Goal: Task Accomplishment & Management: Complete application form

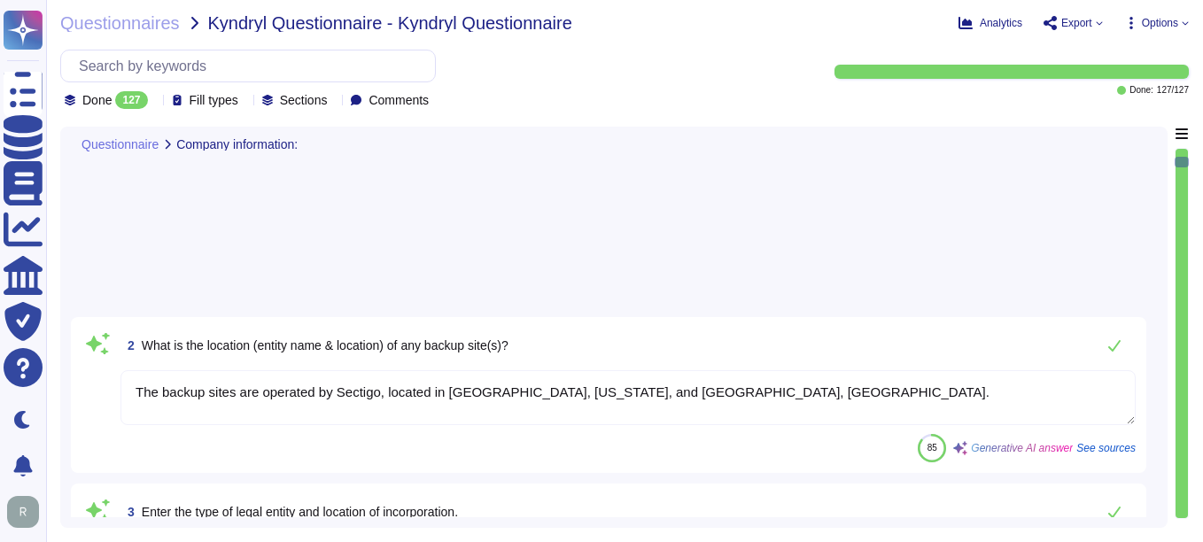
type textarea "The backup sites are operated by Sectigo, located in [GEOGRAPHIC_DATA], [US_STA…"
type textarea "Type of legal entity: Private Limited Location of incorporation: [GEOGRAPHIC_DA…"
type textarea "The company has been in business for more than 25 years."
type textarea "The assessment is conducted for the entire company, covering all functional are…"
type textarea "The name of the product being provided by the vendor is "Sectigo Certificate Ma…"
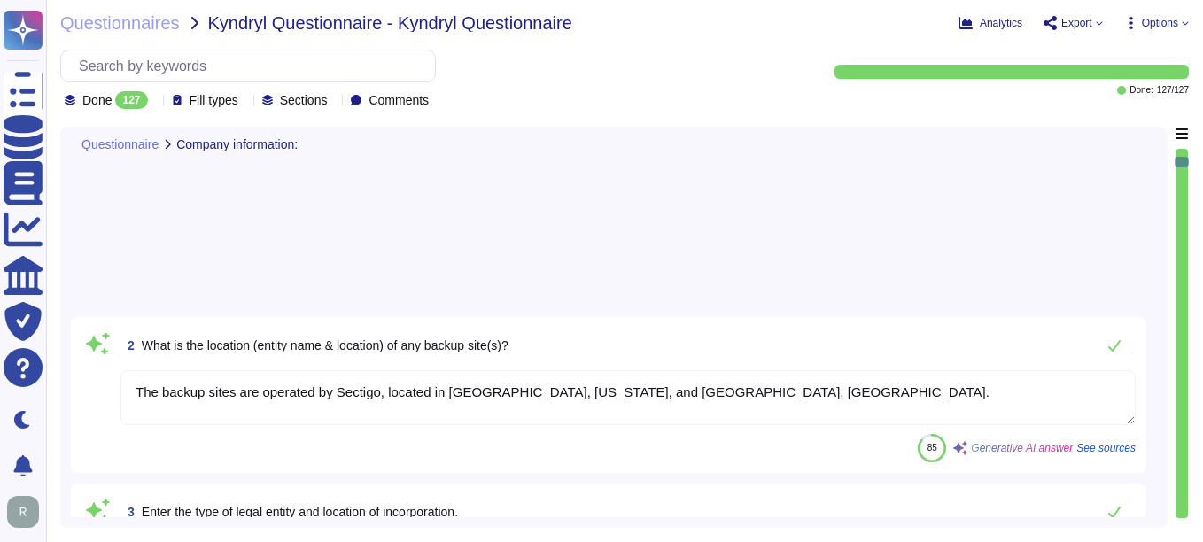
type textarea "Sectigo offers a range of digital identity solutions aimed at enhancing securit…"
type textarea "The important publicly facing URLs in scope for the assessment include (www.sec…"
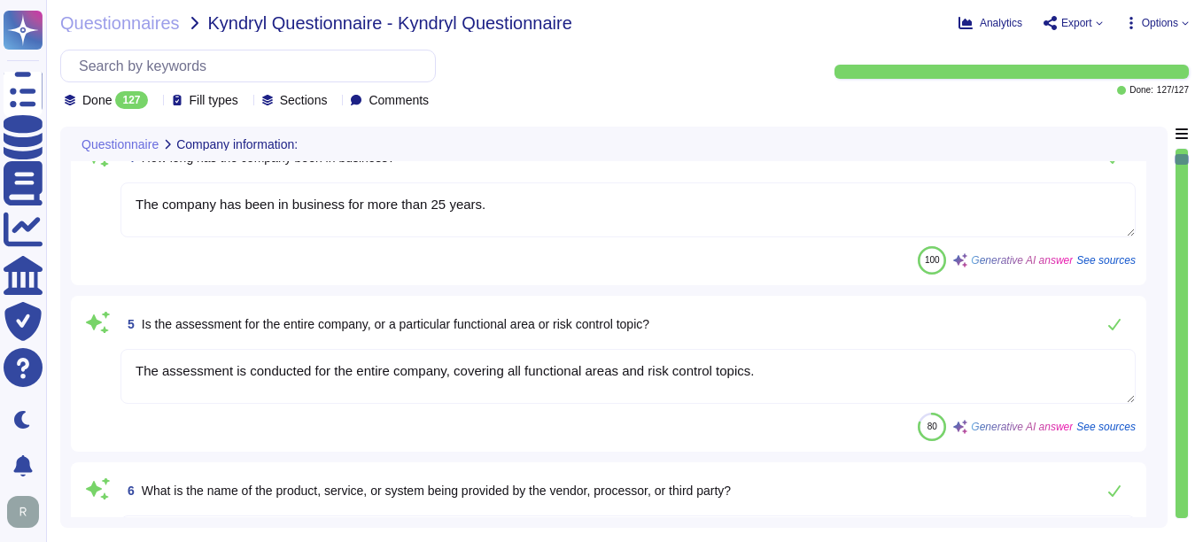
scroll to position [263, 0]
type textarea "The country of origin or incorporation of the company/business is the United Ki…"
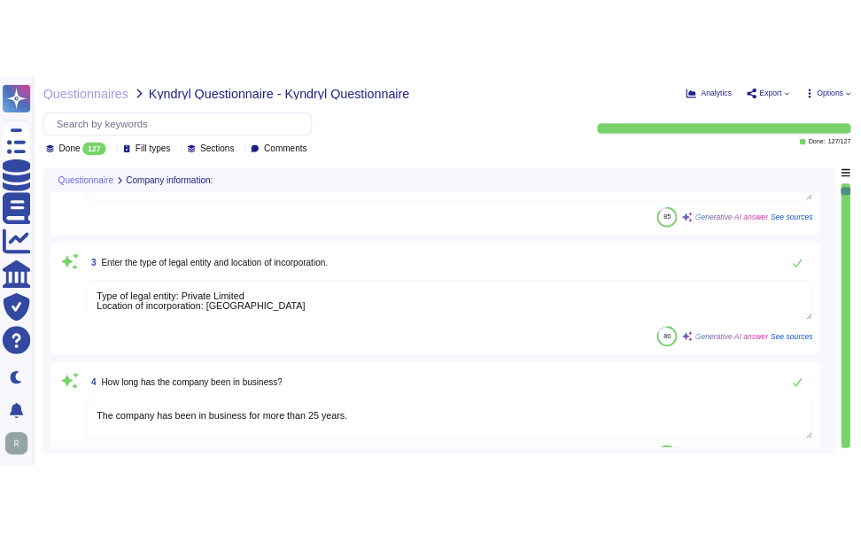
scroll to position [0, 0]
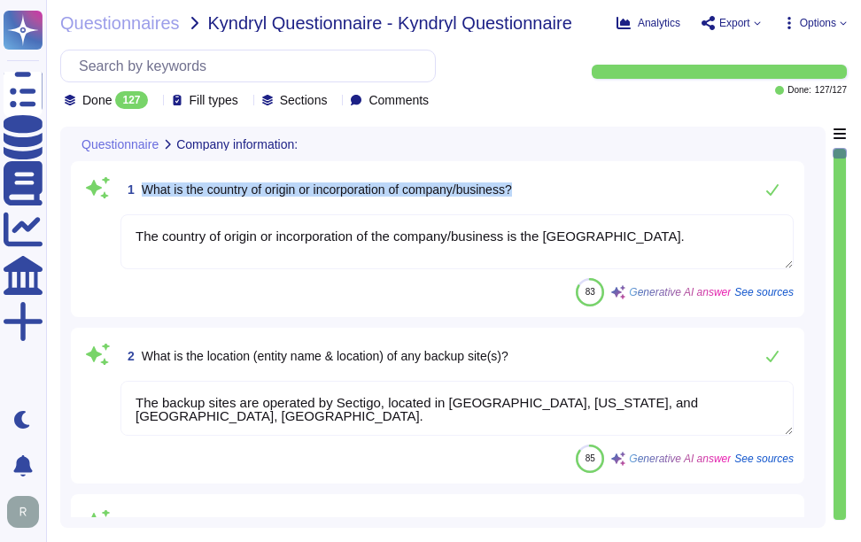
drag, startPoint x: 144, startPoint y: 188, endPoint x: 593, endPoint y: 190, distance: 449.0
click at [593, 190] on div "1 What is the country of origin or incorporation of company/business?" at bounding box center [456, 189] width 673 height 35
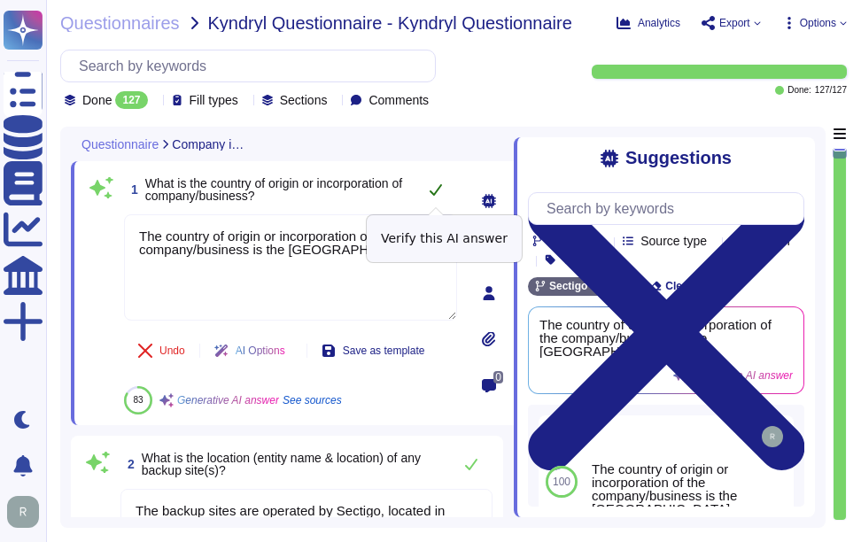
click at [437, 185] on icon at bounding box center [436, 189] width 14 height 14
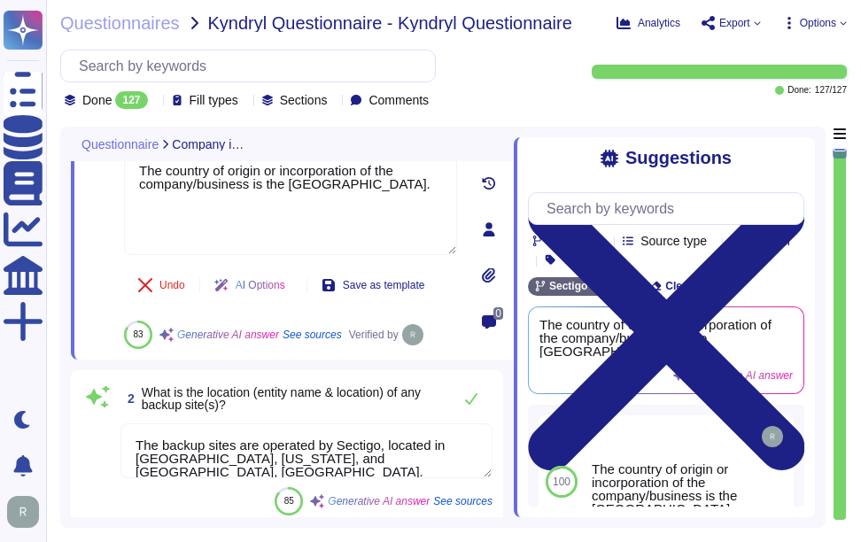
type textarea "The assessment is conducted for the entire company, covering all functional are…"
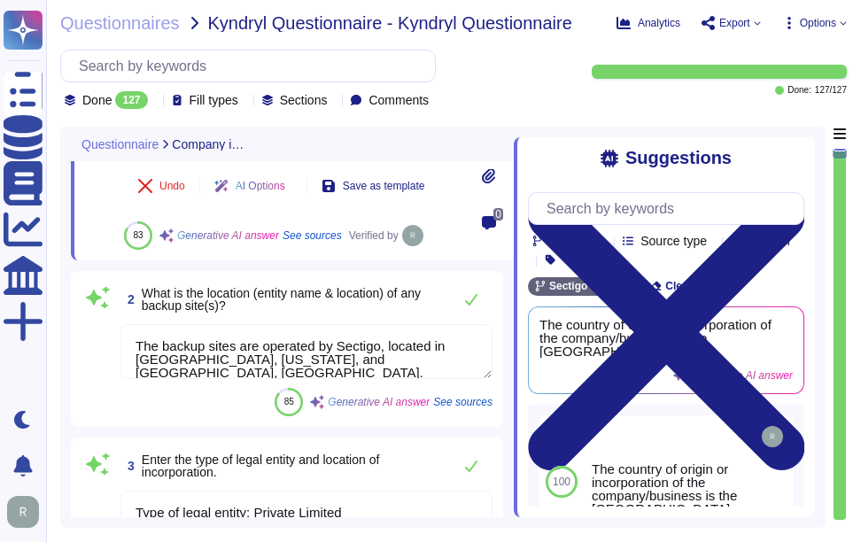
scroll to position [177, 0]
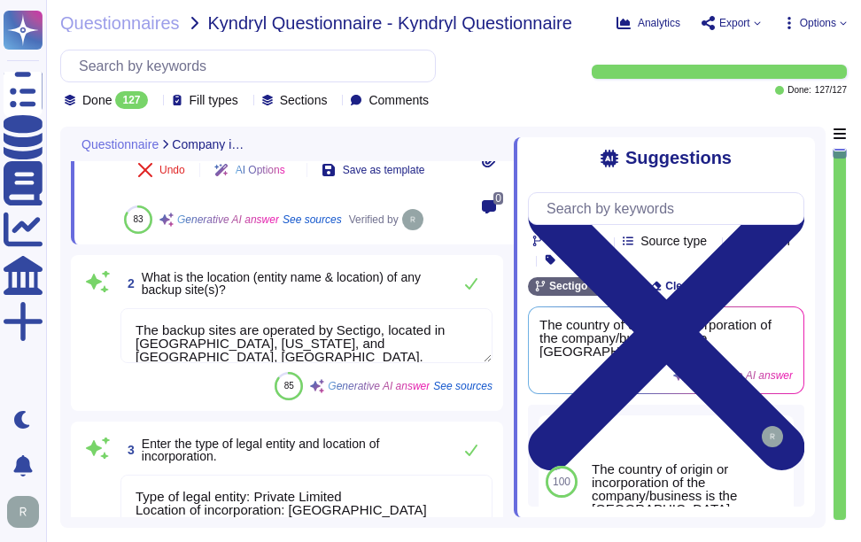
type textarea "The name of the product being provided by the vendor is "Sectigo Certificate Ma…"
click at [469, 279] on icon at bounding box center [471, 283] width 14 height 14
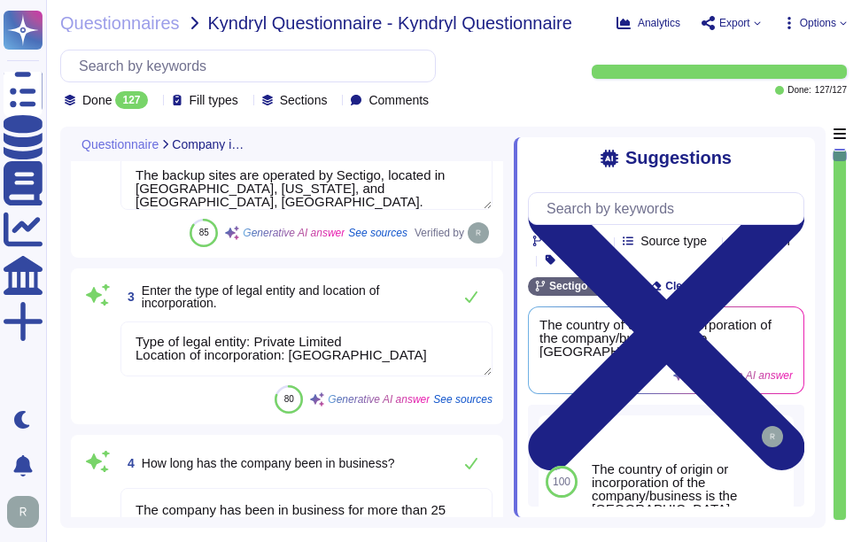
scroll to position [354, 0]
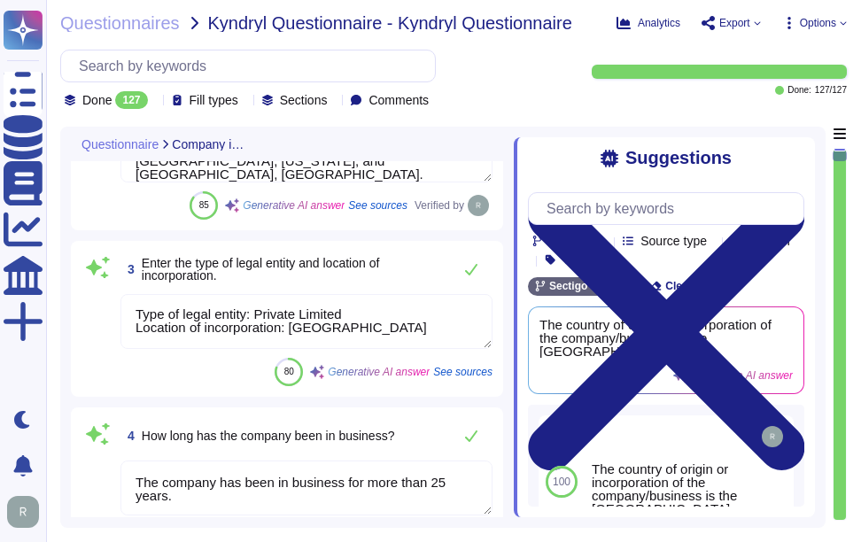
type textarea "Sectigo offers a range of digital identity solutions aimed at enhancing securit…"
drag, startPoint x: 143, startPoint y: 259, endPoint x: 221, endPoint y: 278, distance: 81.0
click at [221, 278] on span "Enter the type of legal entity and location of incorporation." at bounding box center [292, 269] width 301 height 25
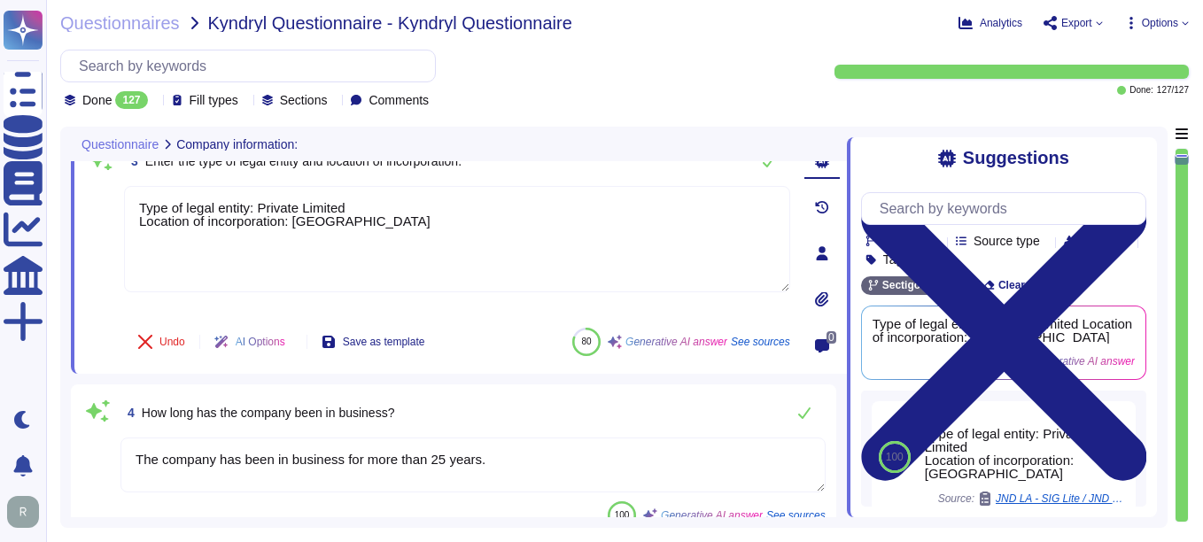
scroll to position [0, 0]
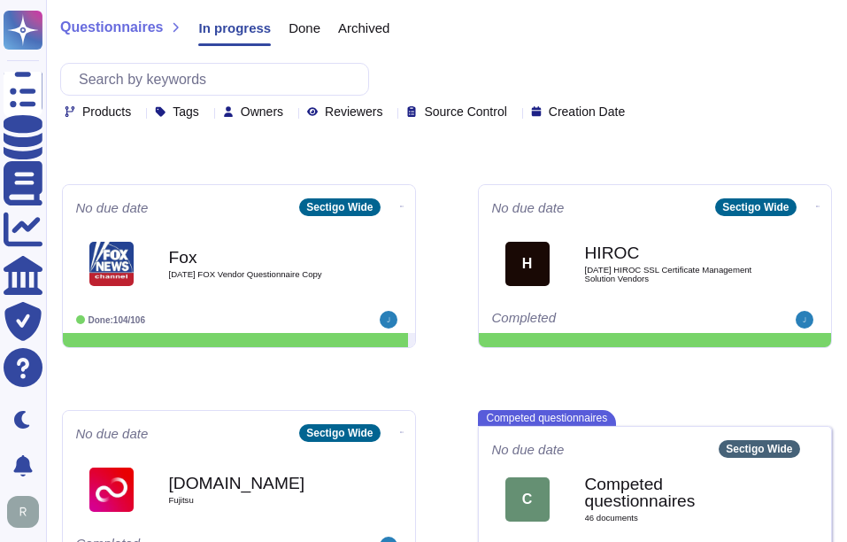
scroll to position [886, 0]
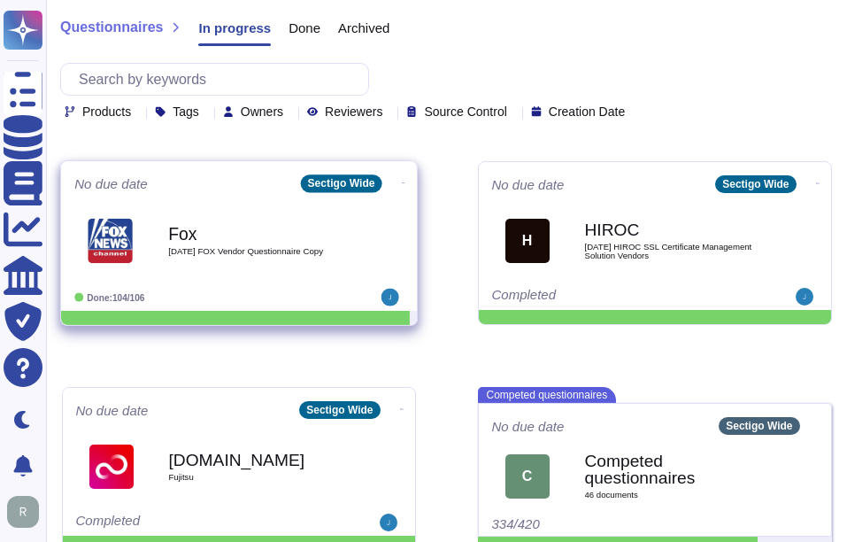
click at [241, 242] on b "Fox" at bounding box center [257, 233] width 179 height 17
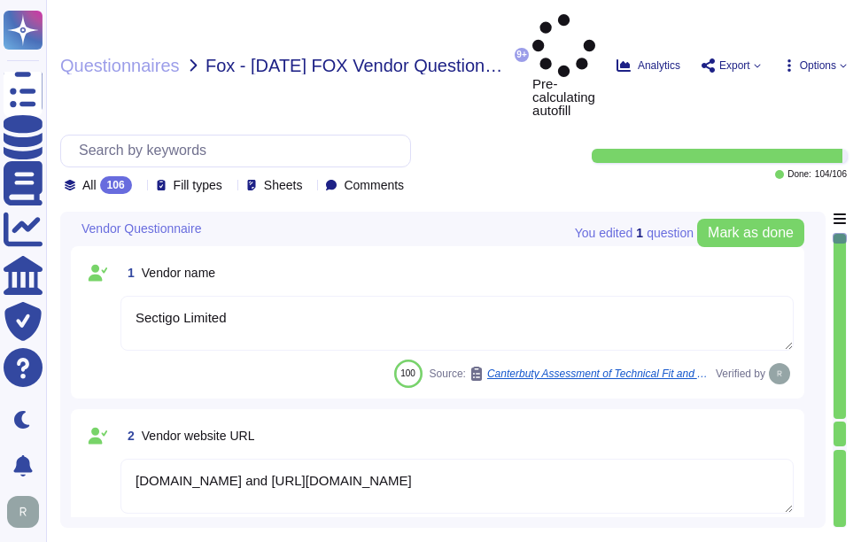
type textarea "Sectigo Limited"
type textarea "[DOMAIN_NAME] and [URL][DOMAIN_NAME]"
type textarea "[PERSON_NAME]"
type textarea "kevin.deickmann@sectigo.com"
type textarea "Your enterprise sales representative will share the details regarding contacts."
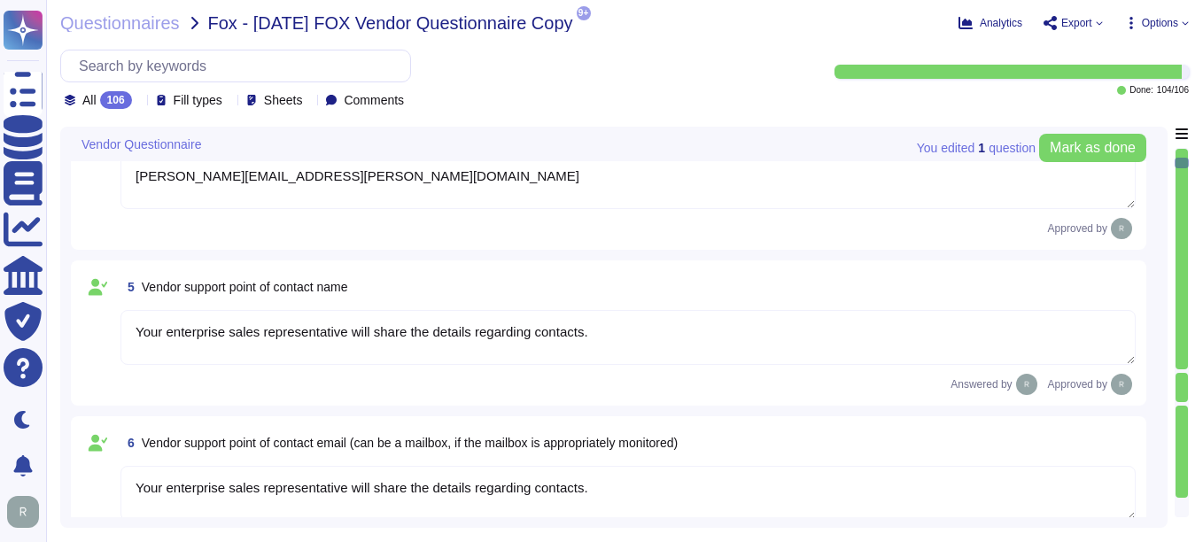
type textarea "Your enterprise sales representative will share the details regarding contacts."
type textarea "The contact telephone number for Sectigo is 1-888-266-6361. Additionally, you c…"
type textarea "Our information security point of contact is Jason Scott, who is the Chief Info…"
type textarea "jason.scott@sectigo.com"
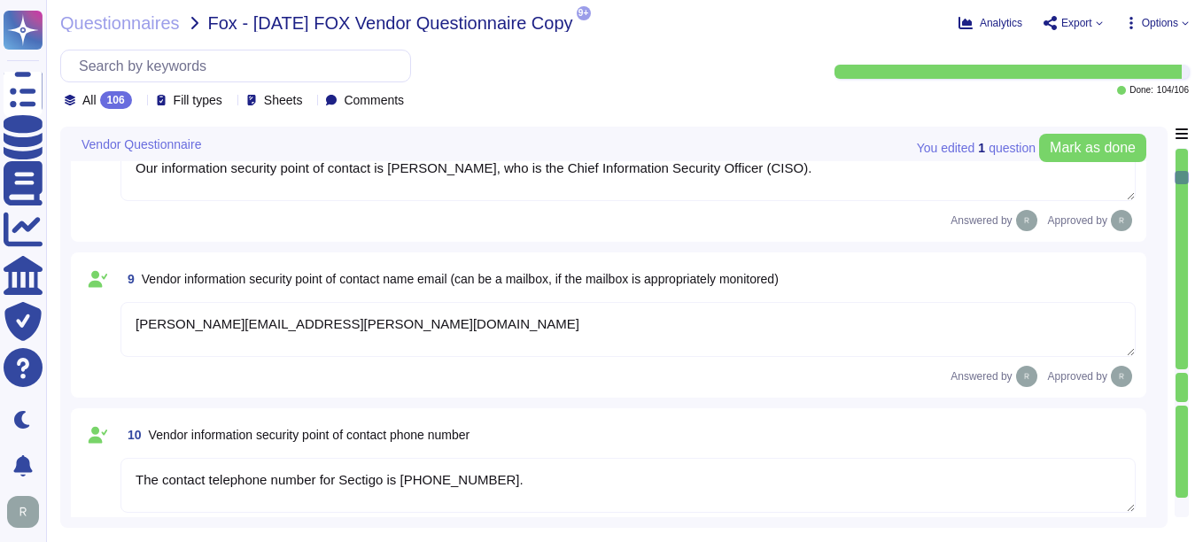
type textarea "The contact telephone number for Sectigo is 1-888-266-6361."
type textarea "Yes, there is an information security function responsible for security initiat…"
type textarea "Yes, there is a current information security policy that has been approved by m…"
type textarea "Yes, we have a compliance team that monitors non-compliance with our informatio…"
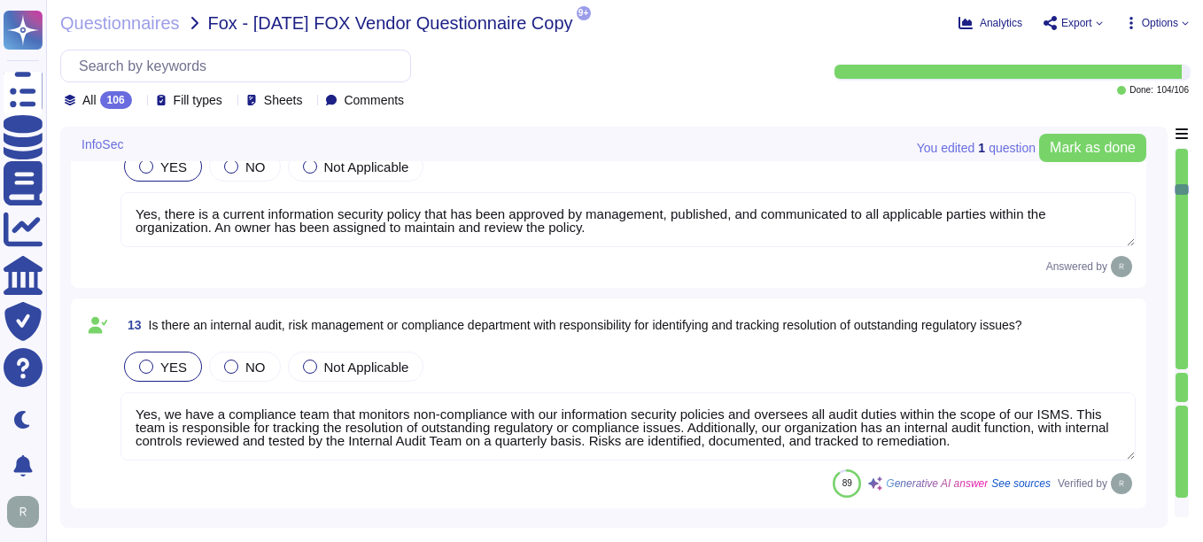
type textarea "Yes, the scoped systems and data are in compliance with applicable regulatory a…"
type textarea "Yes, we can demonstrate compliance through several measures, including extensiv…"
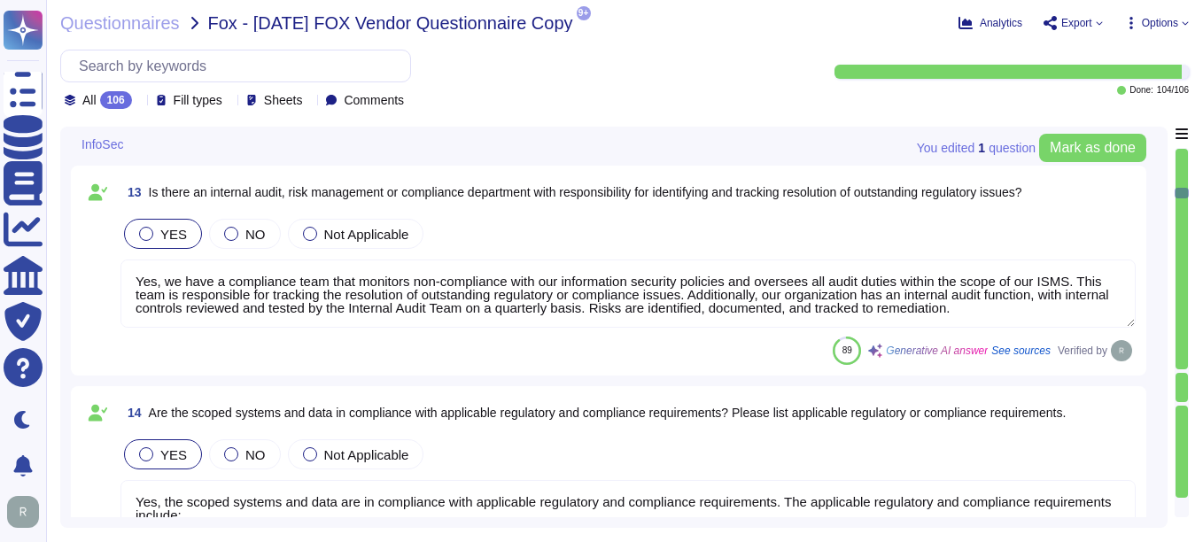
type textarea "Yes, new hires are required to sign the code of conduct/ethics, non-disclosure …"
type textarea "Yes, there is a security awareness training program that is mandatory for all e…"
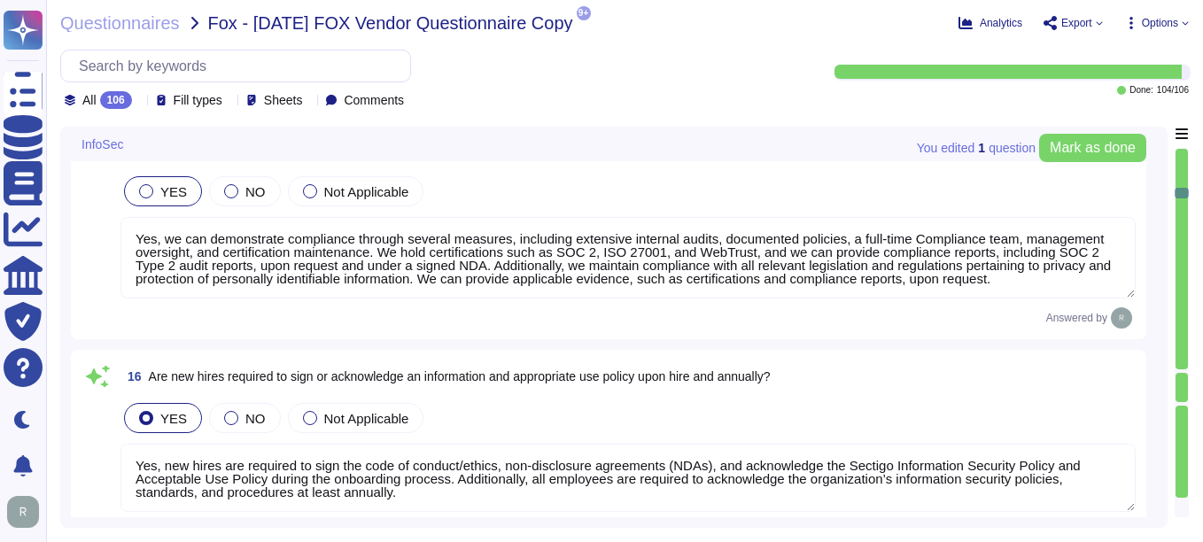
scroll to position [2657, 0]
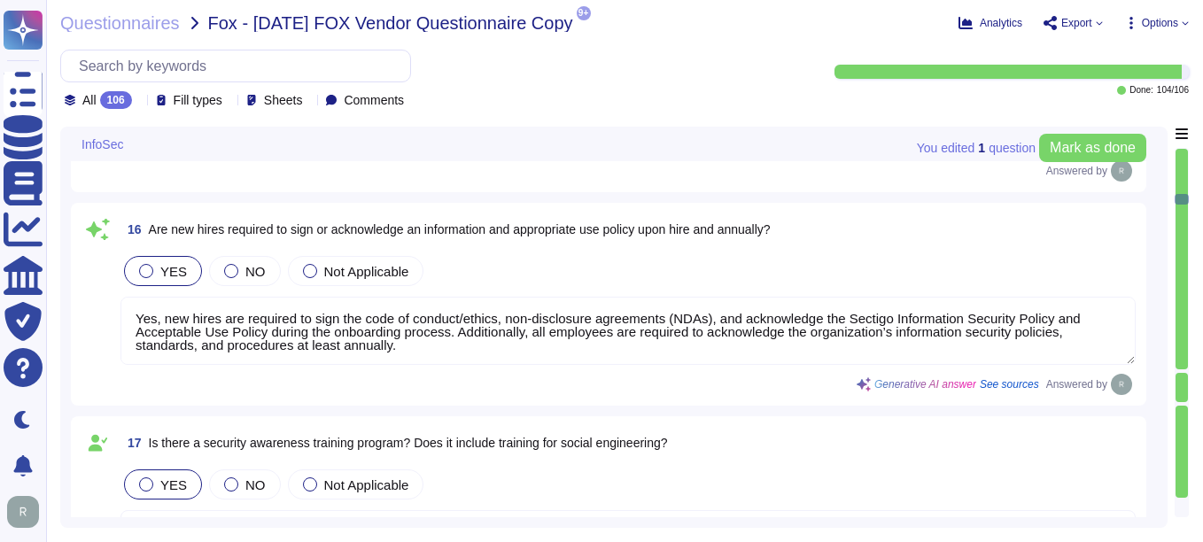
type textarea "Yes, there is a formal disciplinary process for non-compliance with information…"
type textarea "We do not use subcontractors for this service. Sectigo does not disclose custom…"
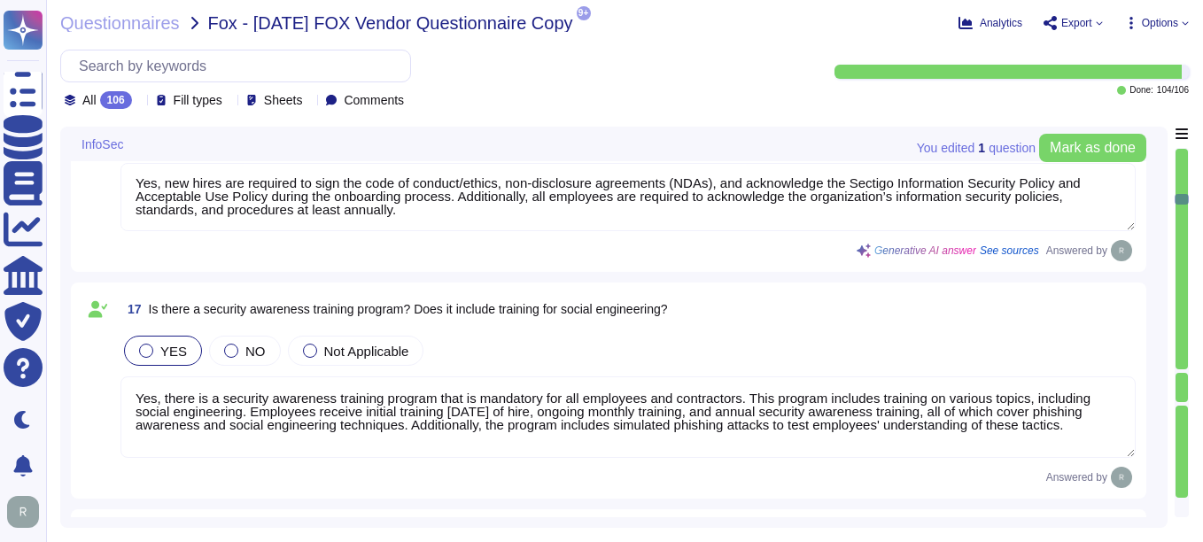
scroll to position [3011, 0]
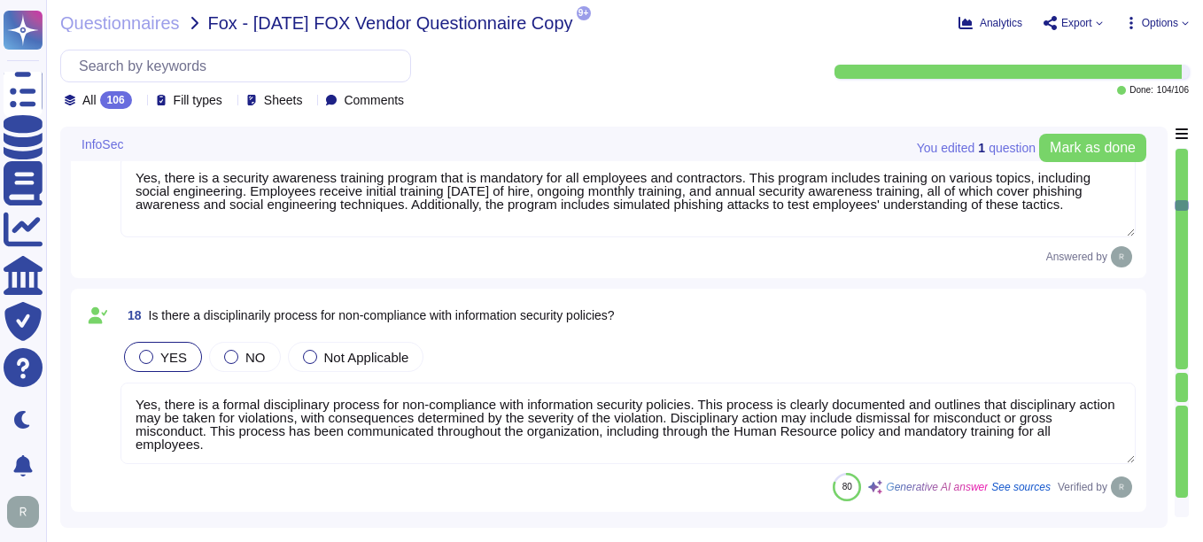
type textarea "Yes, there is a documented process for reviewing and approving third-party serv…"
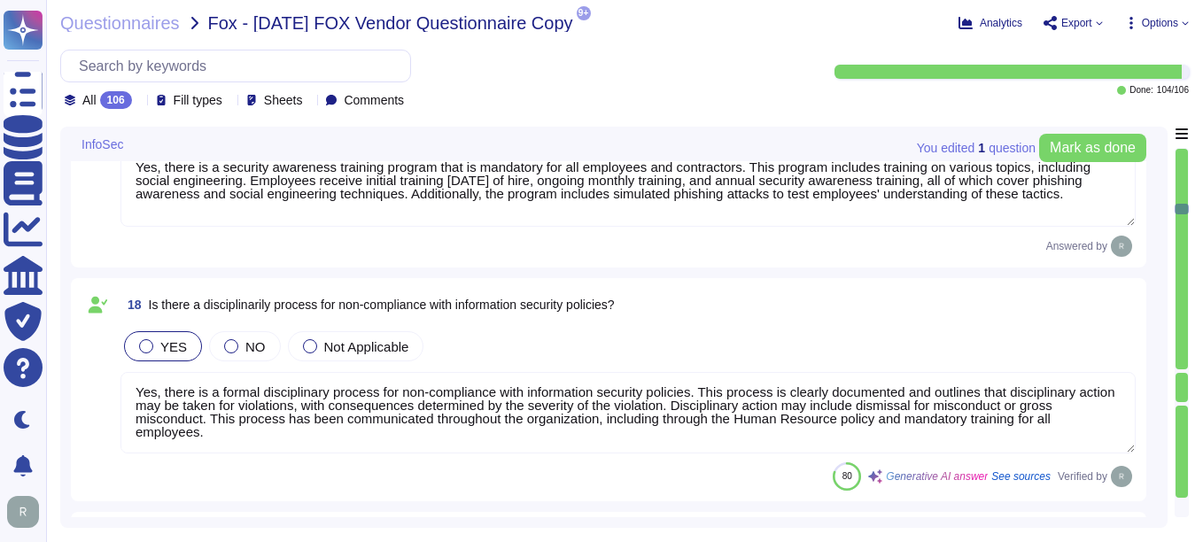
type textarea "Yes, there is a physical security program approved by management, communicated …"
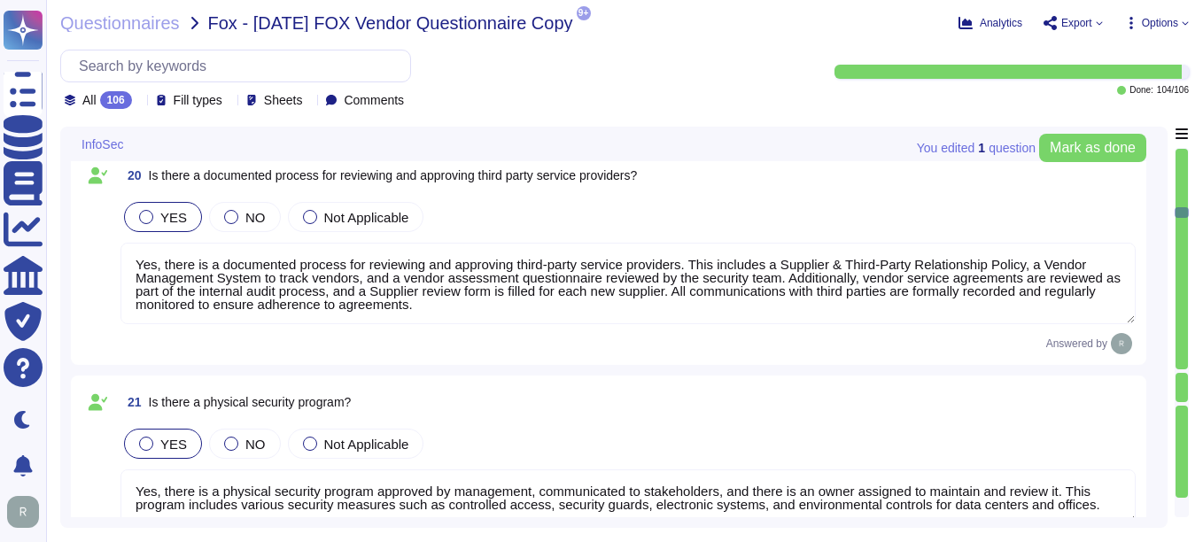
type textarea "Yes, reasonable physical security and environmental controls are present in the…"
type textarea "Yes, we utilize an anti-virus and anti-malware solution across all relevant inf…"
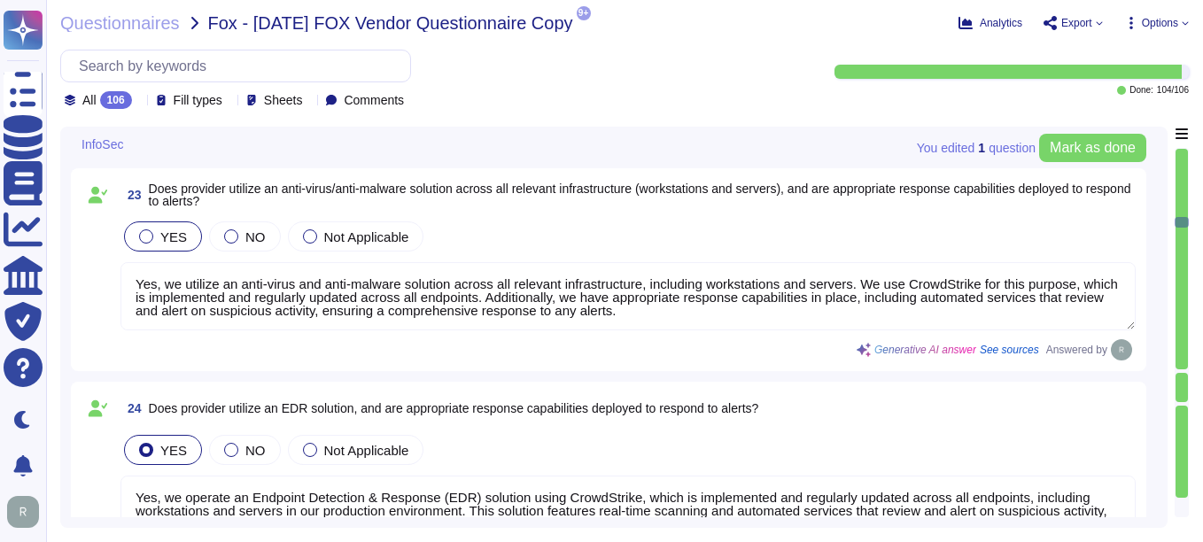
type textarea "Yes, we operate an Endpoint Detection & Response (EDR) solution using CrowdStri…"
type textarea "Yes, network protection solutions are in place for scoped systems and data. The…"
type textarea "Yes, we have a comprehensive patching and vulnerability management program in p…"
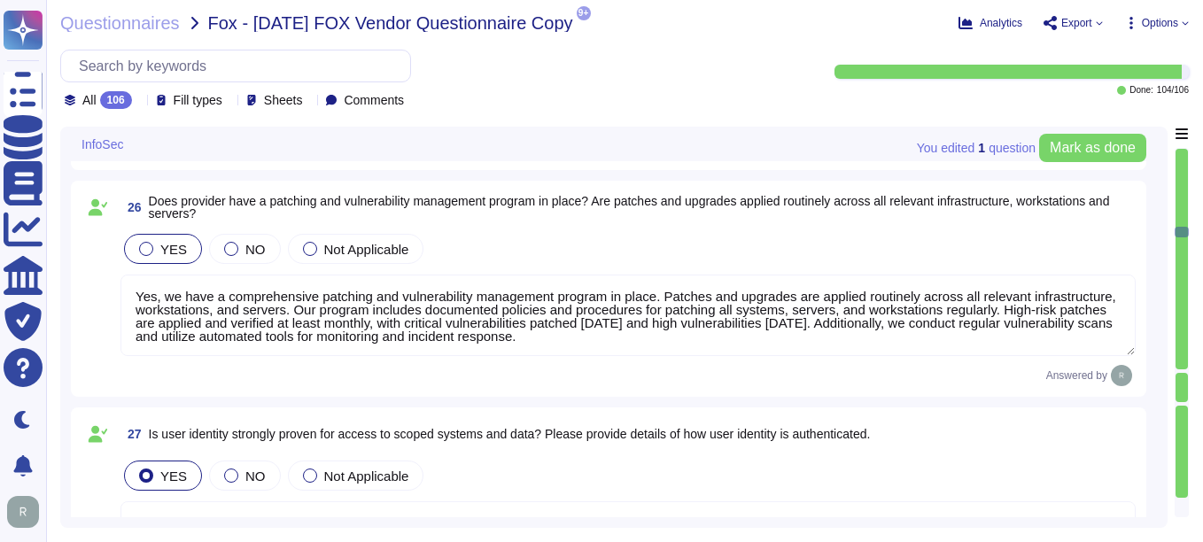
type textarea "Yes, user identity is strongly proven for access to scoped systems and data. Mu…"
type textarea "Authorization controls are strongly enforced for access to scoped systems and d…"
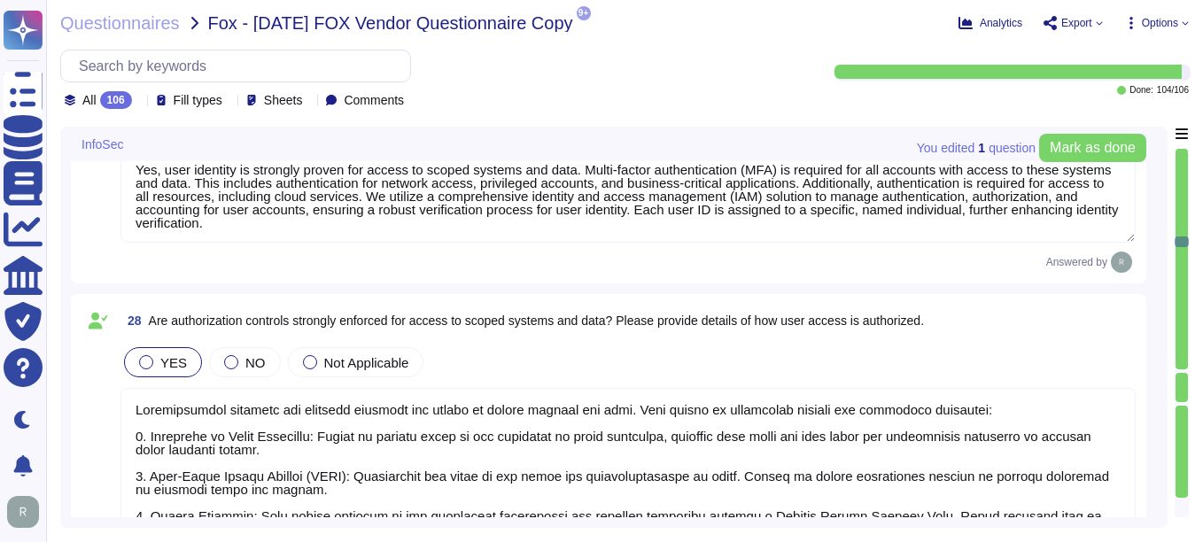
type textarea "Yes, our password policy is consistent with NIST SP800-63b. The key details of …"
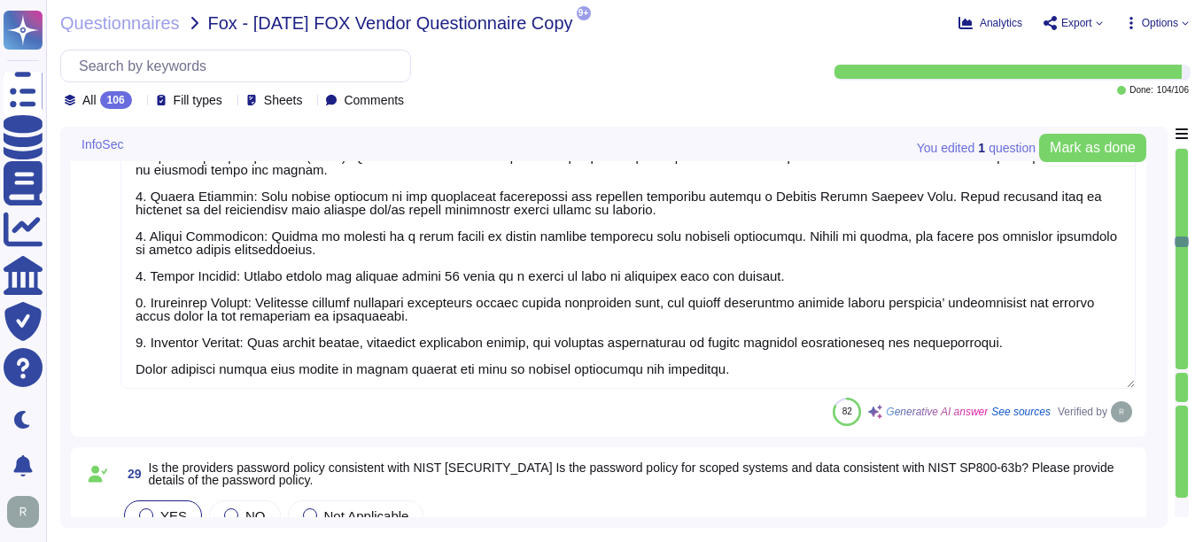
type textarea "Yes, multi-factor authentication (MFA) is enforced for all access to scoped sys…"
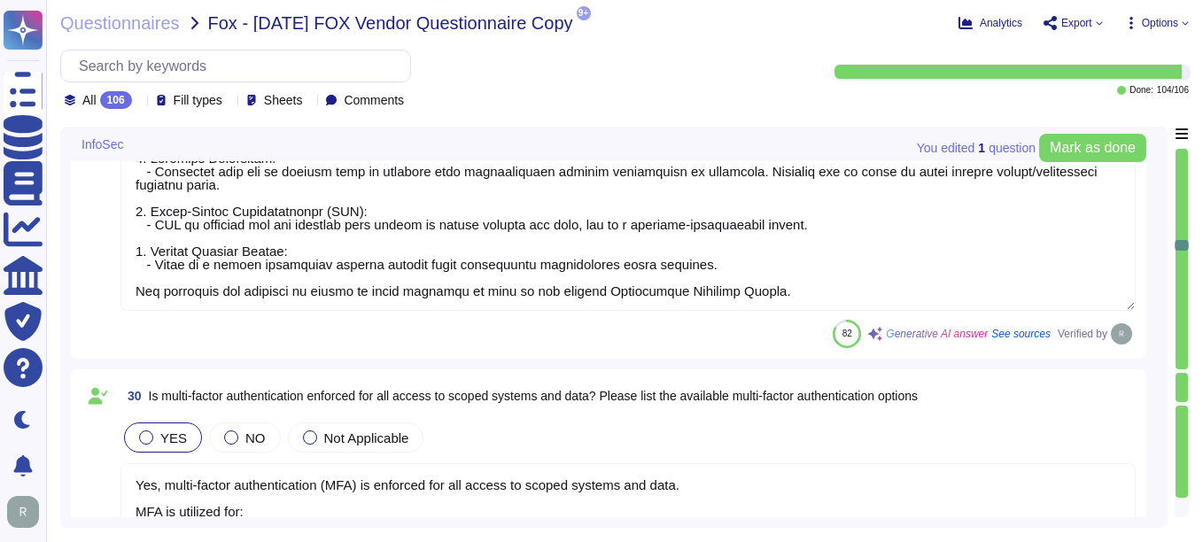
type textarea "Privileged user access rights are reviewed on a quarterly basis, and audit logs…"
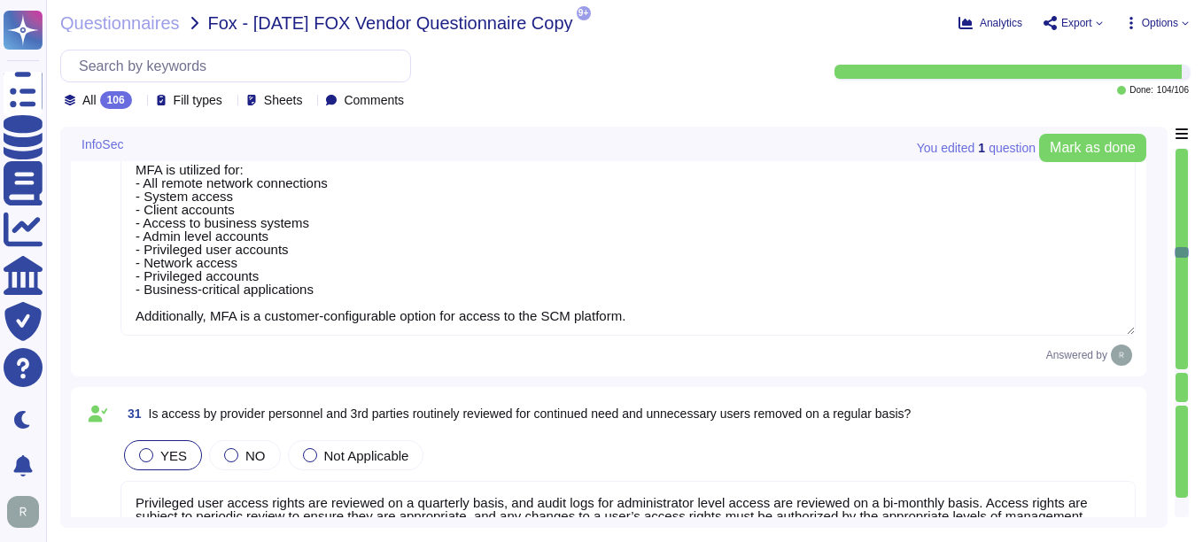
type textarea "Access logs are collected and reviewed on a bi-monthly basis, and new administr…"
type textarea "Yes, capabilities are in place to detect security anomalies. 1. Real-time Scann…"
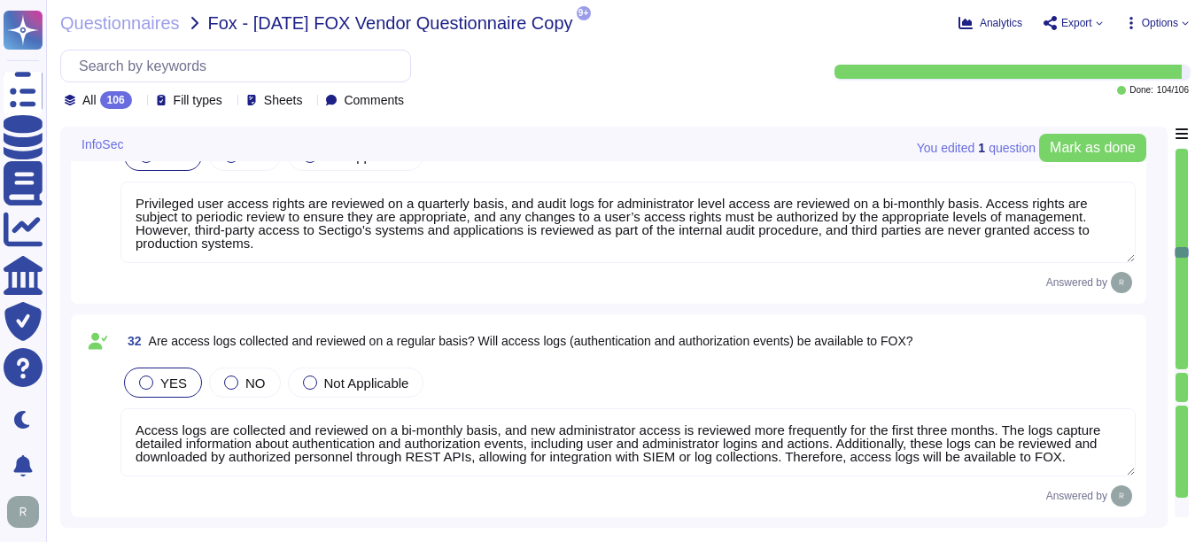
type textarea "Yes, we have a dedicated security team overseeing continuous monitoring and a c…"
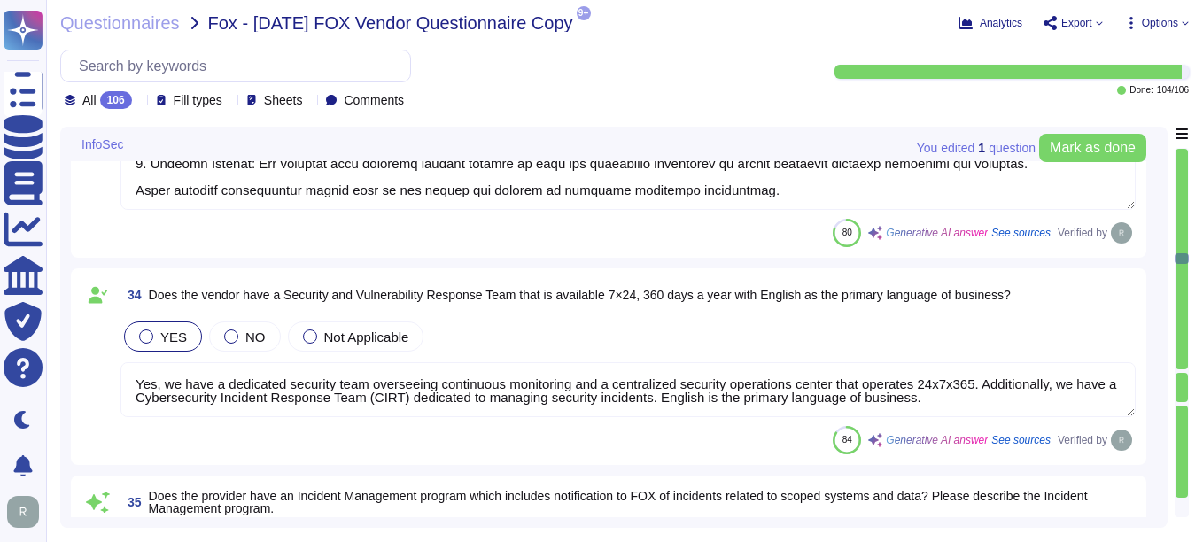
type textarea "Yes, we have a formal Incident Response Plan that includes documented policies …"
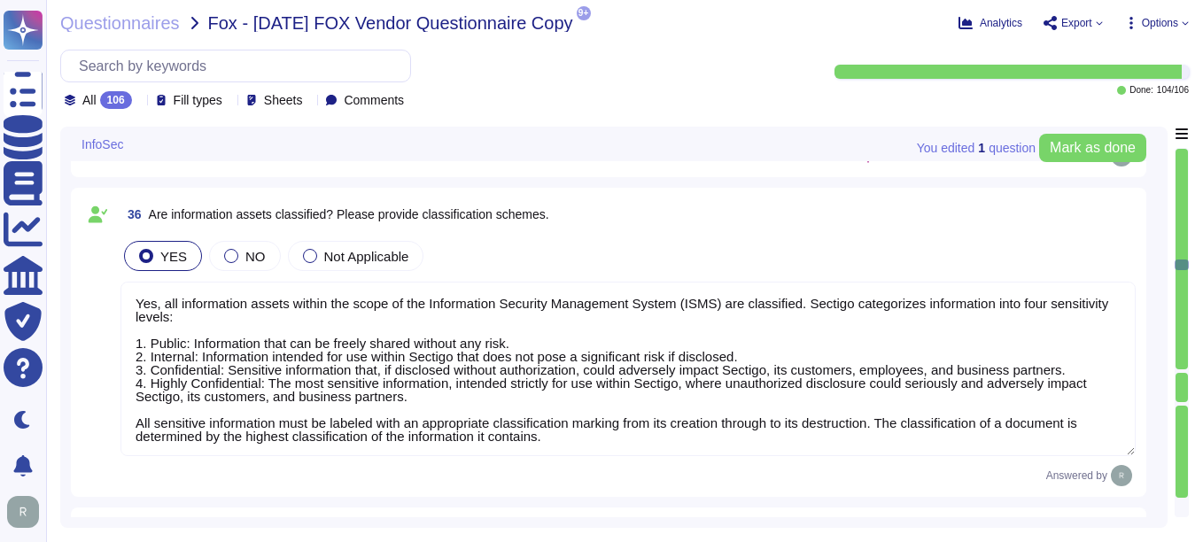
type textarea "Yes, all information assets within the scope of the Information Security Manage…"
type textarea "Data is disposed of in accordance with our Secure Disposal Policy, which ensure…"
type textarea "Yes, appropriate encryption is used to protect data in transit. We utilize indu…"
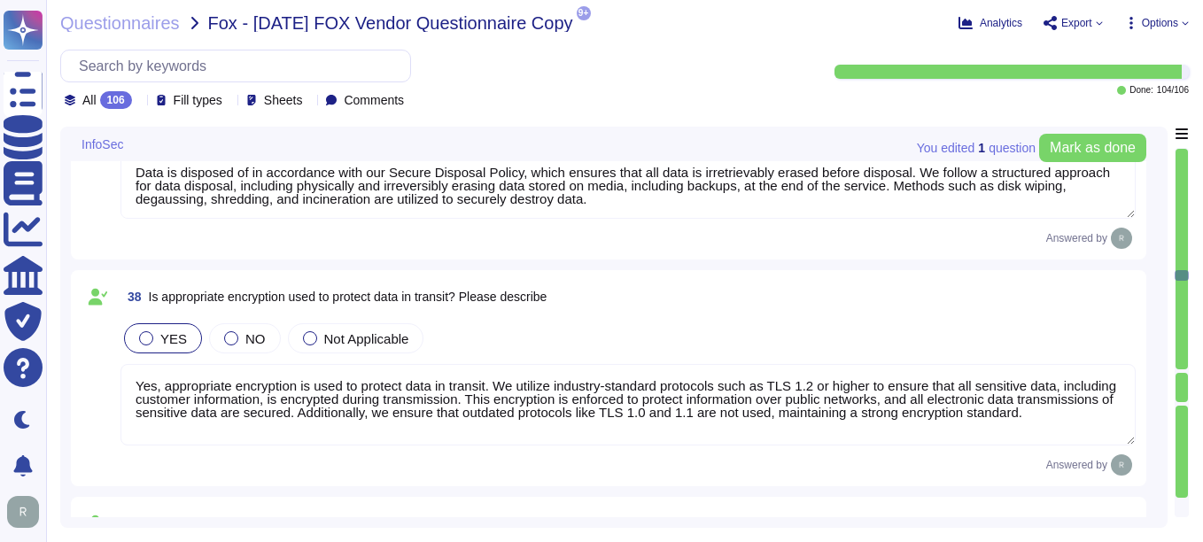
scroll to position [8767, 0]
type textarea "In addition to encryption using TLS 1.2 or higher, several other protections ar…"
type textarea "Yes, appropriate encryption is used to protect data at rest. All customer data,…"
type textarea "In addition to encryption using AES-256 for all customer data at rest, several …"
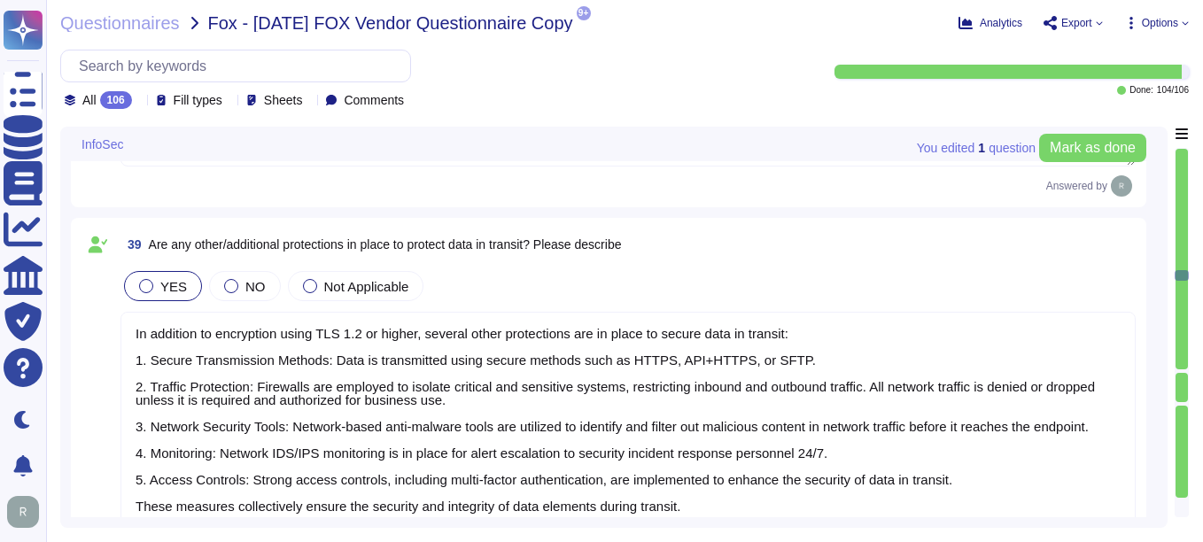
scroll to position [2, 0]
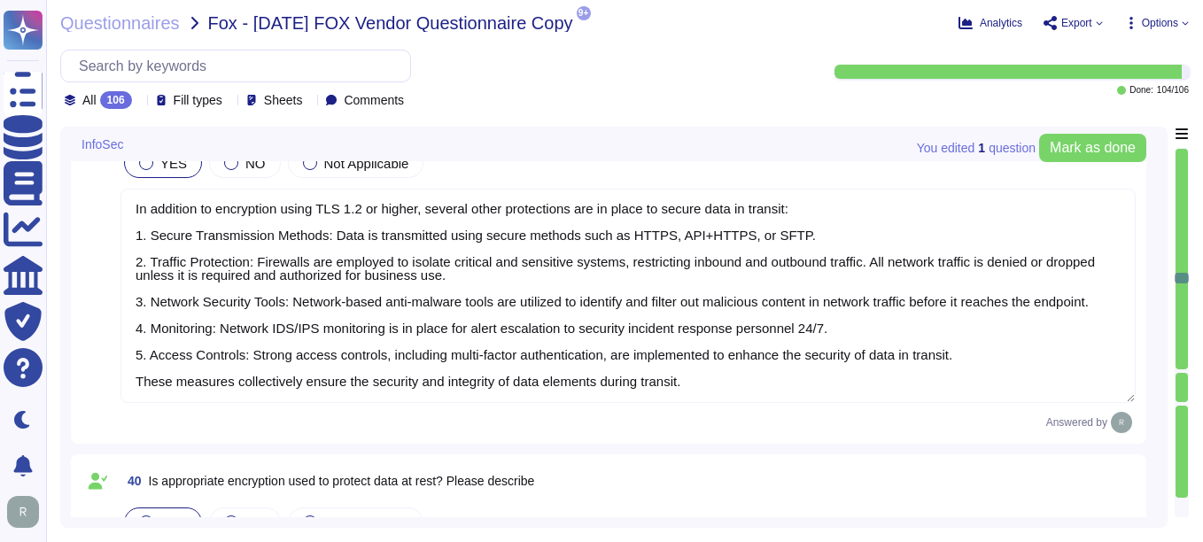
type textarea "Full-disk encryption is required and implemented for all corporate-issued lapto…"
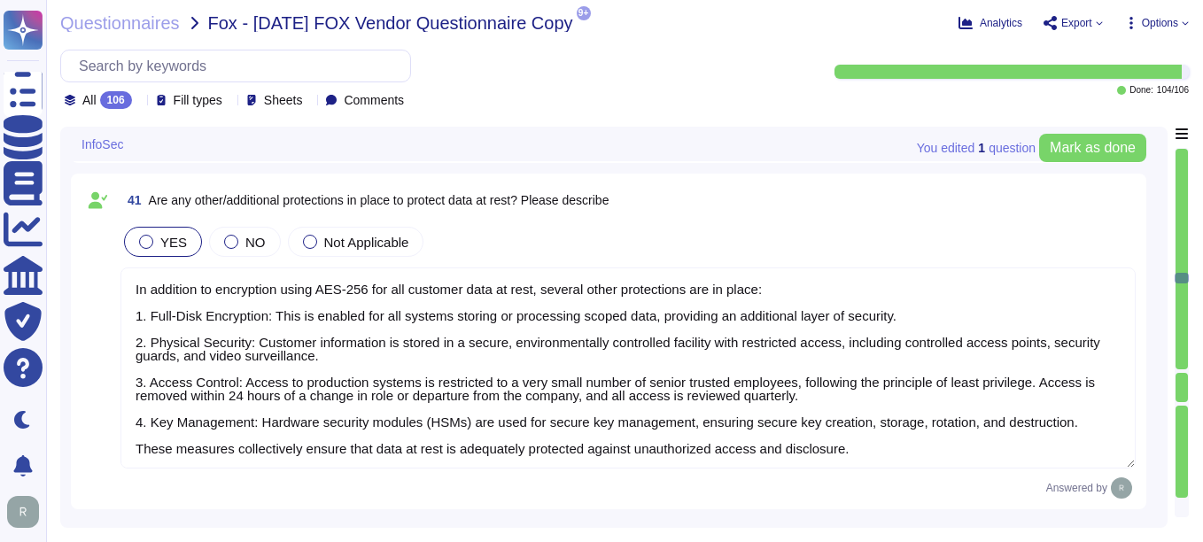
scroll to position [9387, 0]
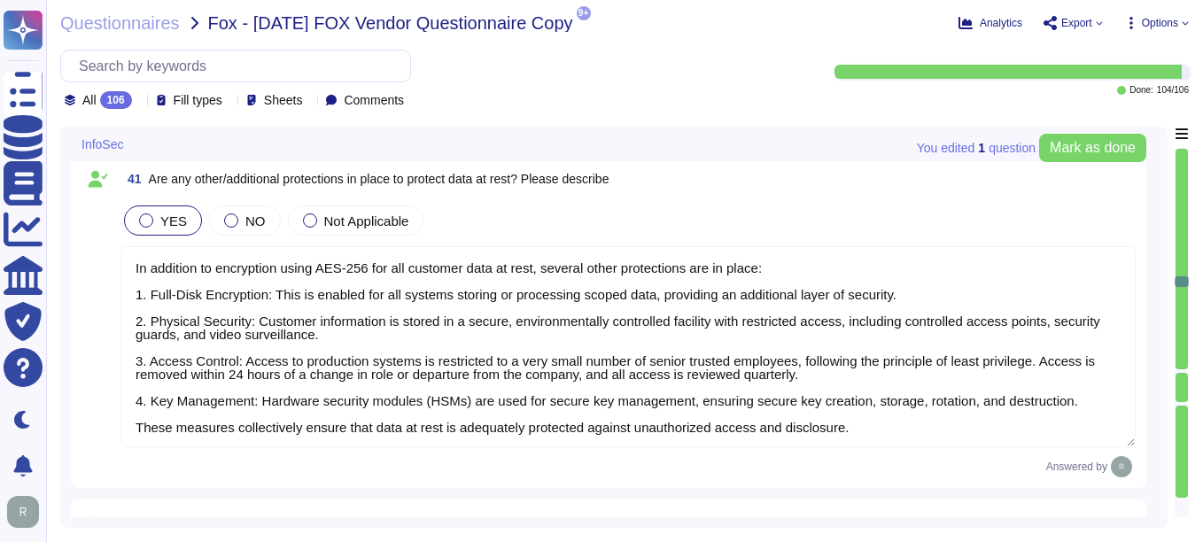
type textarea "Yes, protections are in place to prevent unauthorized modification of data. The…"
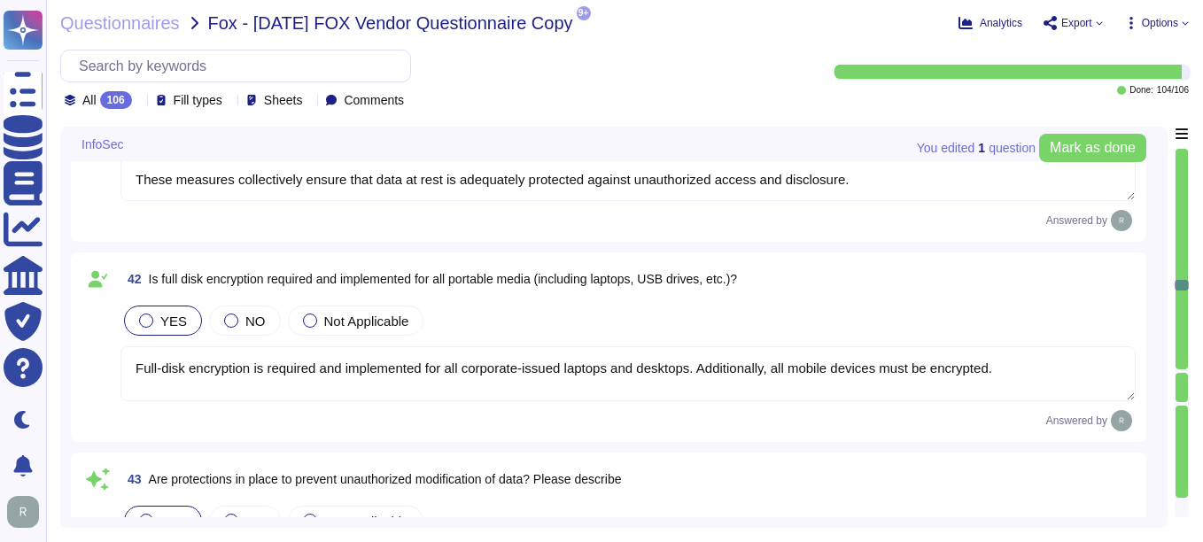
scroll to position [9918, 0]
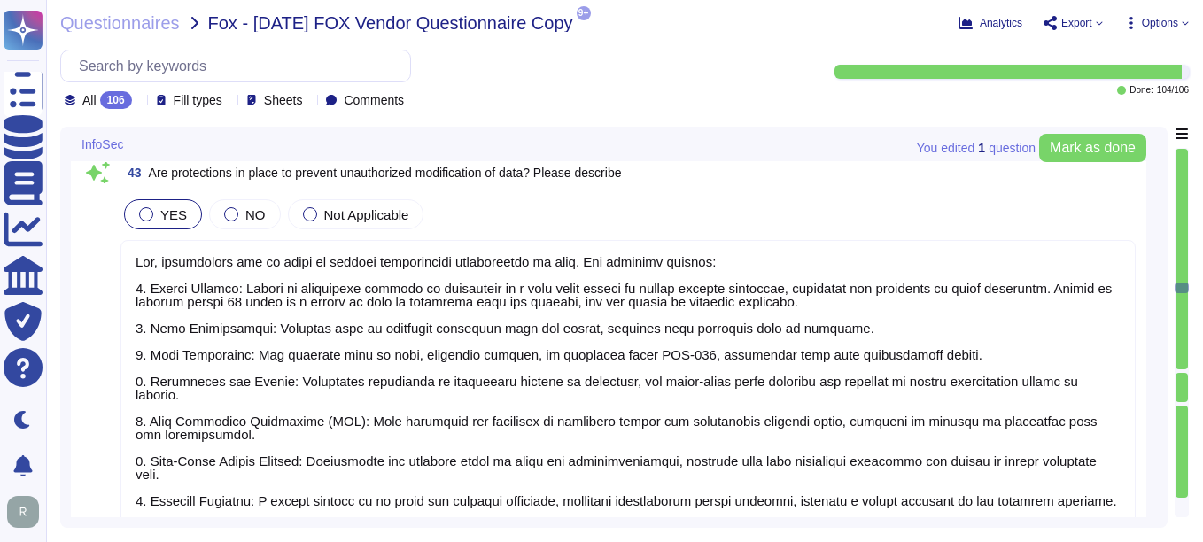
type textarea "Yes, we have appropriate data backup and retention policies and technical solut…"
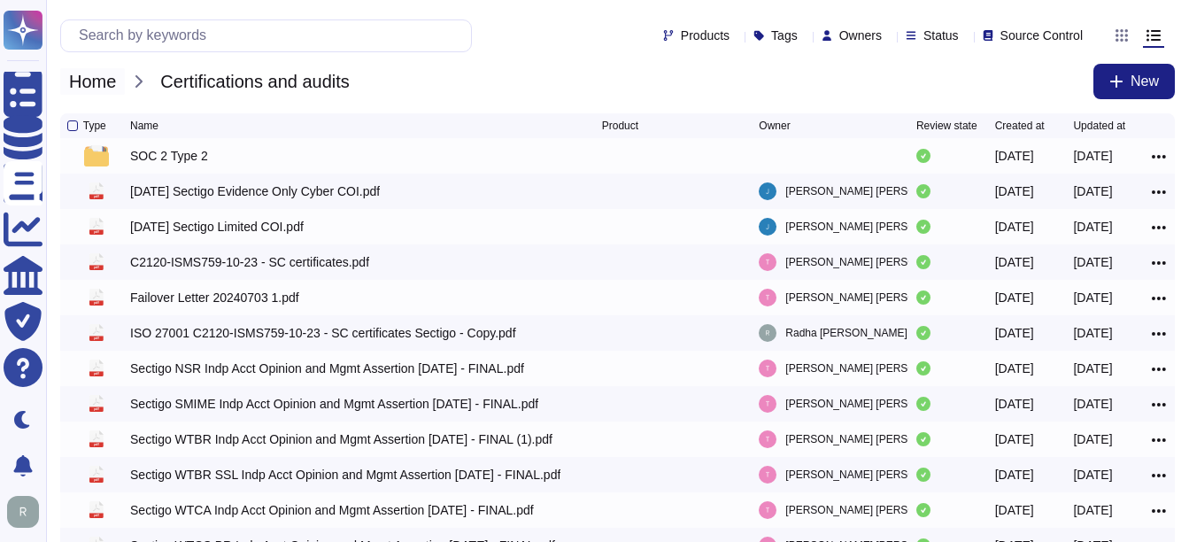
click at [112, 81] on span "Home" at bounding box center [92, 81] width 65 height 27
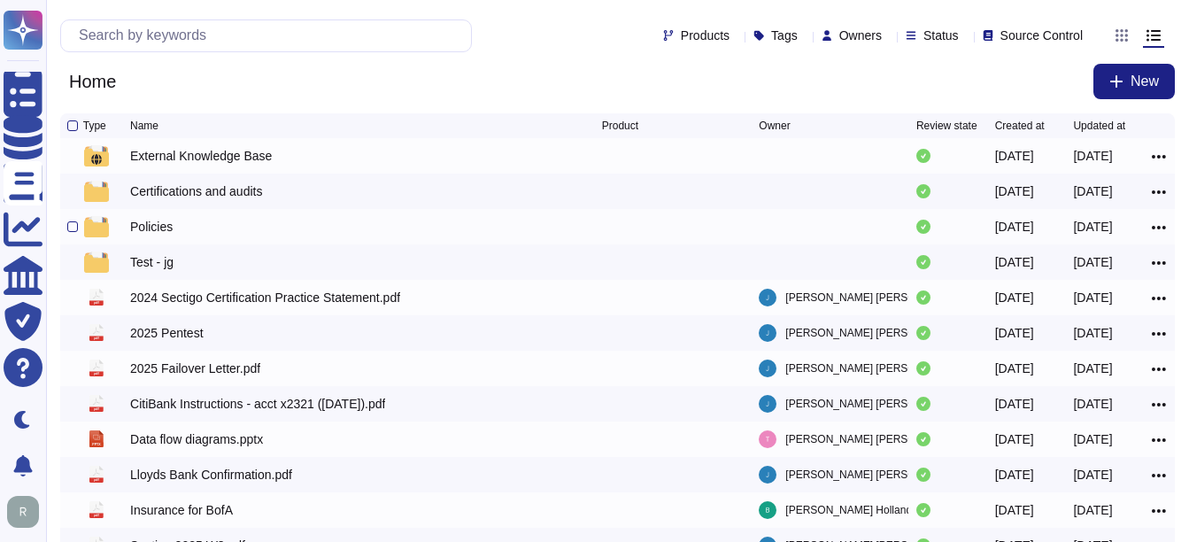
click at [158, 222] on div "Policies" at bounding box center [151, 227] width 43 height 18
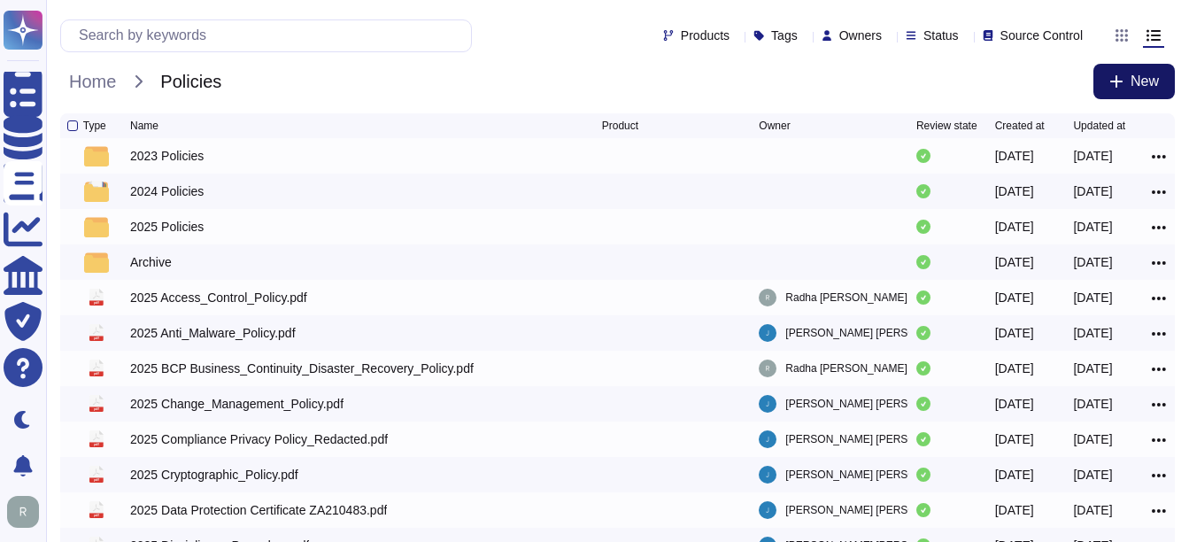
click at [1120, 87] on icon at bounding box center [1117, 81] width 14 height 14
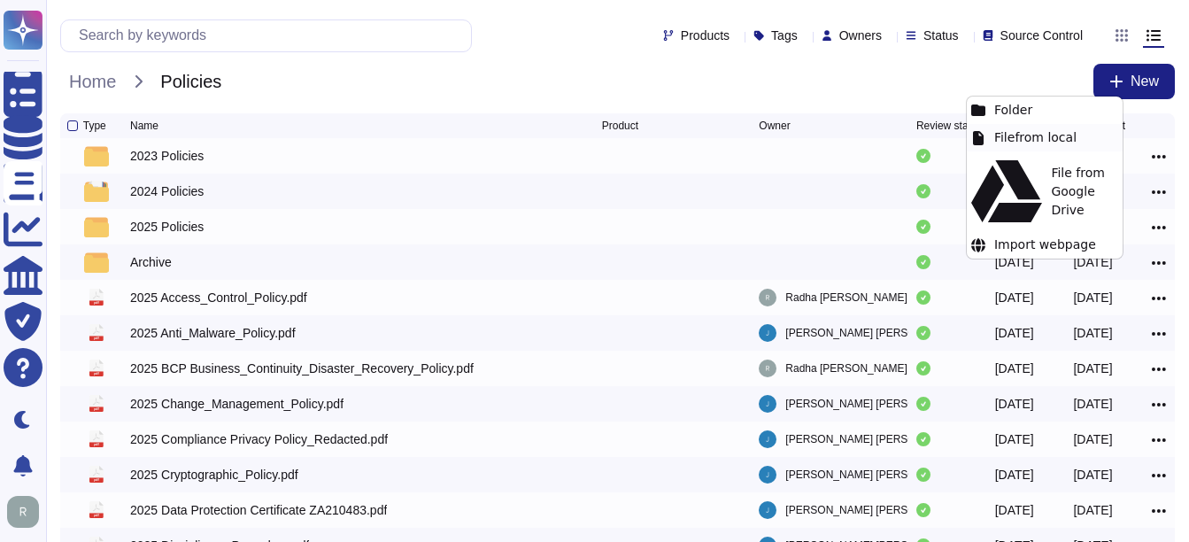
click at [1032, 135] on div "File from local" at bounding box center [1045, 137] width 156 height 27
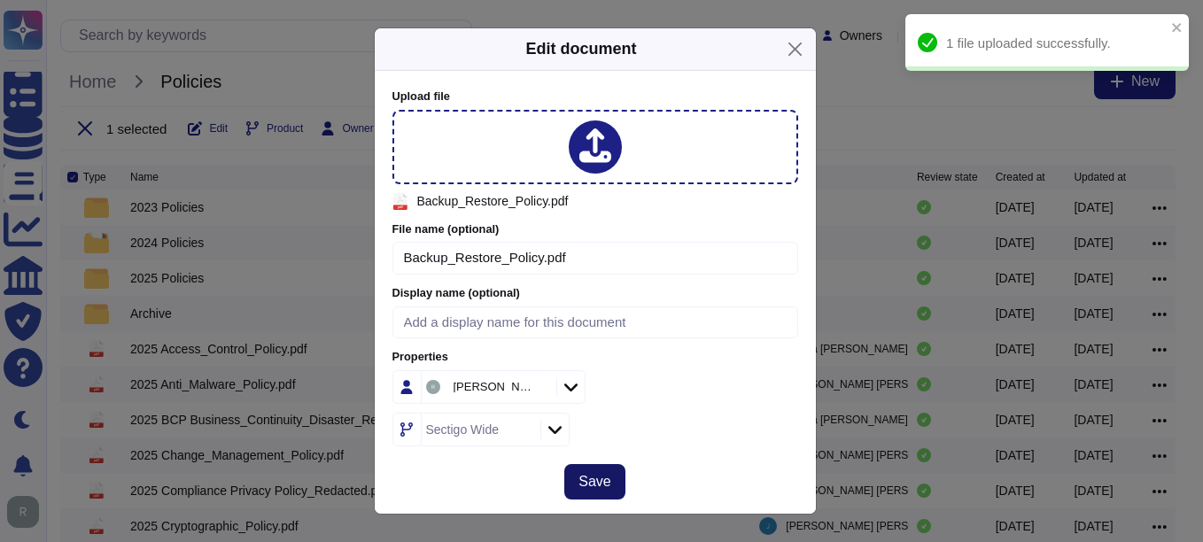
click at [607, 483] on span "Save" at bounding box center [594, 482] width 32 height 14
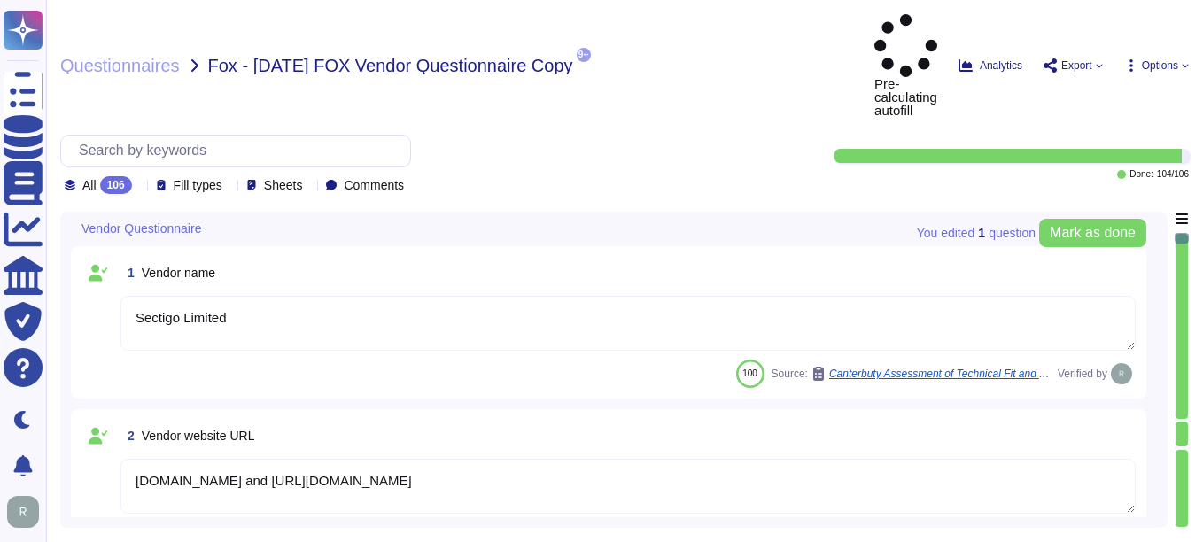
type textarea "Sectigo Limited"
type textarea "[DOMAIN_NAME] and [URL][DOMAIN_NAME]"
type textarea "Kevin Deickmann"
type textarea "kevin.deickmann@sectigo.com"
type textarea "Your enterprise sales representative will share the details regarding contacts."
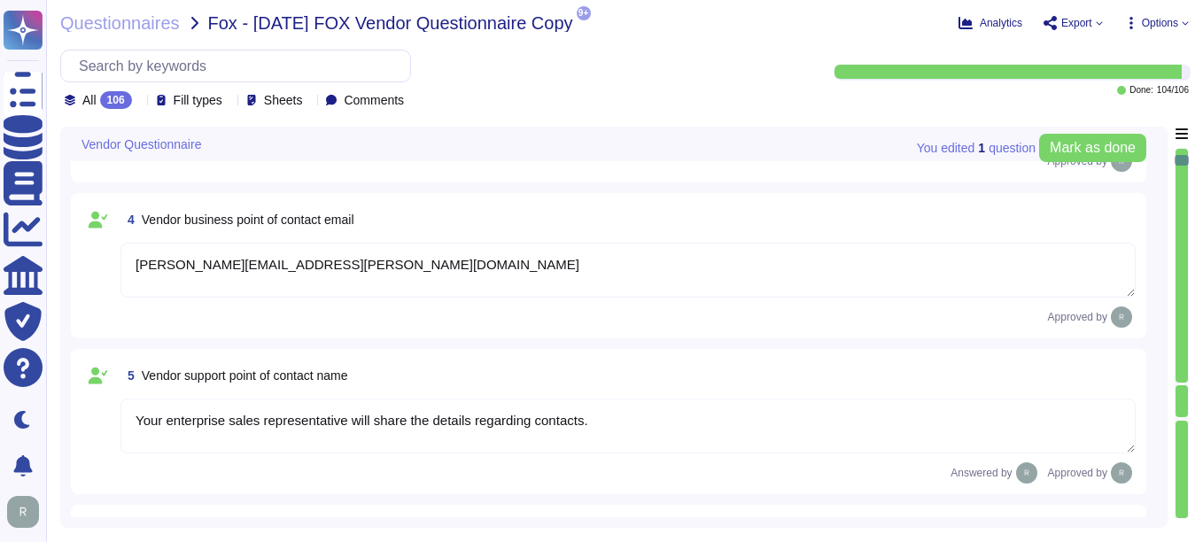
type textarea "Your enterprise sales representative will share the details regarding contacts."
type textarea "The contact telephone number for Sectigo is 1-888-266-6361. Additionally, you c…"
type textarea "Our information security point of contact is Jason Scott, who is the Chief Info…"
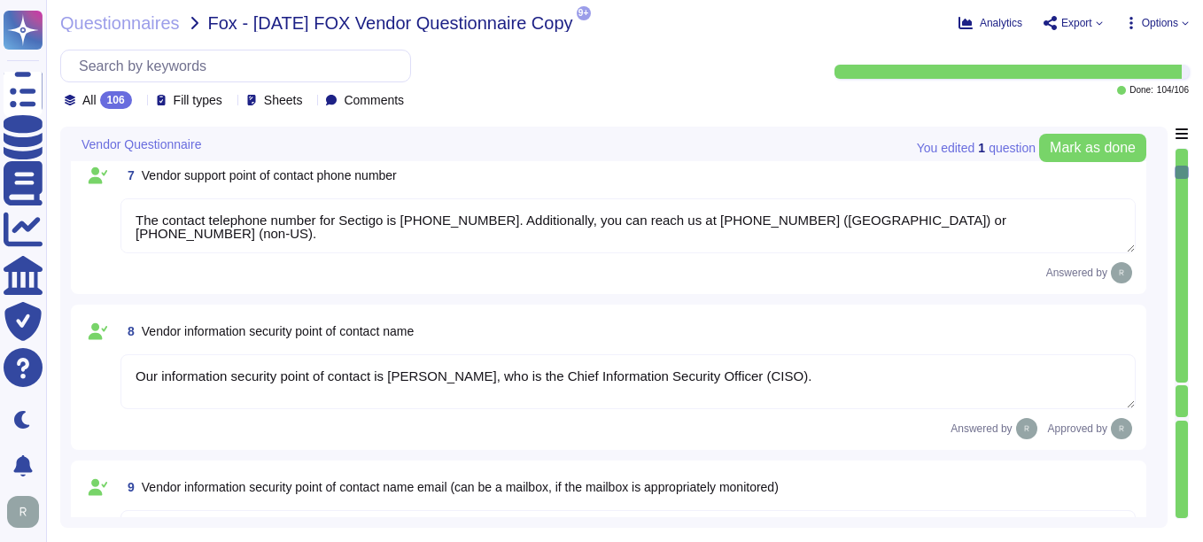
type textarea "jason.scott@sectigo.com"
type textarea "The contact telephone number for Sectigo is 1-888-266-6361."
type textarea "Yes, there is an information security function responsible for security initiat…"
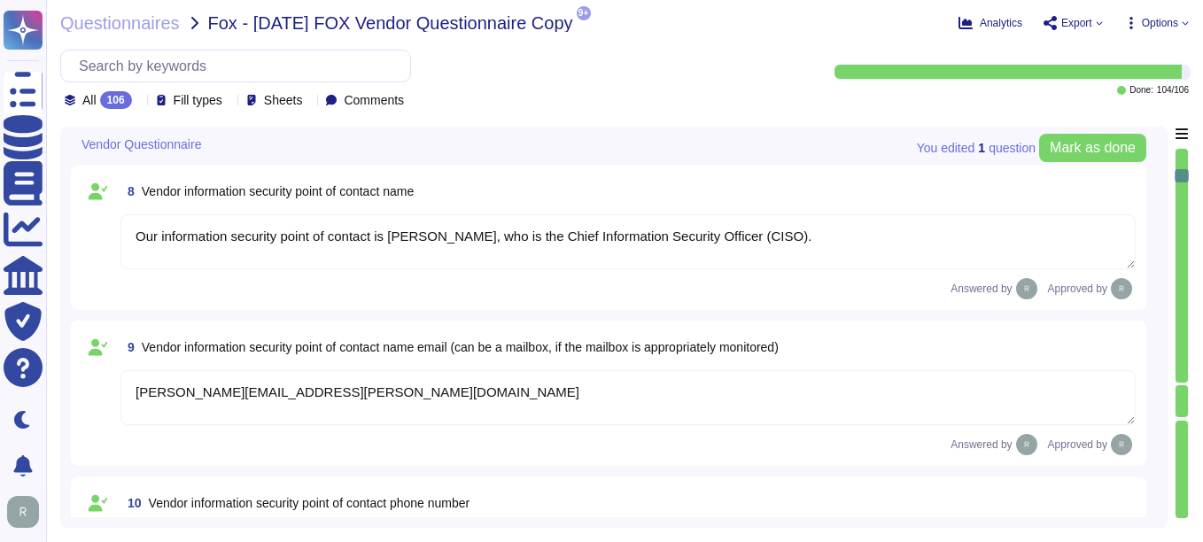
type textarea "Yes, there is a current information security policy that has been approved by m…"
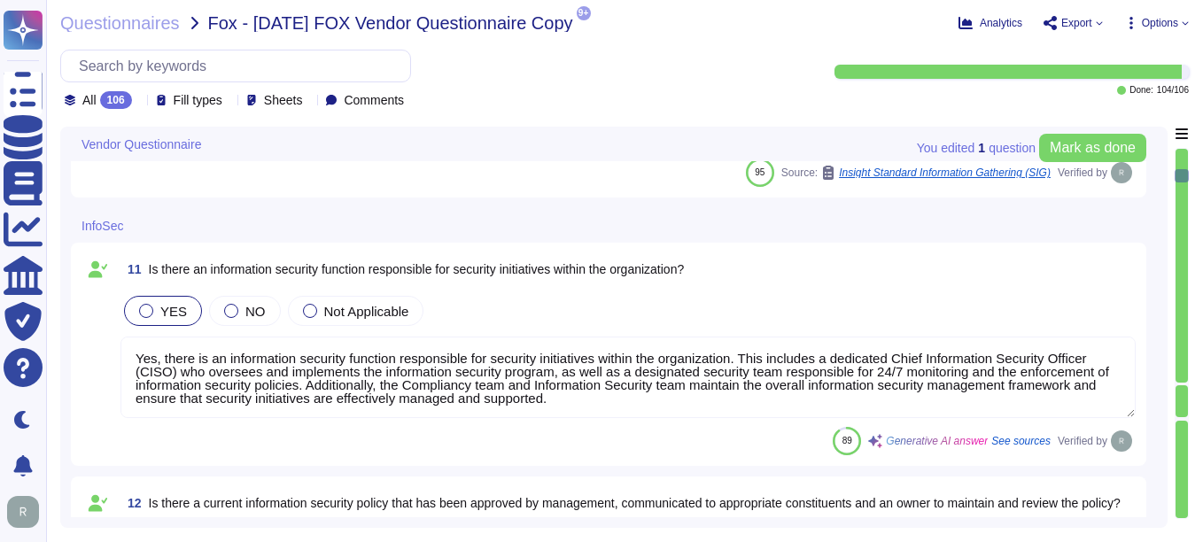
scroll to position [1682, 0]
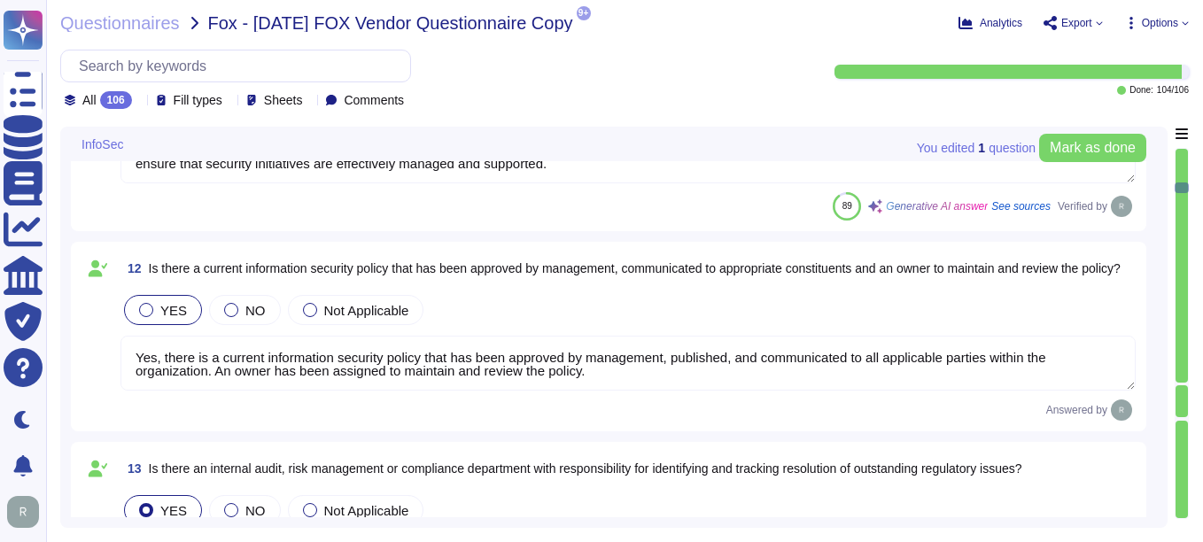
type textarea "Yes, we have a compliance team that monitors non-compliance with our informatio…"
type textarea "Yes, the scoped systems and data are in compliance with applicable regulatory a…"
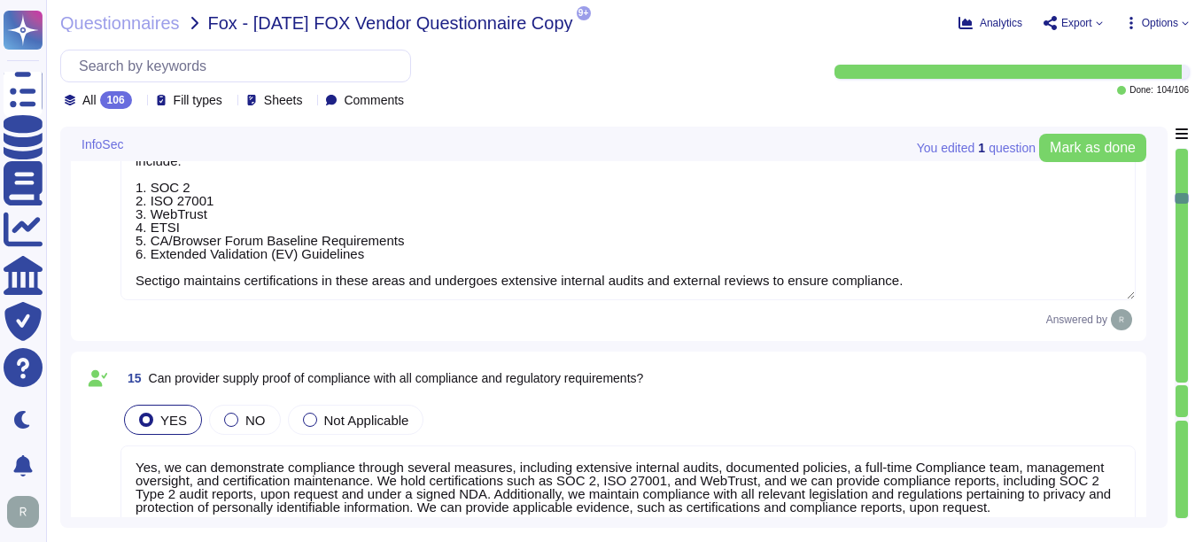
type textarea "Yes, we can demonstrate compliance through several measures, including extensiv…"
type textarea "Yes, new hires are required to sign the code of conduct/ethics, non-disclosure …"
type textarea "Yes, there is a security awareness training program that is mandatory for all e…"
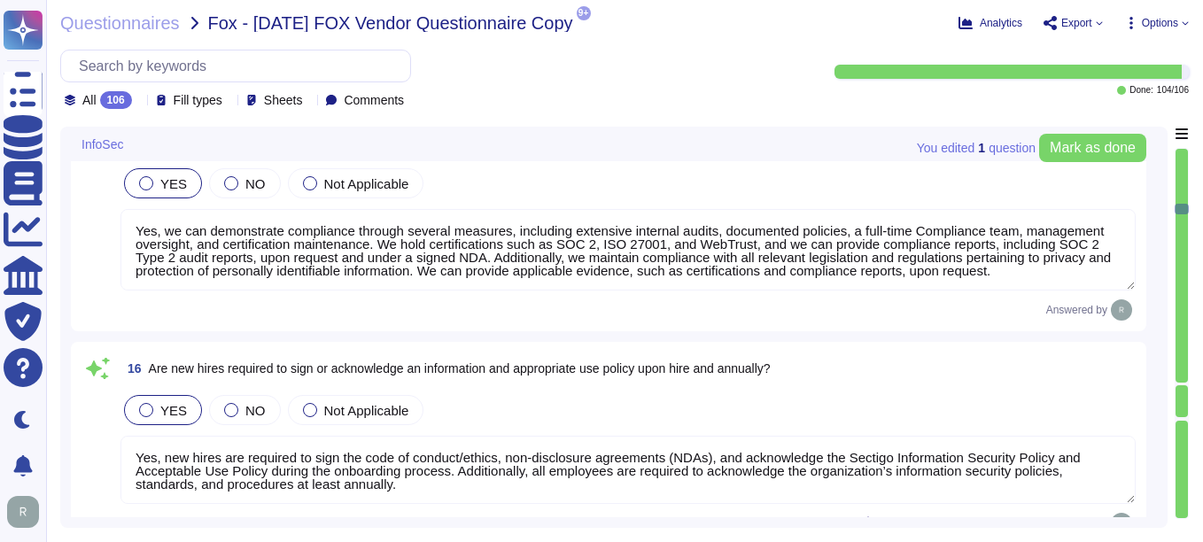
scroll to position [3011, 0]
type textarea "Yes, there is a formal disciplinary process for non-compliance with information…"
type textarea "We do not use subcontractors for this service. Sectigo does not disclose custom…"
type textarea "Yes, there is a documented process for reviewing and approving third-party serv…"
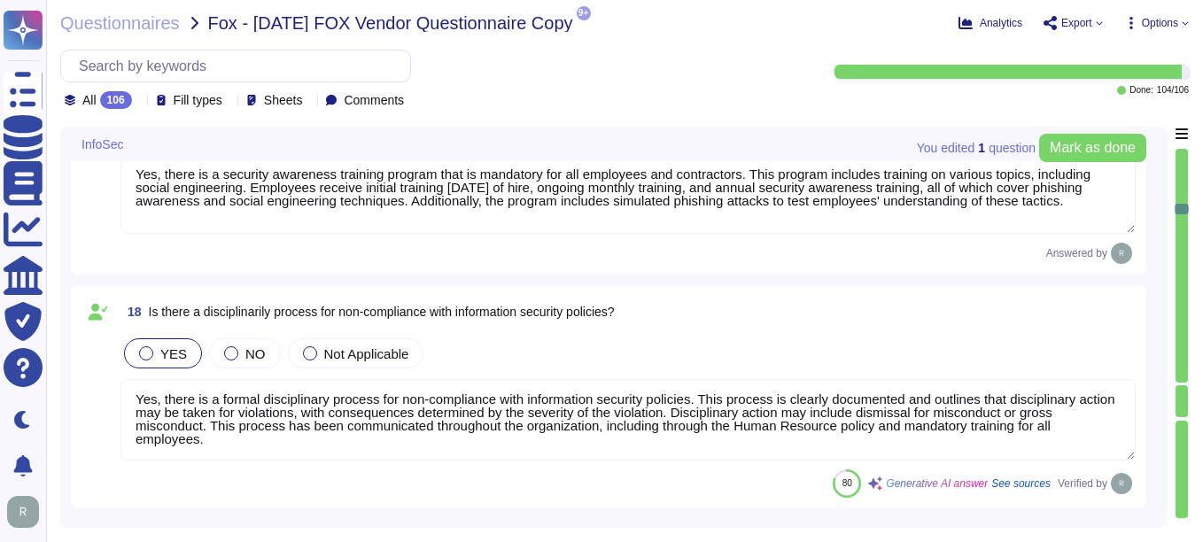
scroll to position [2, 0]
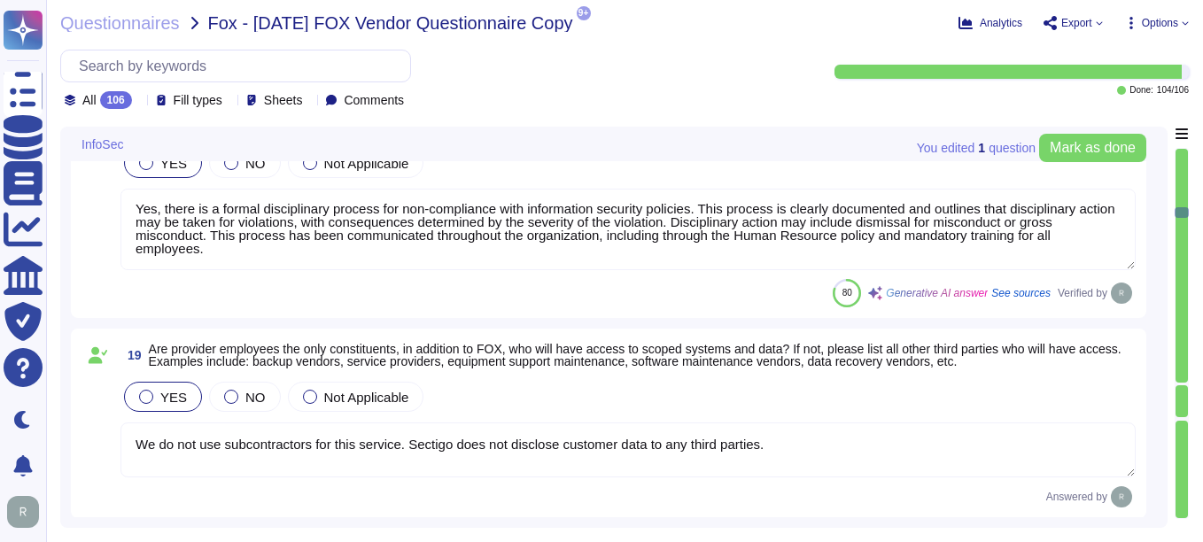
type textarea "Yes, there is a physical security program approved by management, communicated …"
type textarea "Yes, reasonable physical security and environmental controls are present in the…"
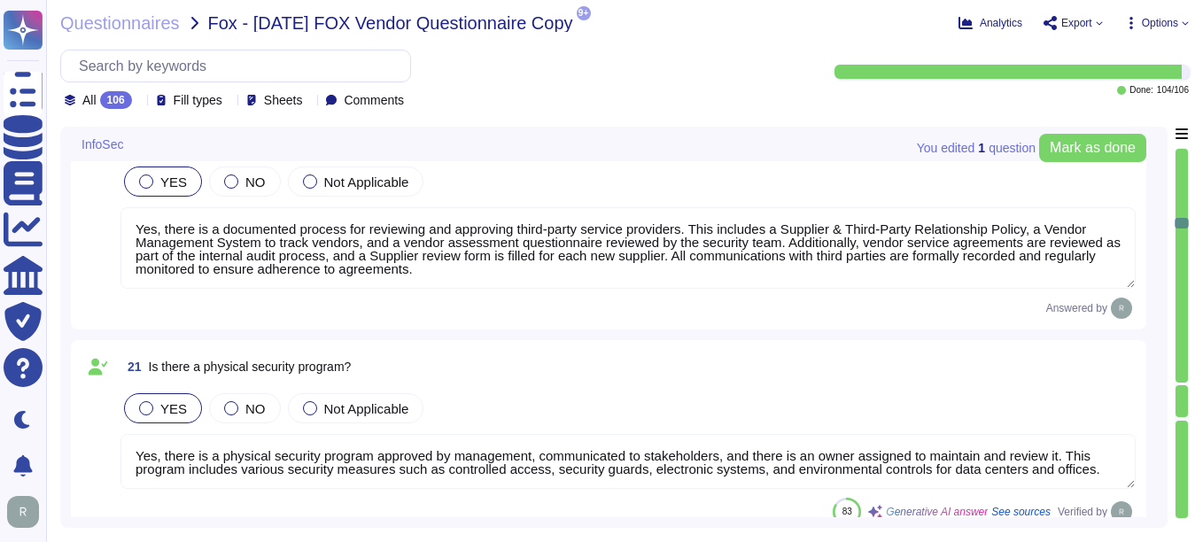
type textarea "Yes, we utilize an anti-virus and anti-malware solution across all relevant inf…"
type textarea "Yes, we operate an Endpoint Detection & Response (EDR) solution using CrowdStri…"
type textarea "Yes, network protection solutions are in place for scoped systems and data. The…"
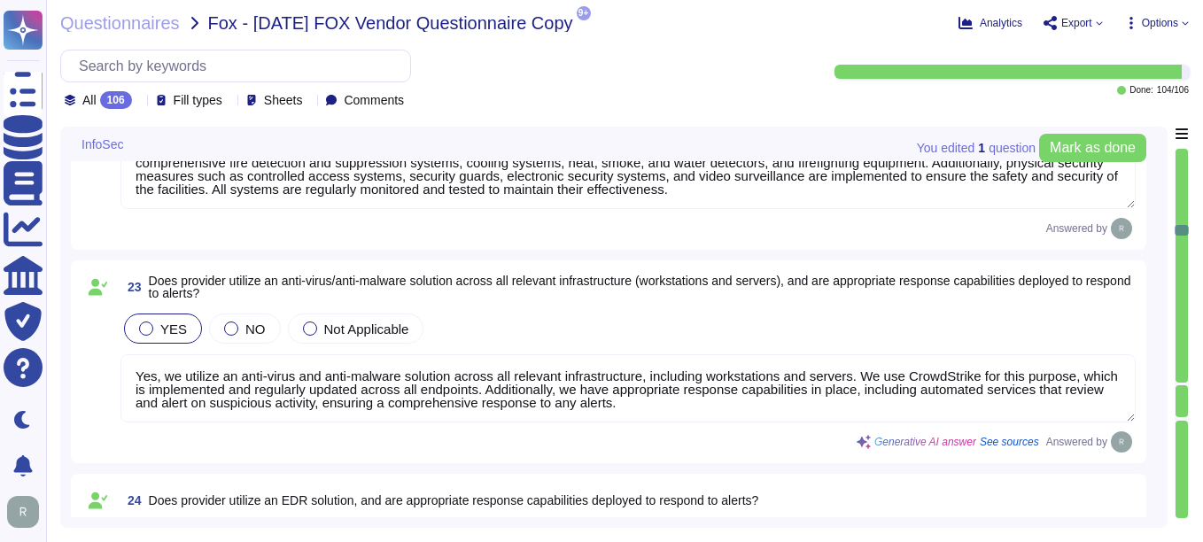
type textarea "Yes, we have a comprehensive patching and vulnerability management program in p…"
type textarea "Yes, user identity is strongly proven for access to scoped systems and data. Mu…"
type textarea "Authorization controls are strongly enforced for access to scoped systems and d…"
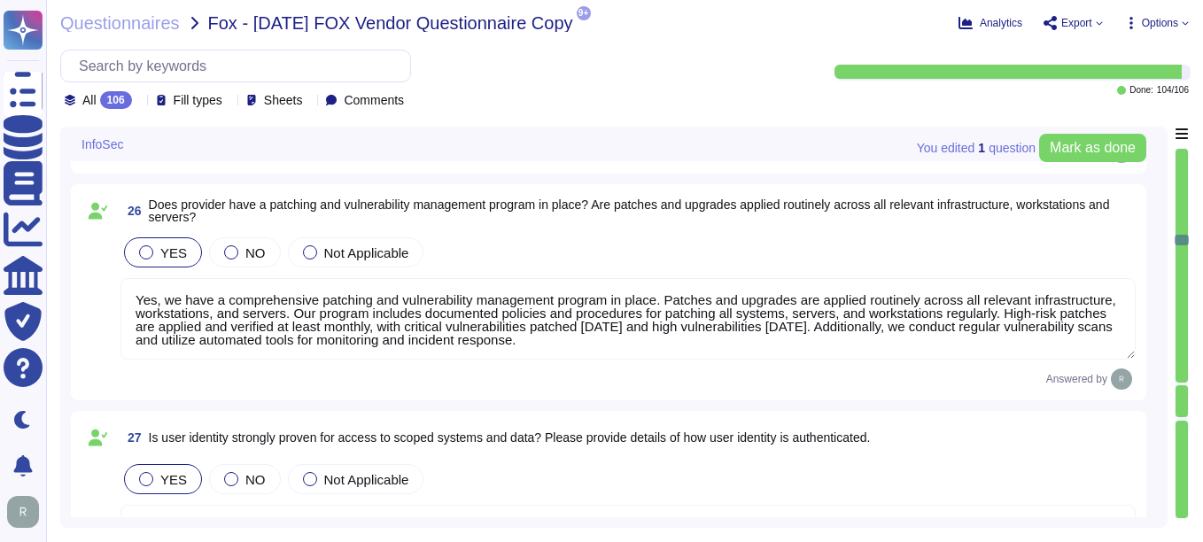
type textarea "Yes, our password policy is consistent with NIST SP800-63b. The key details of …"
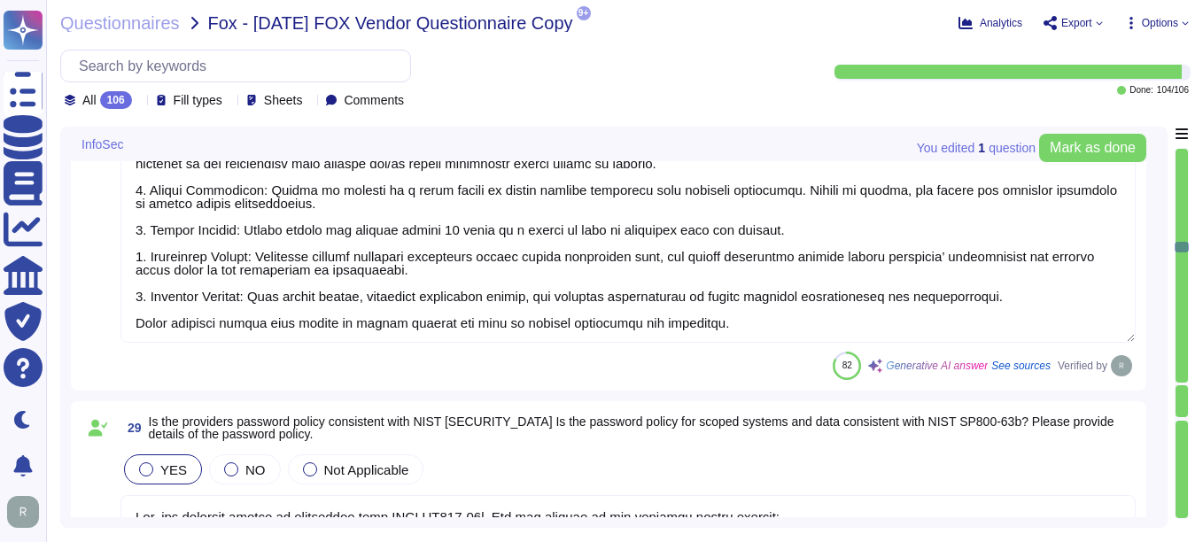
type textarea "Yes, multi-factor authentication (MFA) is enforced for all access to scoped sys…"
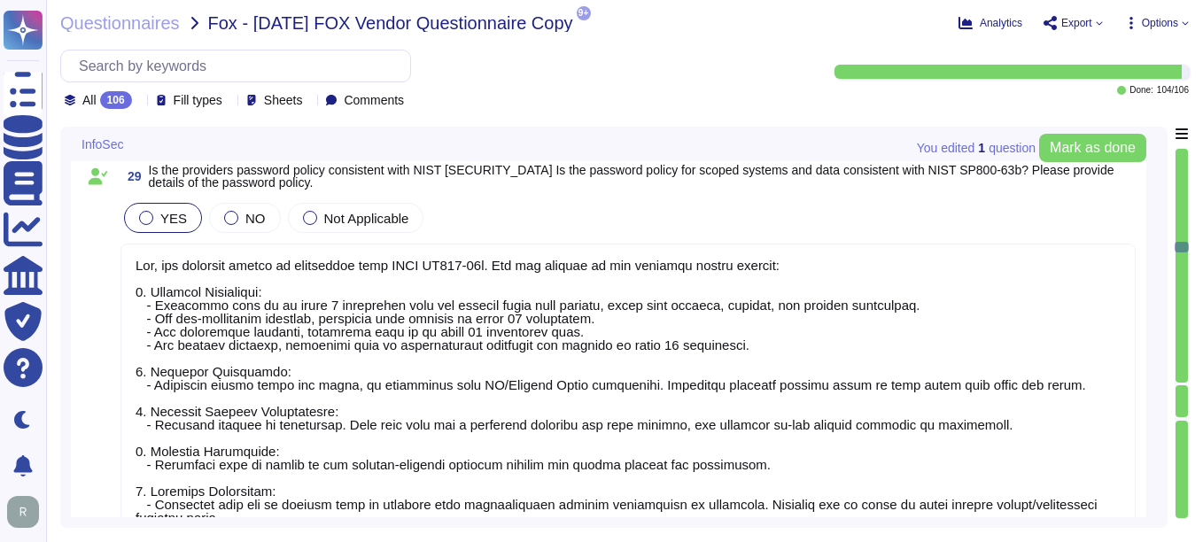
scroll to position [5933, 0]
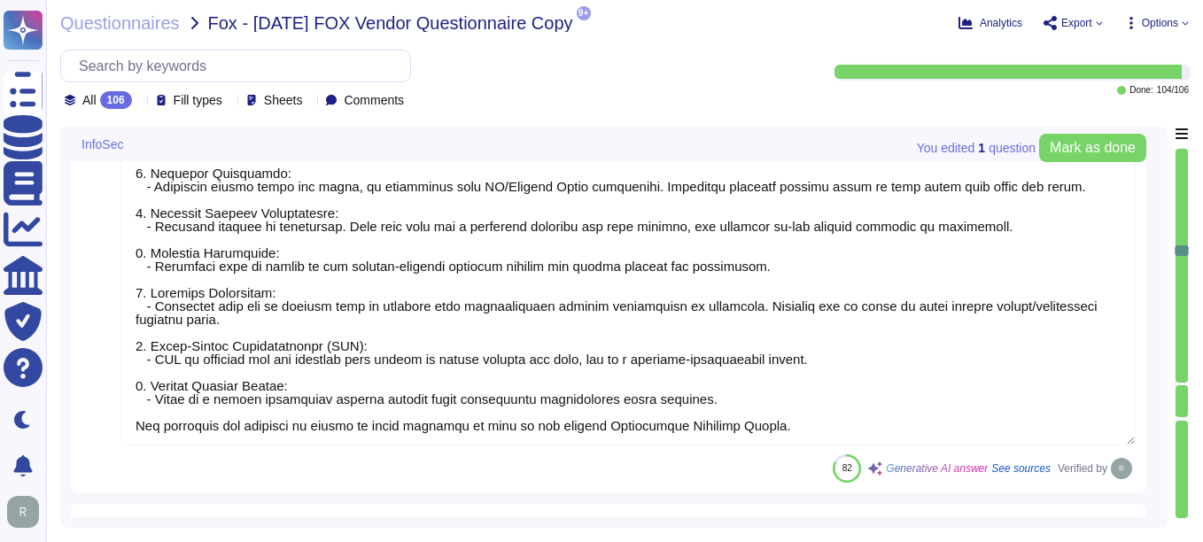
type textarea "Privileged user access rights are reviewed on a quarterly basis, and audit logs…"
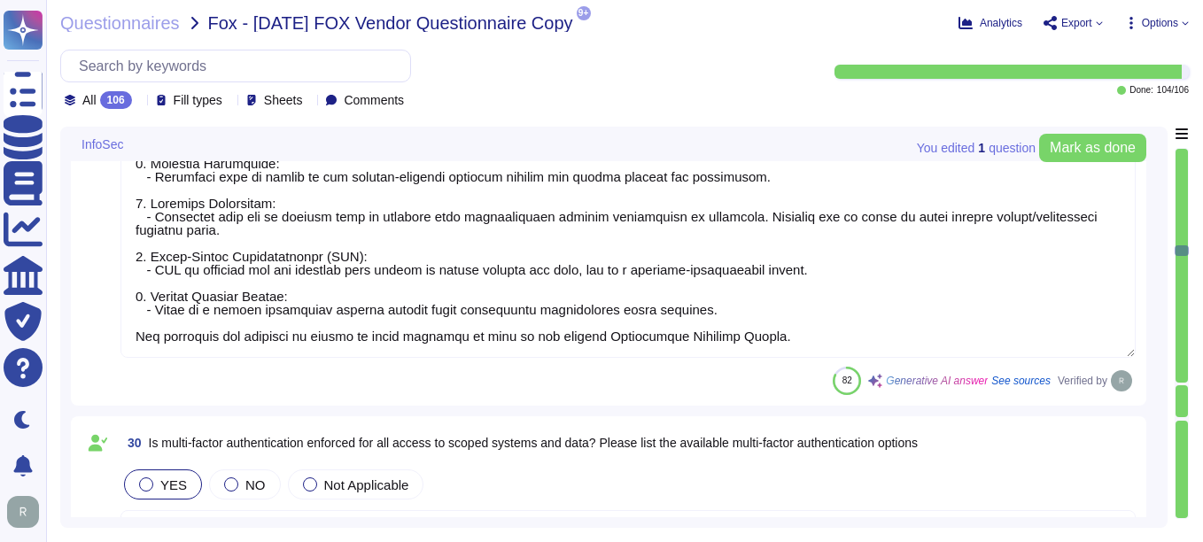
type textarea "Access logs are collected and reviewed on a bi-monthly basis, and new administr…"
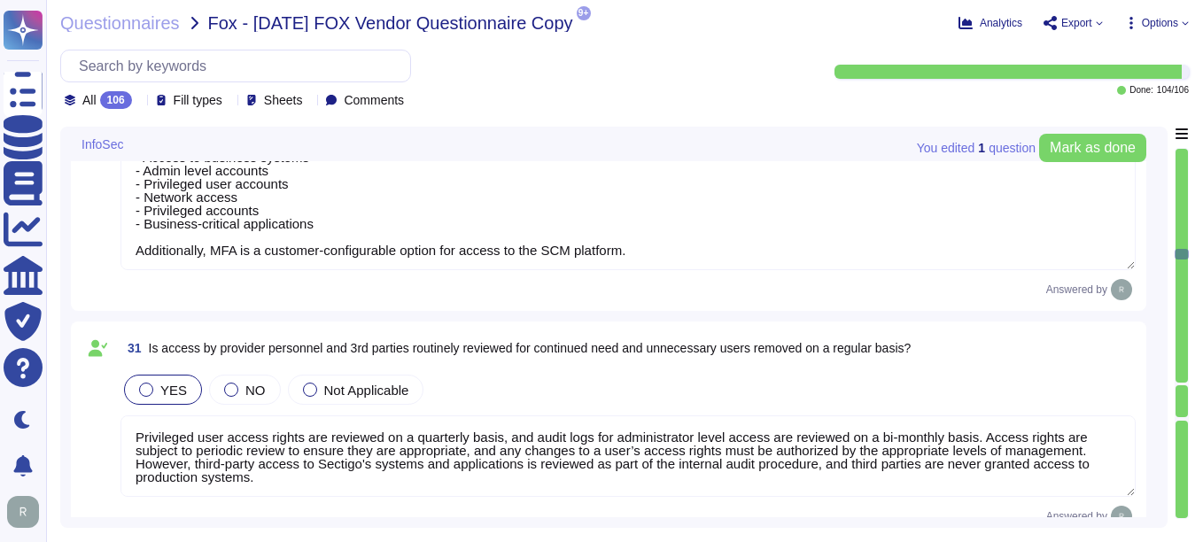
type textarea "Yes, capabilities are in place to detect security anomalies. 1. Real-time Scann…"
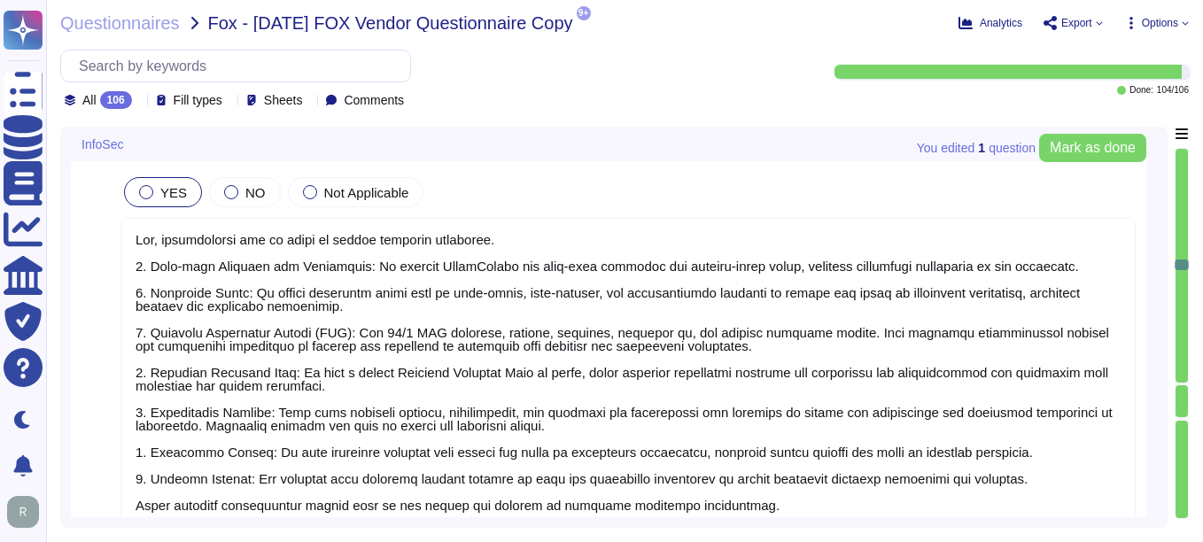
type textarea "Yes, we have a dedicated security team overseeing continuous monitoring and a c…"
type textarea "Yes, we have a formal Incident Response Plan that includes documented policies …"
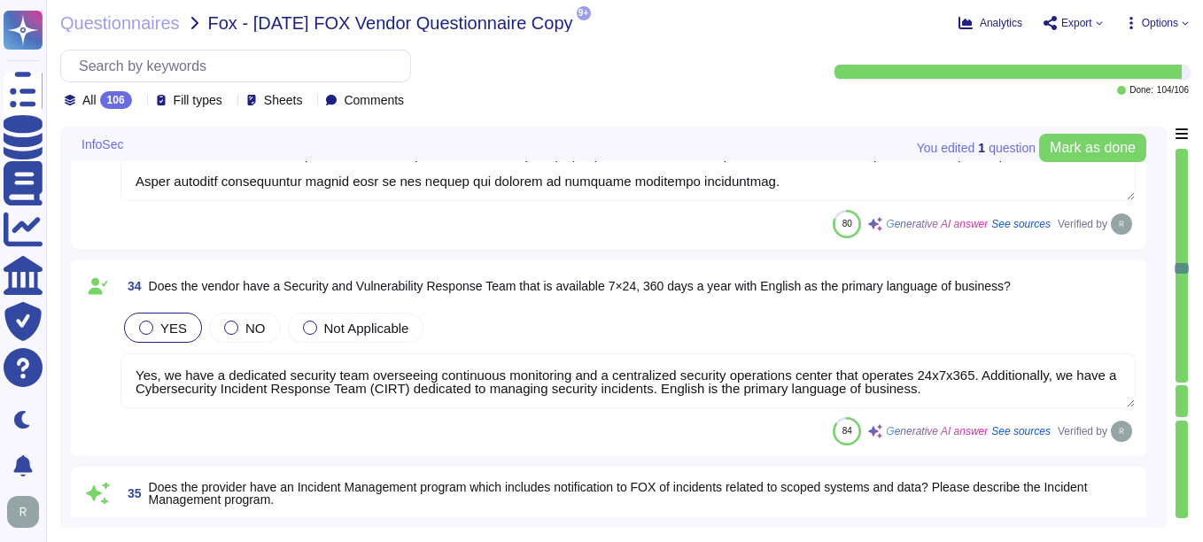
type textarea "Yes, all information assets within the scope of the Information Security Manage…"
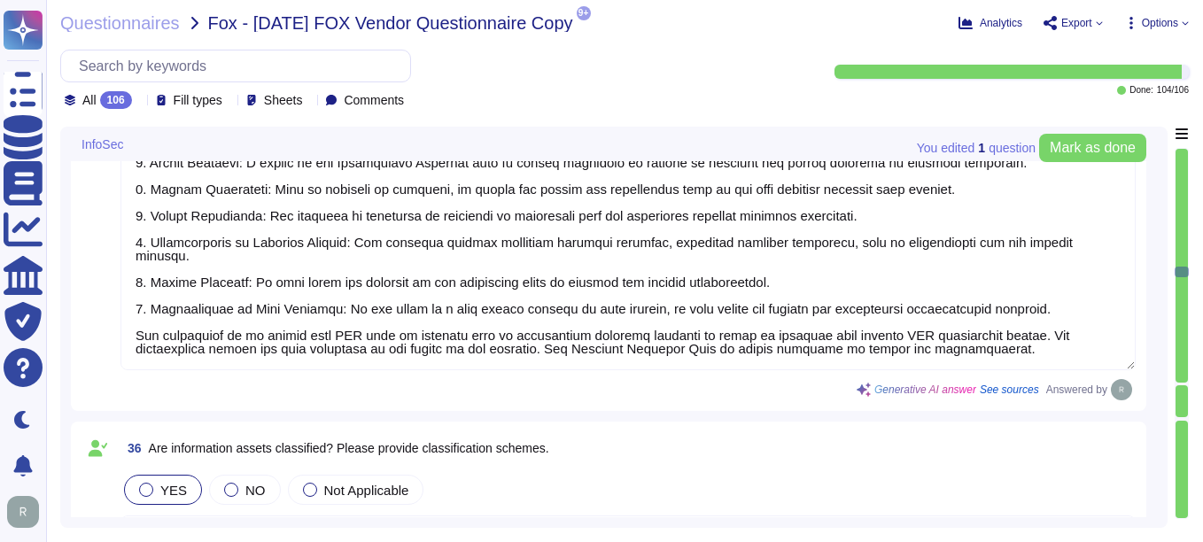
type textarea "Data is disposed of in accordance with our Secure Disposal Policy, which ensure…"
type textarea "Yes, appropriate encryption is used to protect data in transit. We utilize indu…"
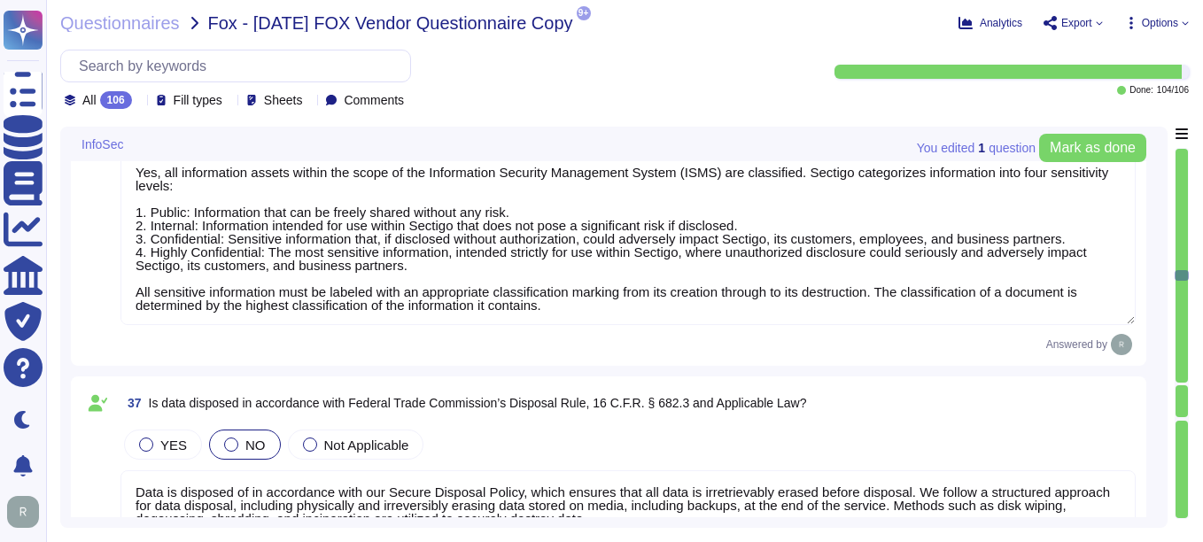
type textarea "In addition to encryption using TLS 1.2 or higher, several other protections ar…"
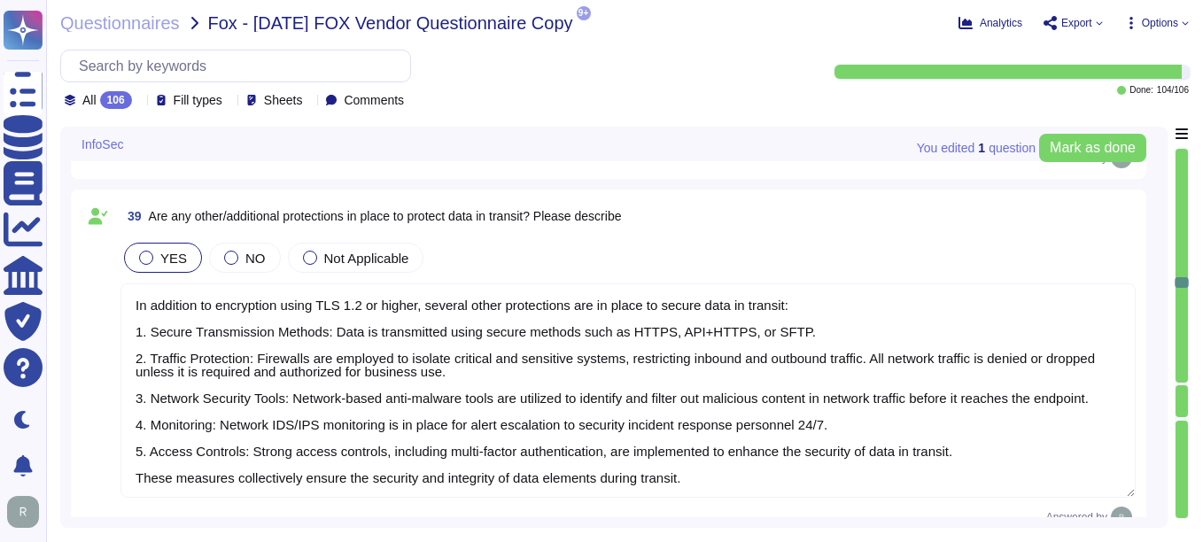
type textarea "Yes, appropriate encryption is used to protect data at rest. All customer data,…"
type textarea "In addition to encryption using AES-256 for all customer data at rest, several …"
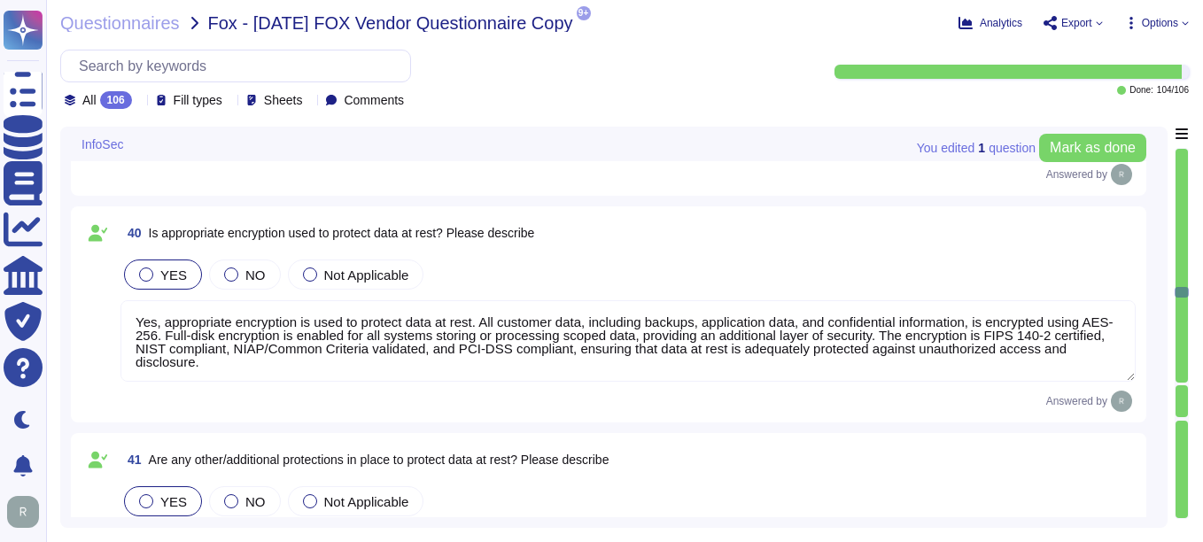
type textarea "Full-disk encryption is required and implemented for all corporate-issued lapto…"
type textarea "Yes, protections are in place to prevent unauthorized modification of data. The…"
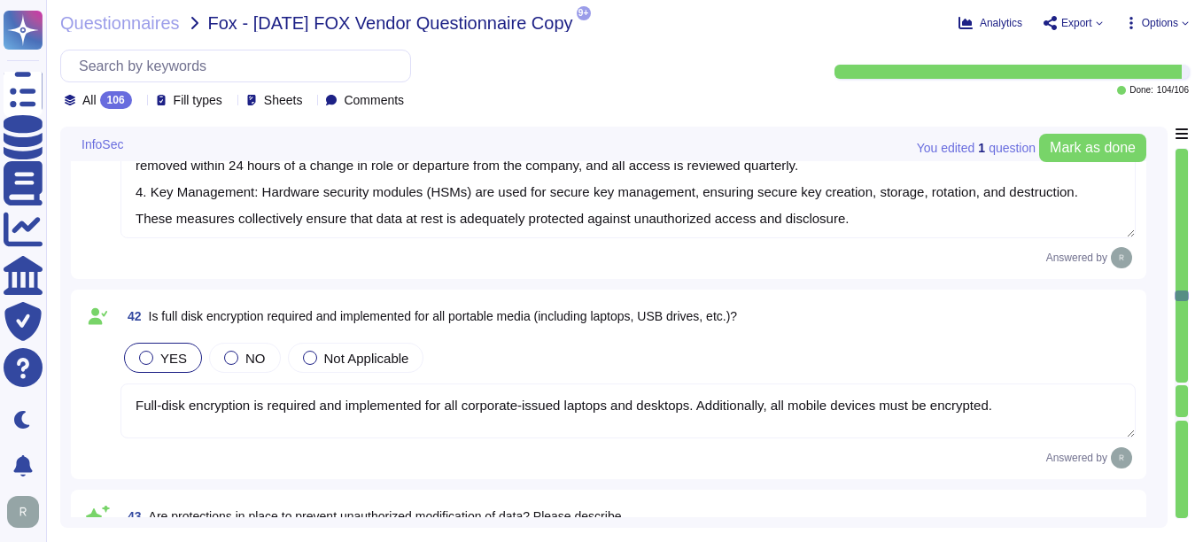
type textarea "Yes, we have appropriate data backup and retention policies and technical solut…"
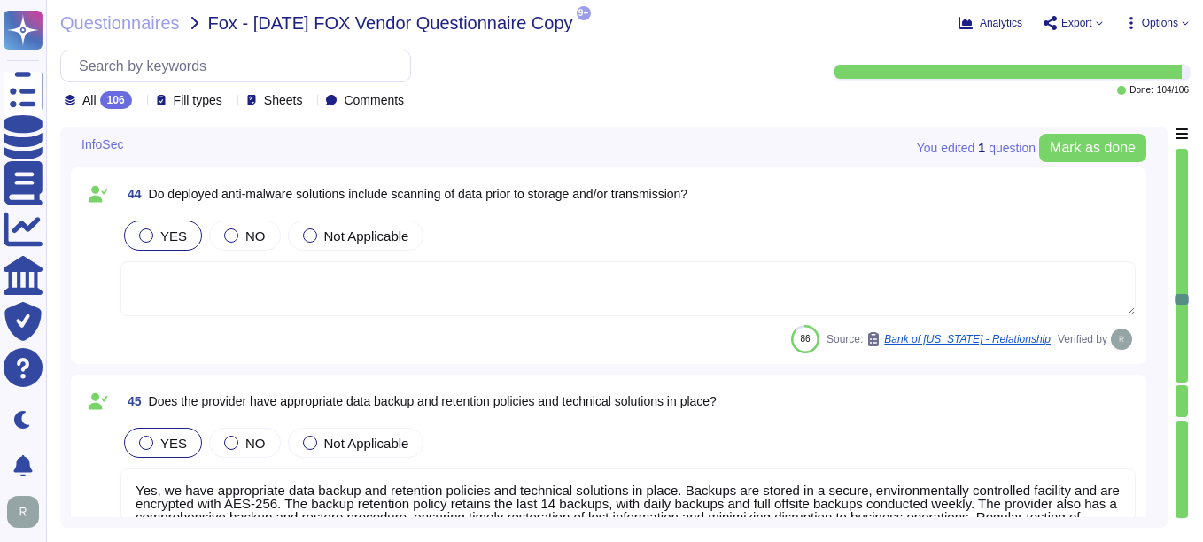
type textarea "Yes, all security-relevant events, including data access and modification event…"
type textarea "Yes, there is a documented policy for business continuity and disaster recovery…"
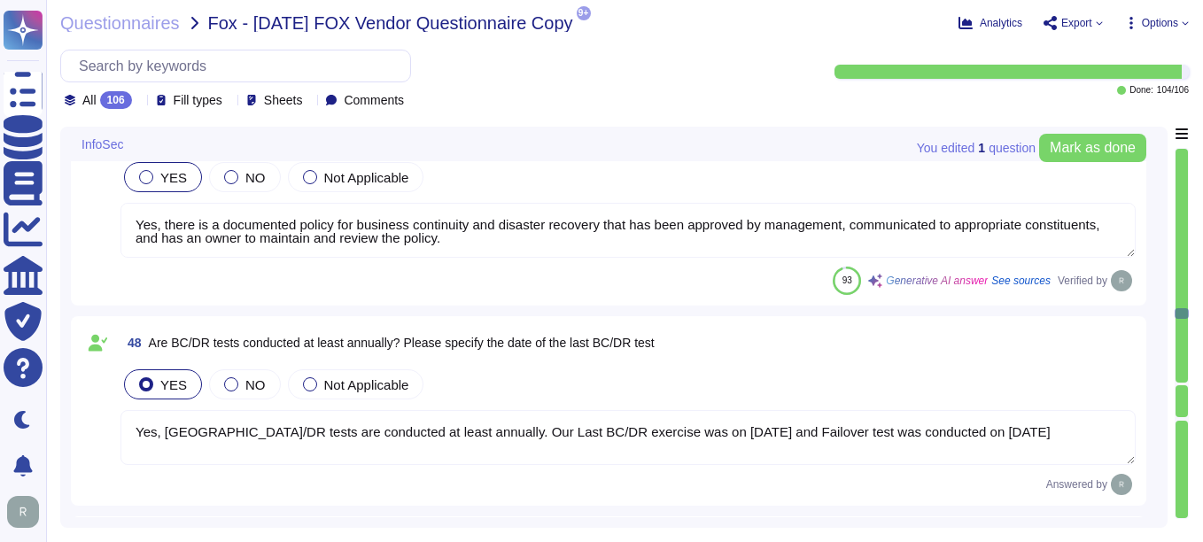
type textarea "Yes, BC/DR tests are conducted at least annually. Our Last BC/DR exercise was o…"
type textarea "Yes, we have appropriate denial of service protections in place. Our organizati…"
type textarea "A subscriber can purchase Sectigo’s transition services at the expiration or te…"
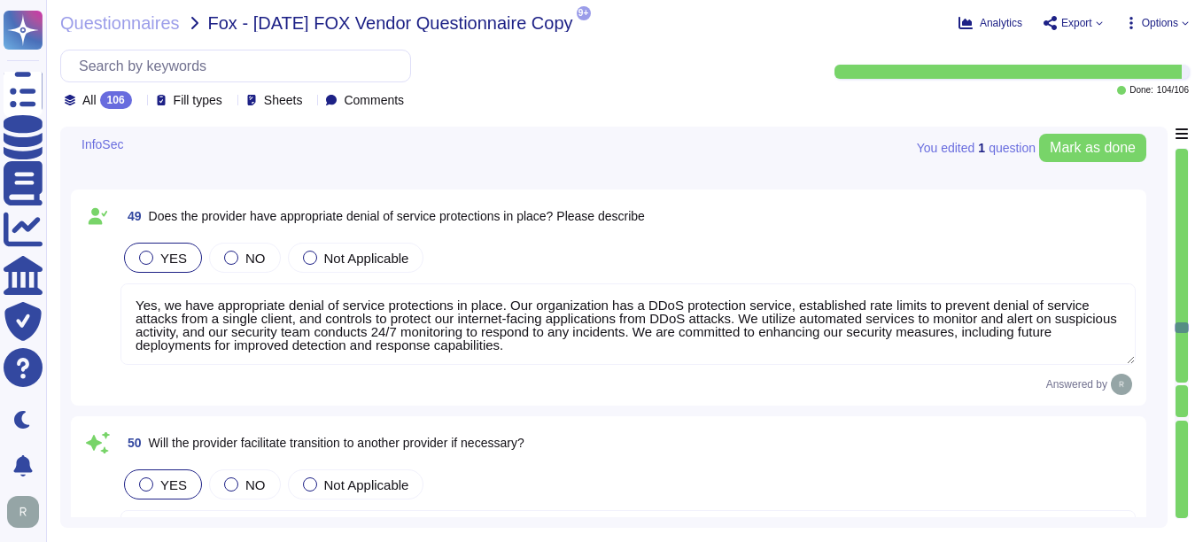
type textarea "Yes, there is an operational Change Management/Change Control policy that has b…"
type textarea "Yes, Sectigo has established a formal Software Development Lifecycle (SDLC) pro…"
type textarea "Yes, security testing is performed prior to every major release, in addition to…"
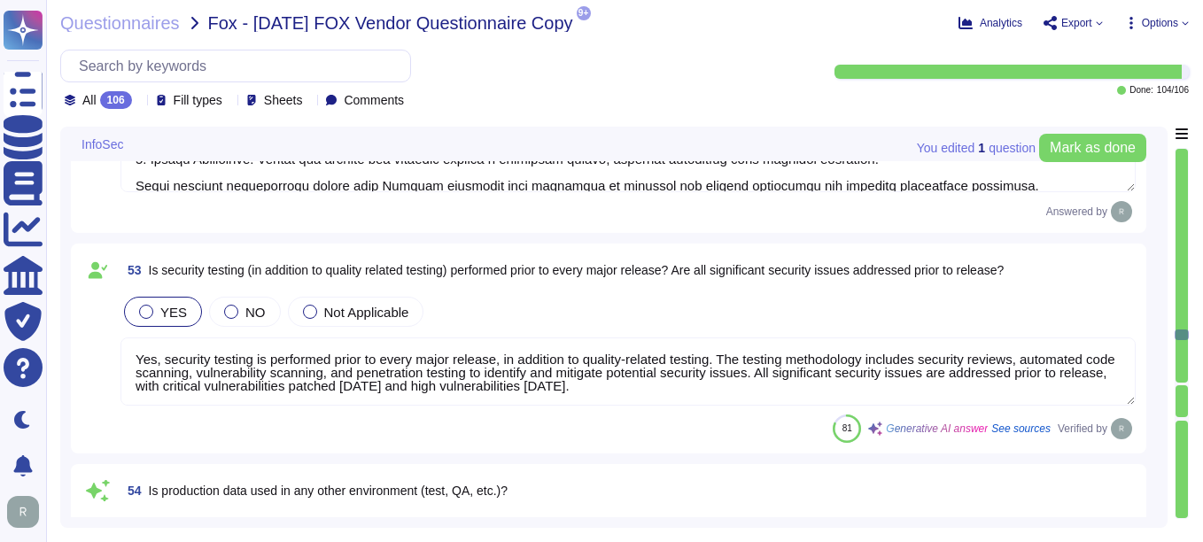
type textarea "No, production data is not used in test, development, or QA environments. Sensi…"
type textarea "Yes, appropriate patch and maintenance processes are in place for scoped system…"
type textarea "Yes, vulnerability scans are performed against in-scope systems. Internal vulne…"
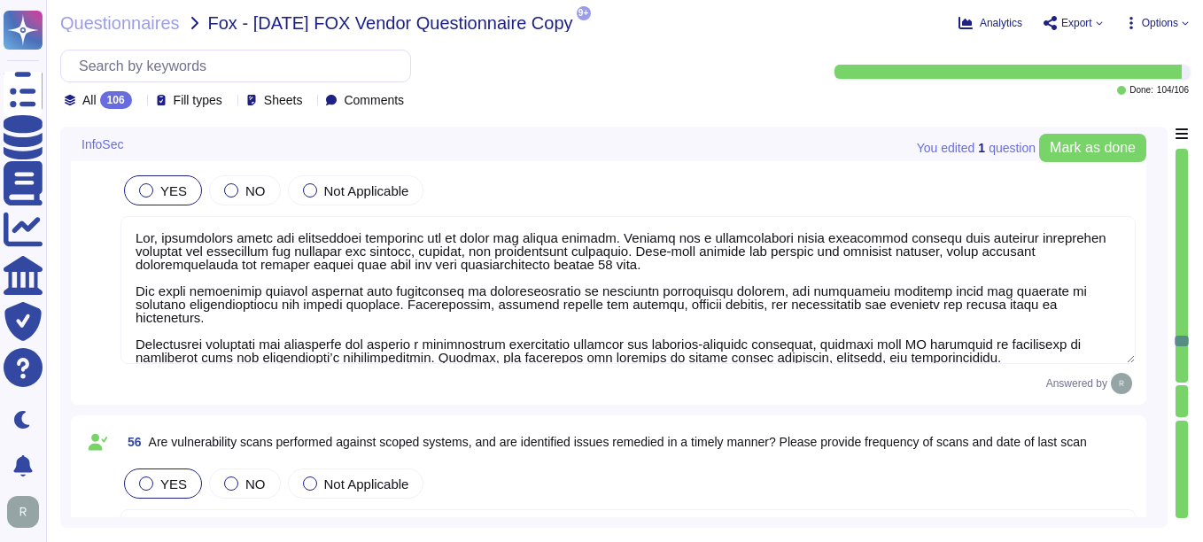
type textarea "Yes, we utilize external penetration testing conducted by a third-party securit…"
type textarea "Yes, the application or service is internet accessible. It is a SaaS offering t…"
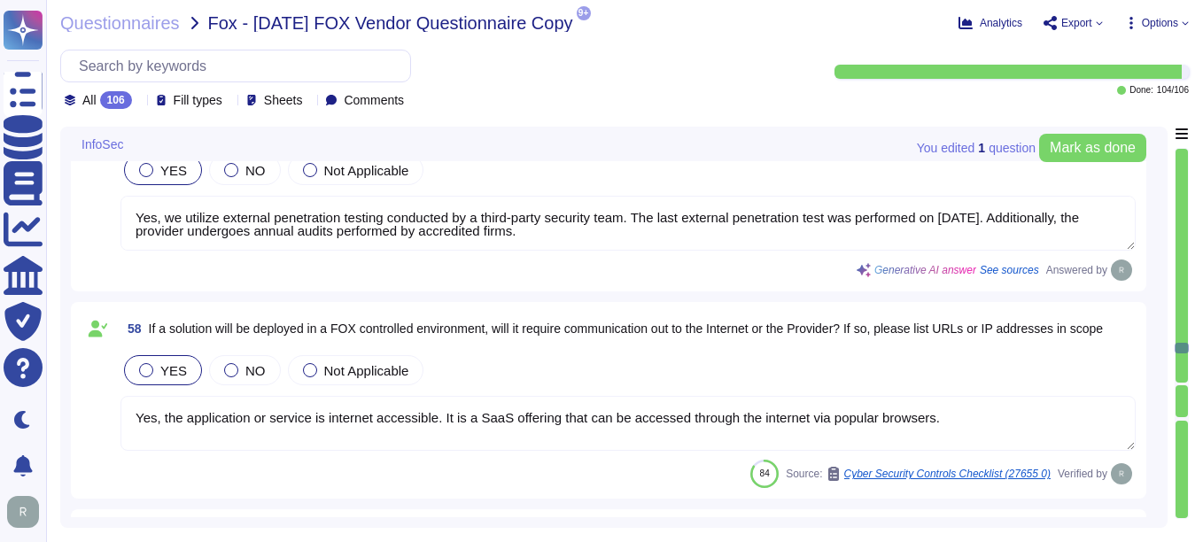
type textarea "No, our application or system does not use Artificial Intelligence (AI), and we…"
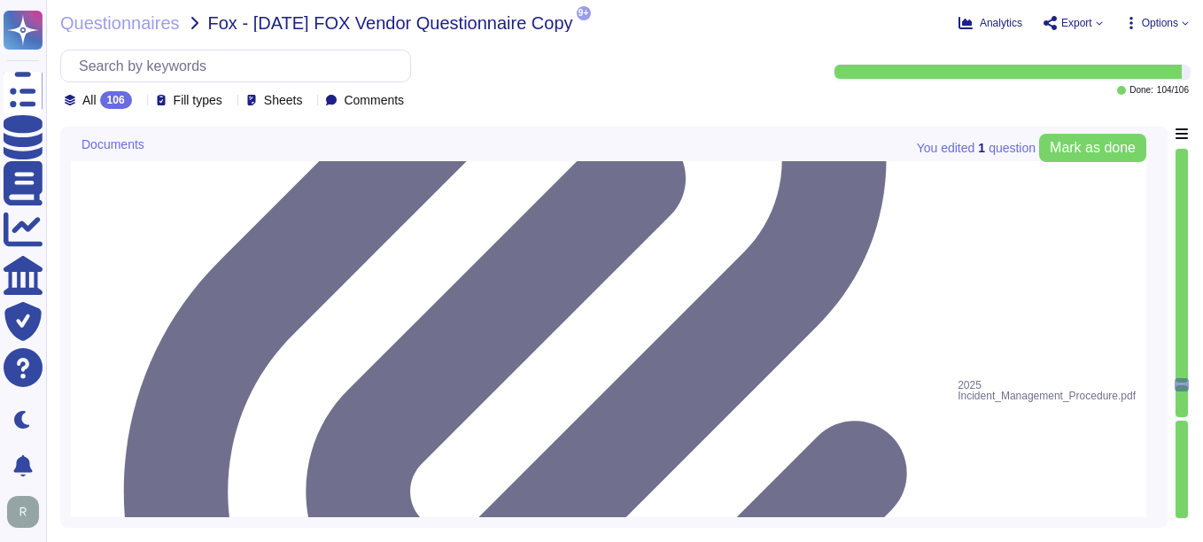
scroll to position [15142, 0]
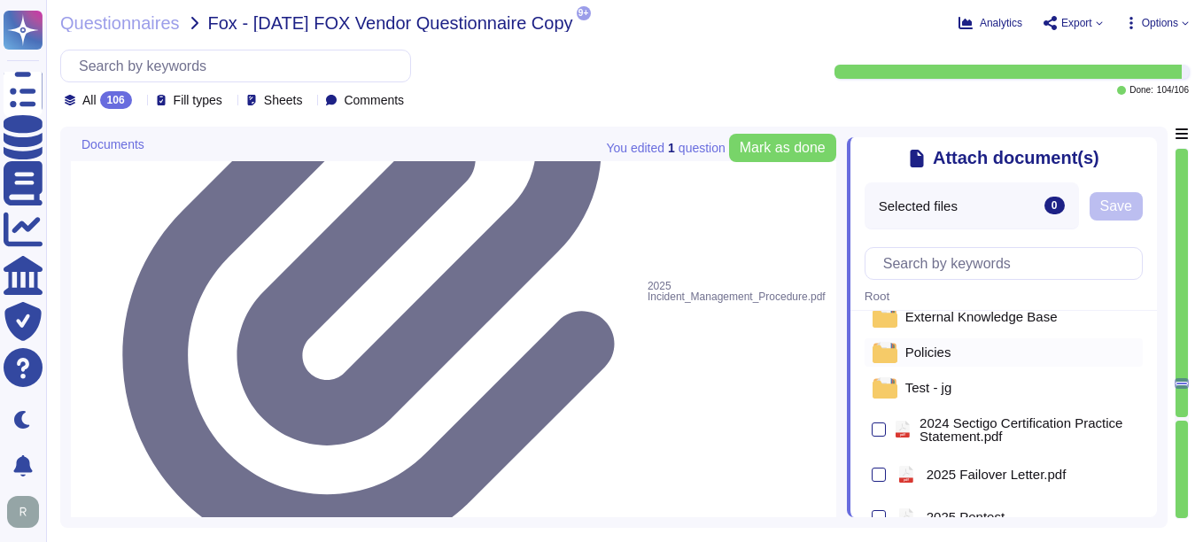
scroll to position [89, 0]
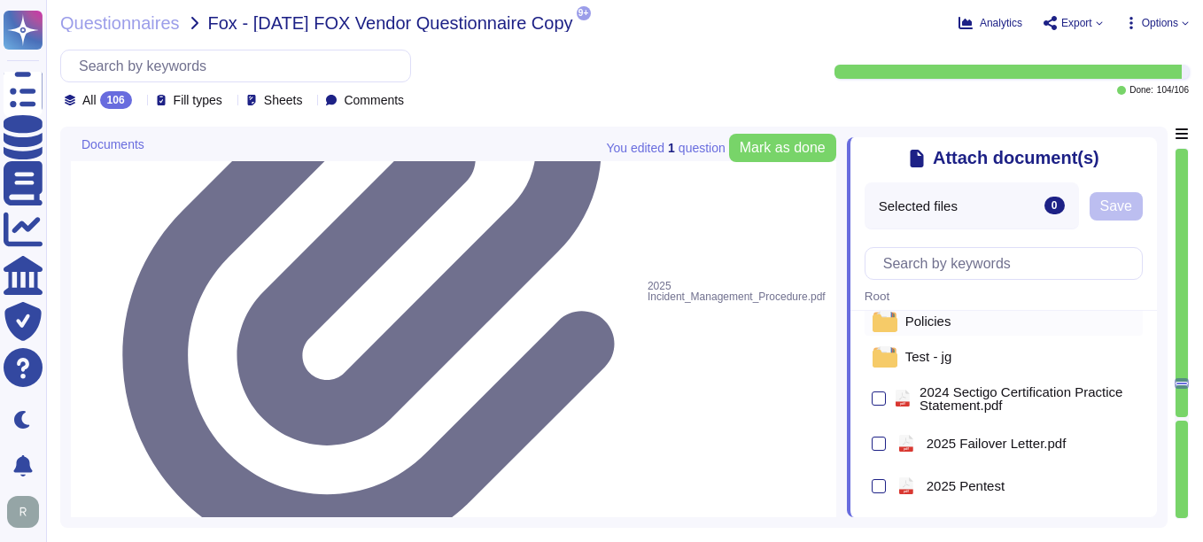
click at [927, 323] on span "Policies" at bounding box center [928, 320] width 46 height 13
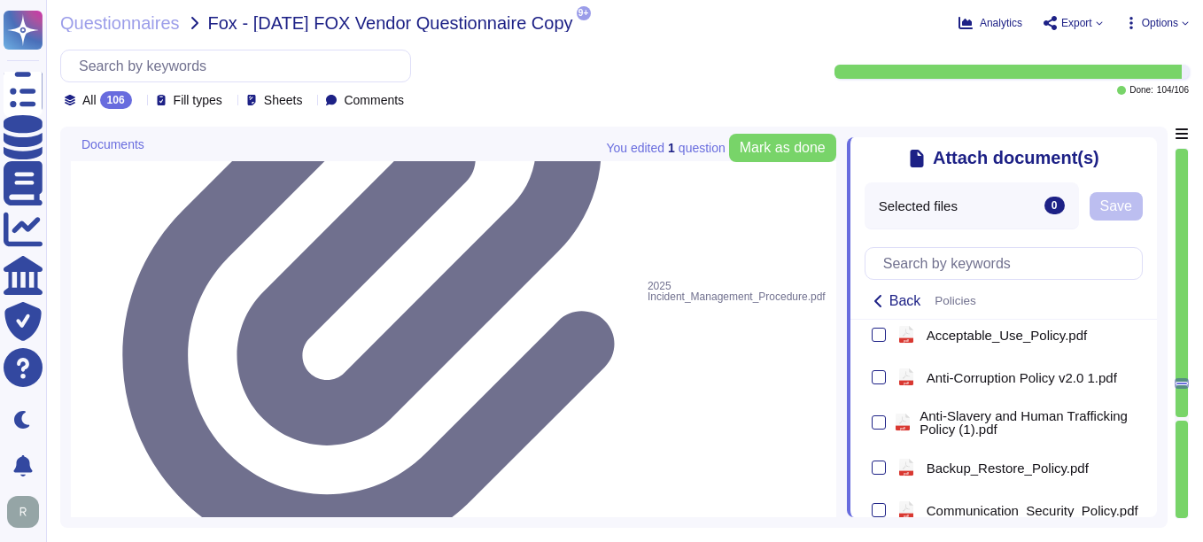
scroll to position [1063, 0]
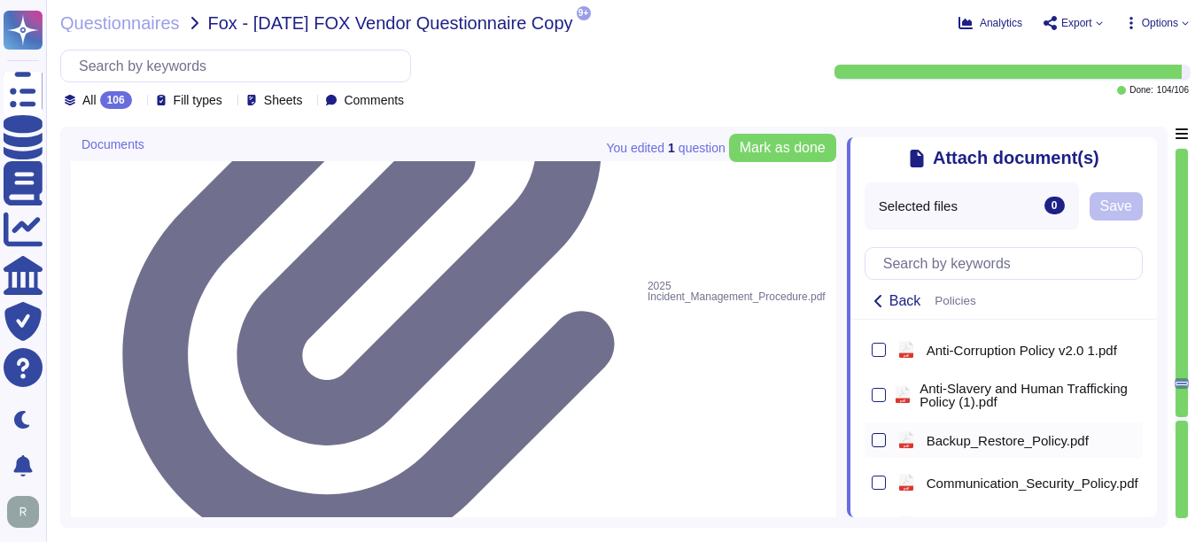
click at [881, 444] on div at bounding box center [878, 440] width 14 height 14
click at [0, 0] on input "checkbox" at bounding box center [0, 0] width 0 height 0
click at [1133, 212] on span "Save" at bounding box center [1120, 206] width 32 height 14
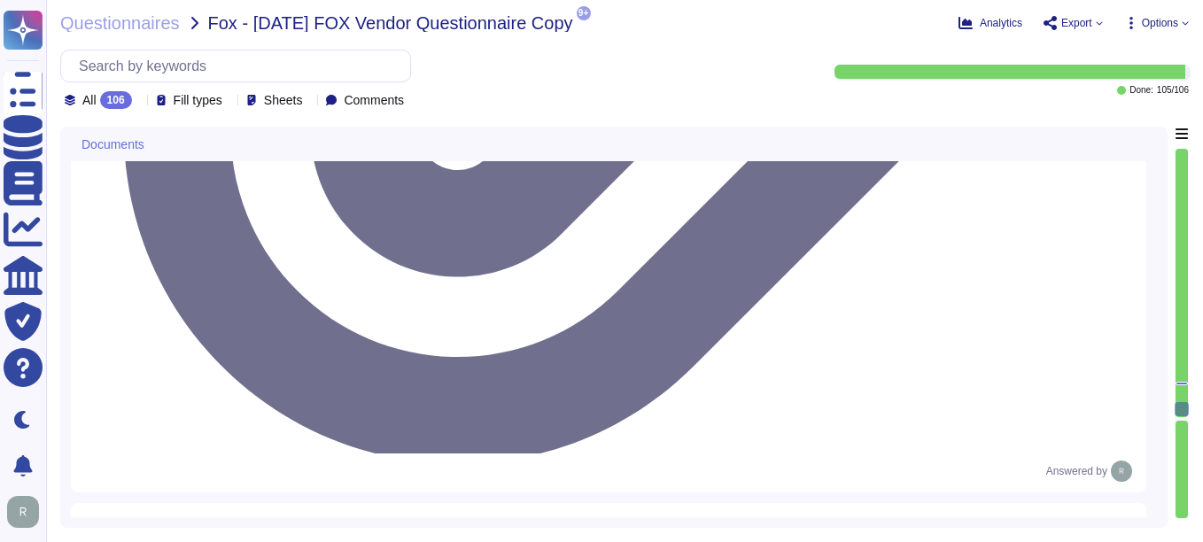
type textarea "Yes, Sectigo maintains insurance coverage for errors and omissions, also known …"
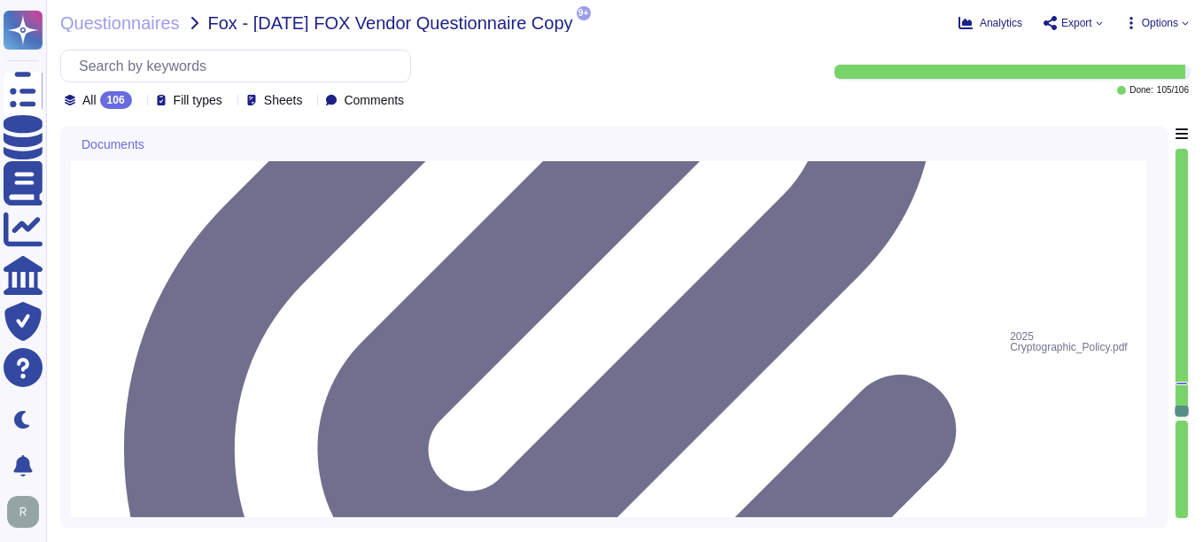
type textarea "Yes, Sectigo maintains cyber insurance coverage, which includes protection agai…"
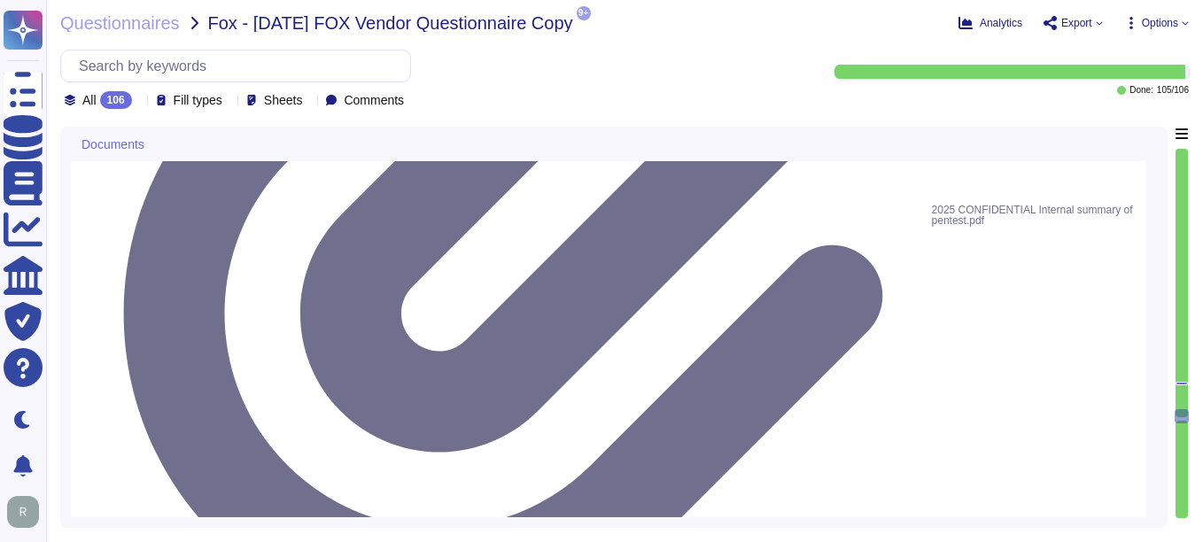
type textarea "Yes, Sectigo employs network segmentation to isolate critical and sensitive sys…"
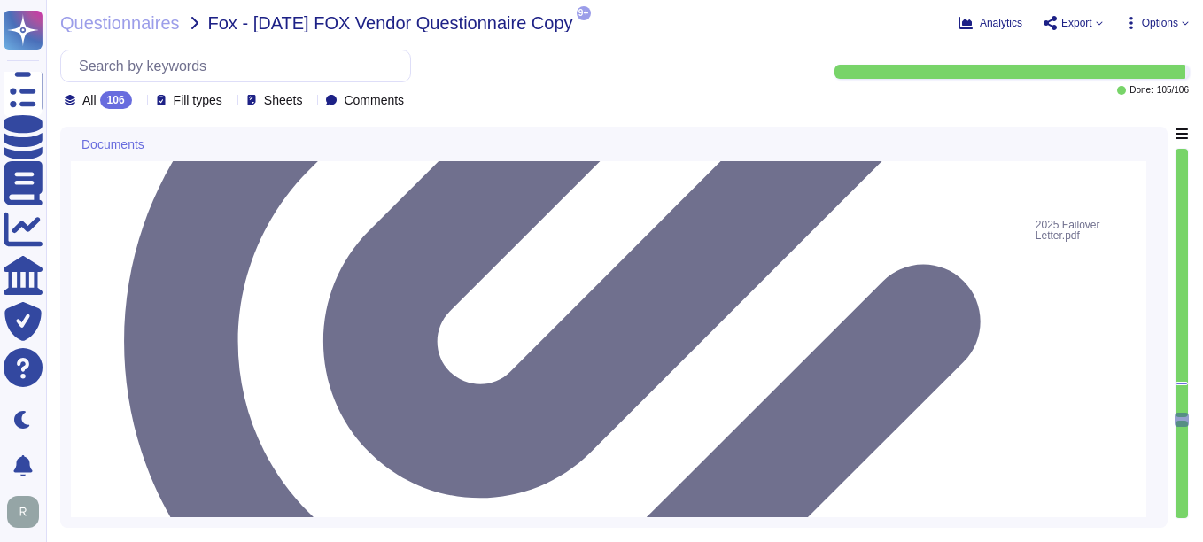
scroll to position [16825, 0]
type textarea "Yes, there is a dedicated person responsible for privacy compliance. Our organi…"
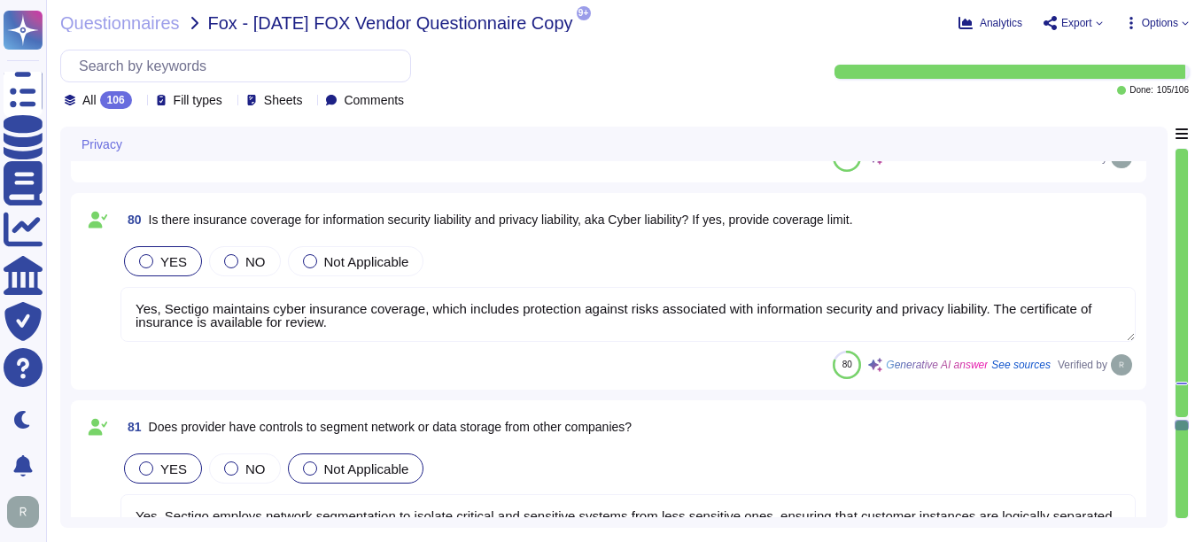
type textarea "Yes, our organization has a formally documented privacy policy. This policy out…"
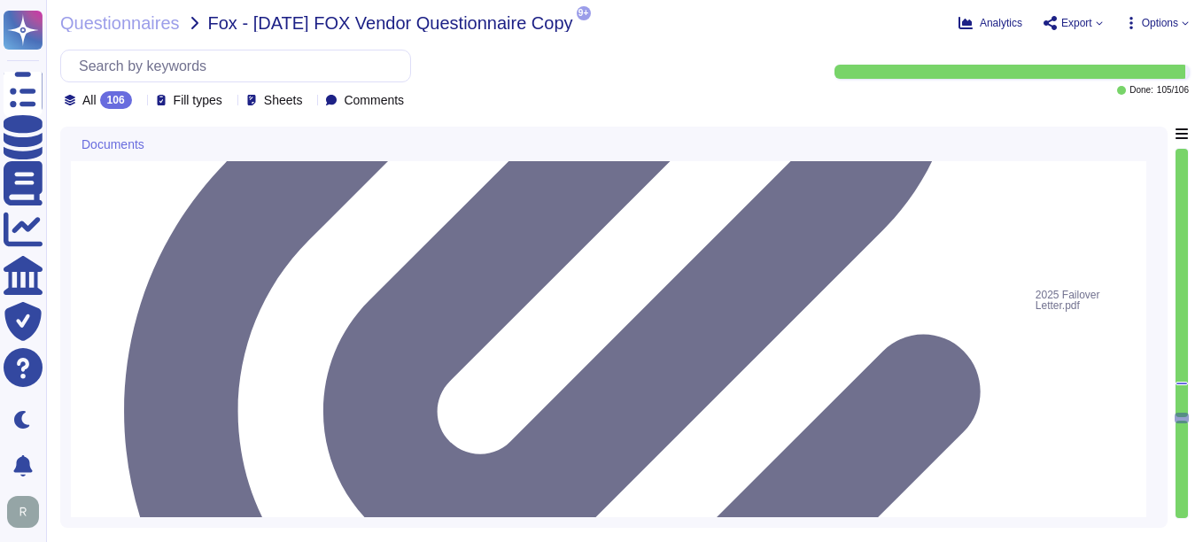
scroll to position [16736, 0]
drag, startPoint x: 128, startPoint y: 262, endPoint x: 340, endPoint y: 264, distance: 212.5
copy span "78 Certificate of Insurance"
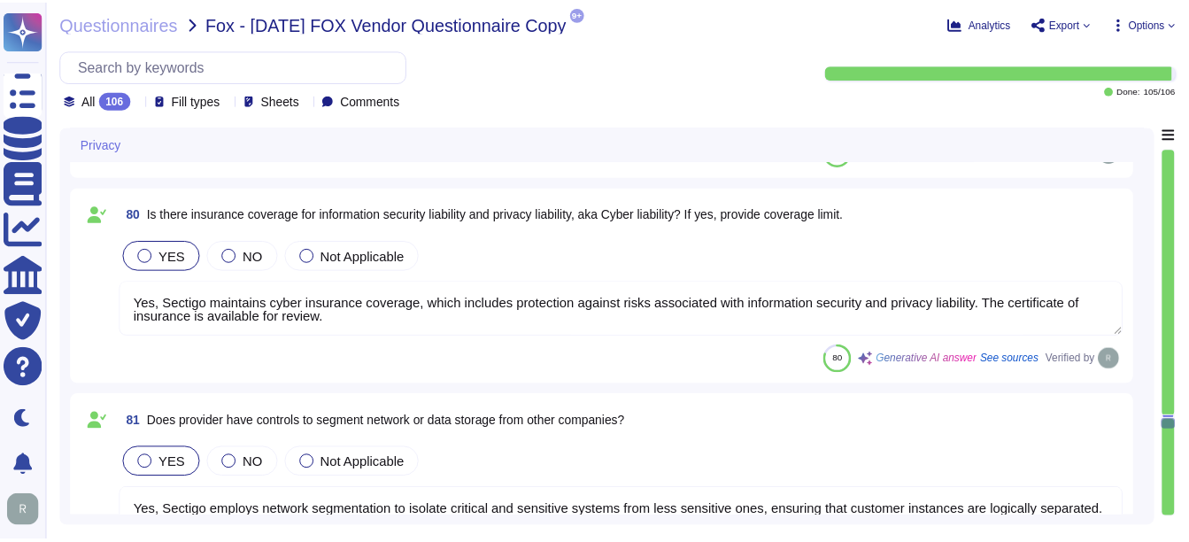
scroll to position [17268, 0]
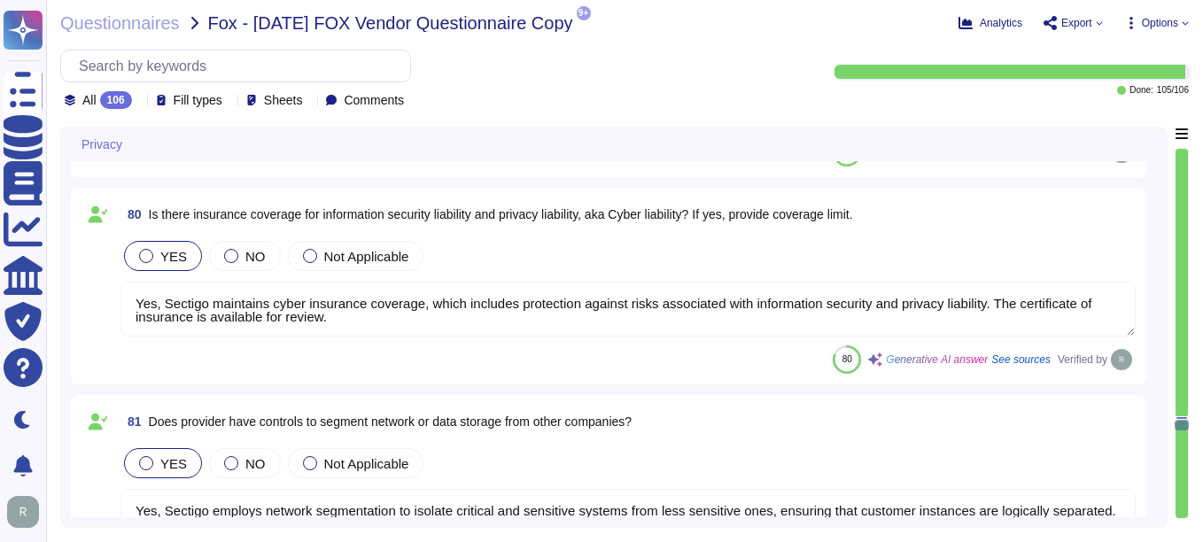
type textarea "Yes, there is a dedicated person responsible for privacy compliance. Our organi…"
type textarea "Yes, our organization has a formally documented privacy policy. This policy out…"
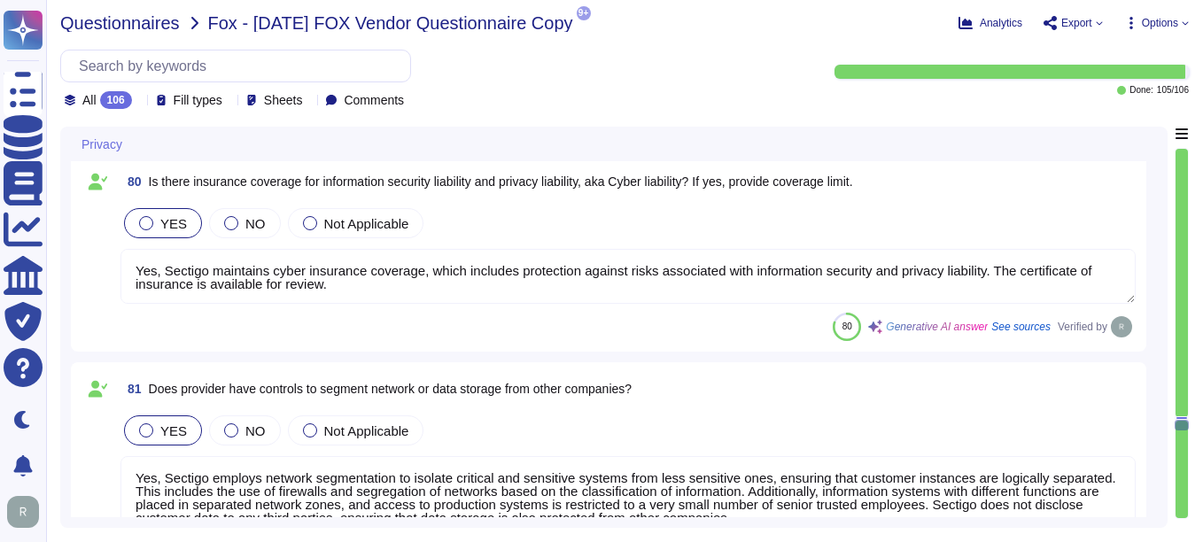
click at [104, 15] on span "Questionnaires" at bounding box center [120, 23] width 120 height 18
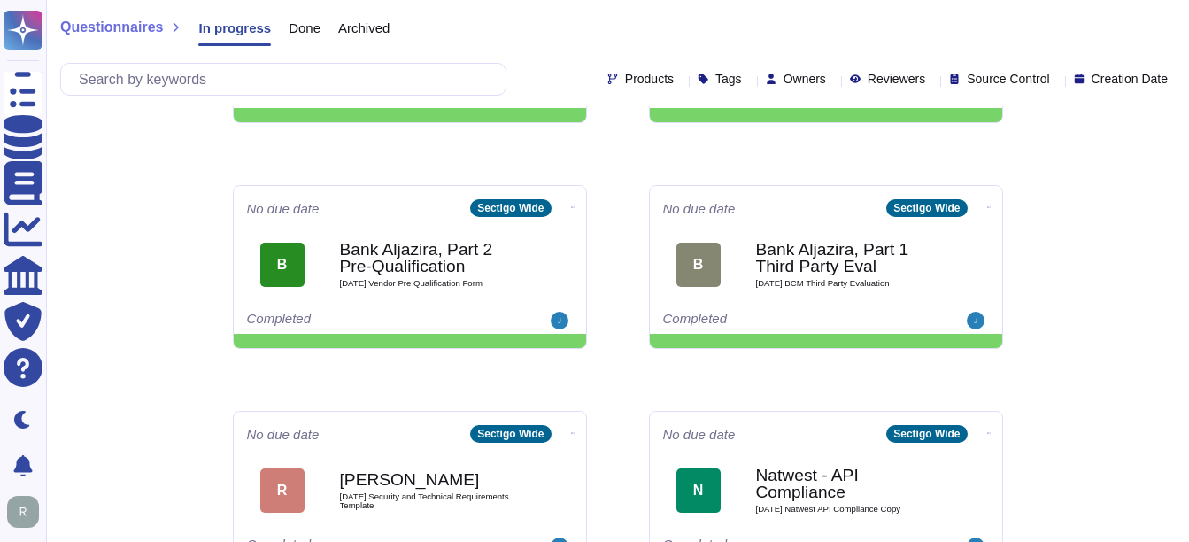
scroll to position [443, 0]
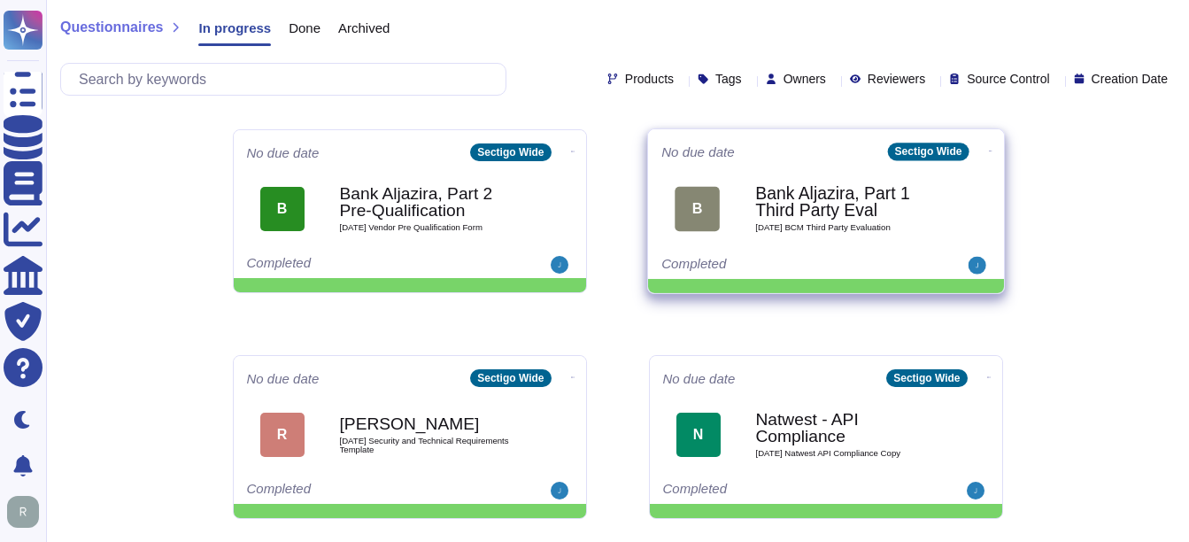
click at [845, 224] on span "2025 09 11 BCM Third Party Evaluation" at bounding box center [844, 228] width 179 height 9
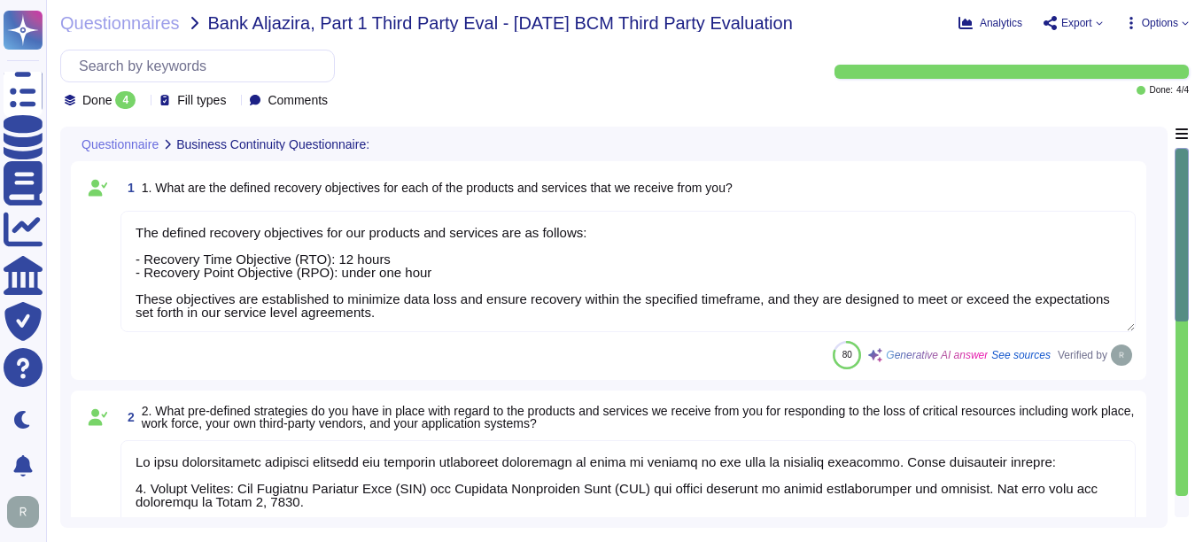
type textarea "The defined recovery objectives for our products and services are as follows: -…"
type textarea "We have comprehensive disaster recovery and business continuity strategies in p…"
type textarea "Yes, we conducted a full failover exercise on March 2, 2024, which included the…"
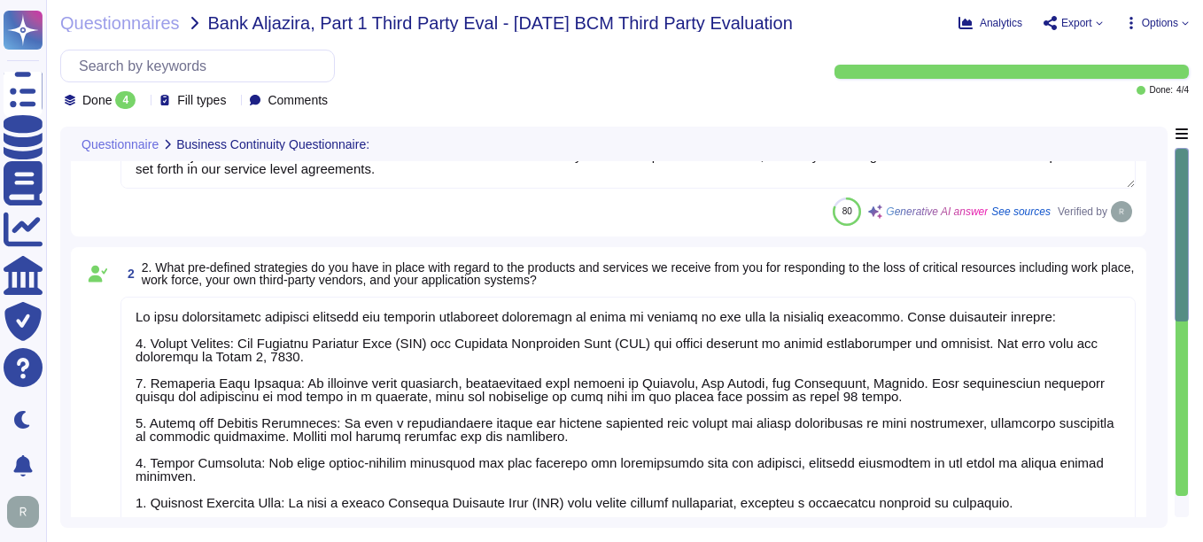
type textarea "The escalation process for communicating during a service disruption involves t…"
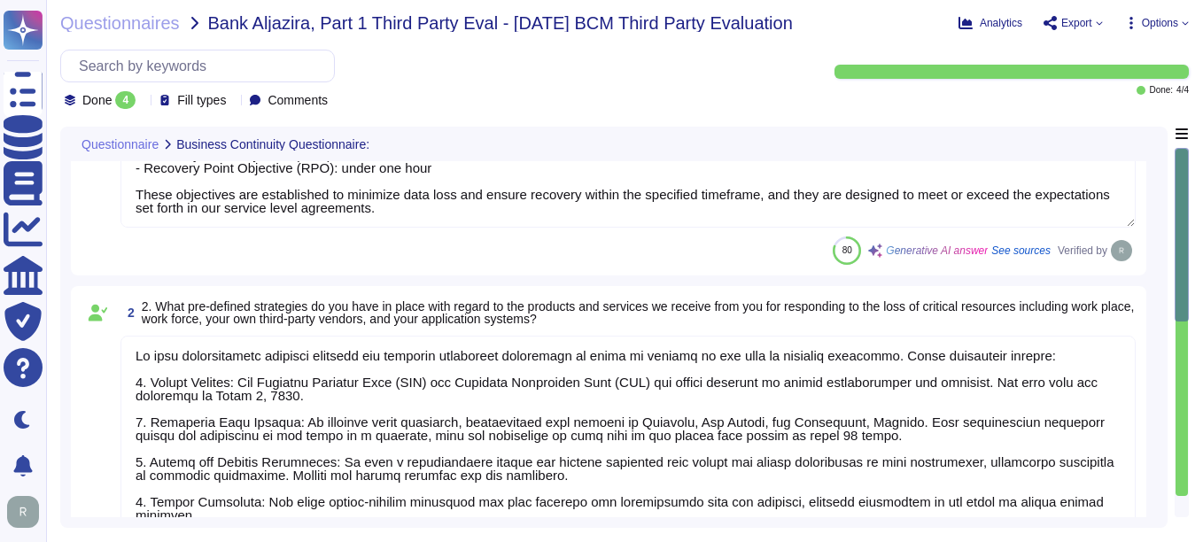
scroll to position [0, 0]
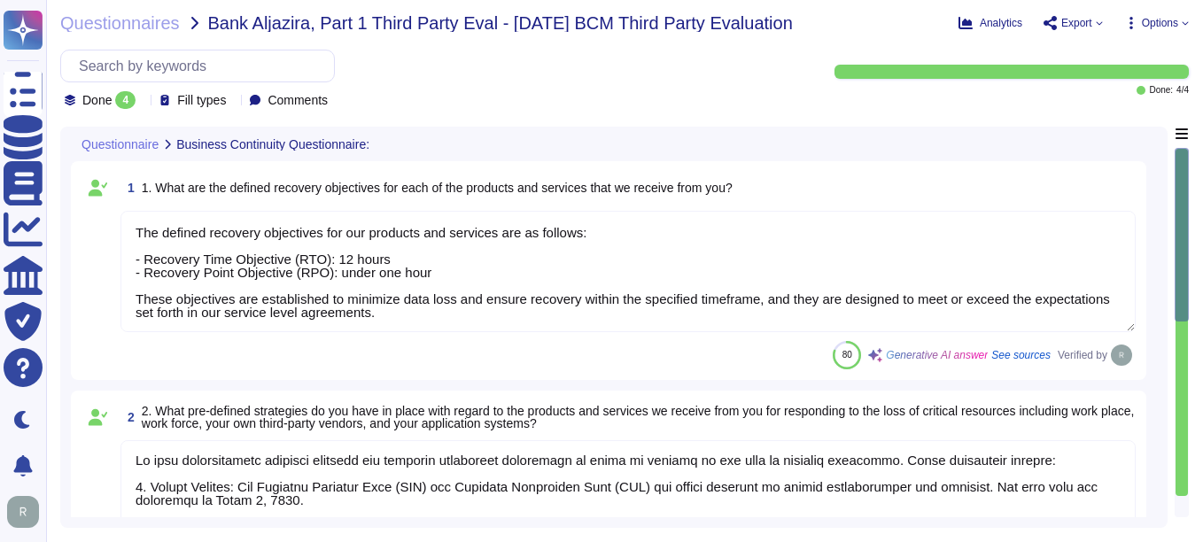
click at [151, 243] on icon at bounding box center [341, 356] width 397 height 227
click at [100, 143] on div "All 4" at bounding box center [152, 144] width 143 height 19
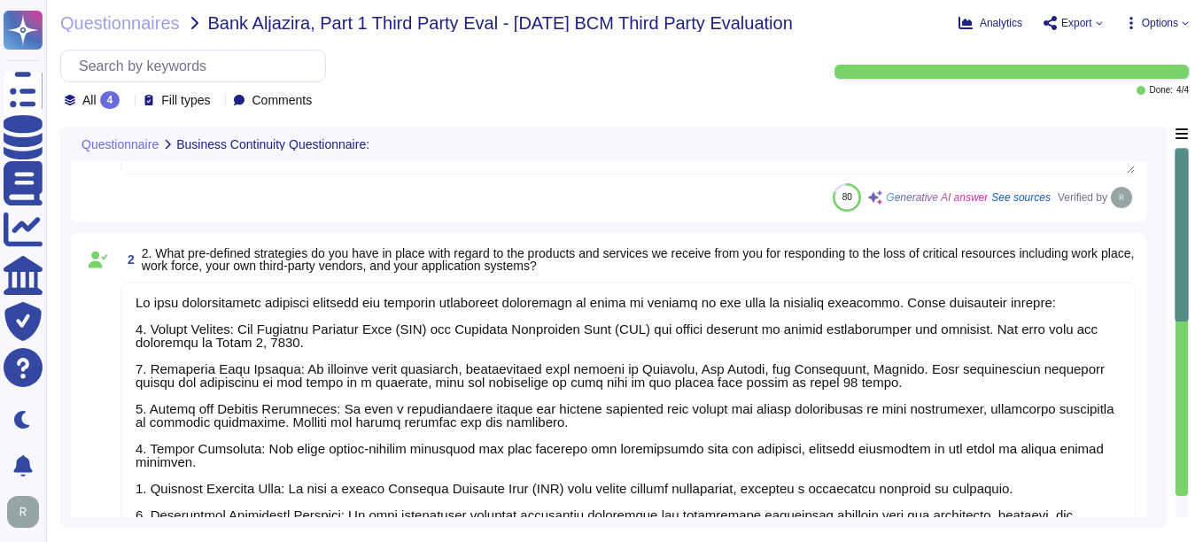
type textarea "The escalation process for communicating during a service disruption involves t…"
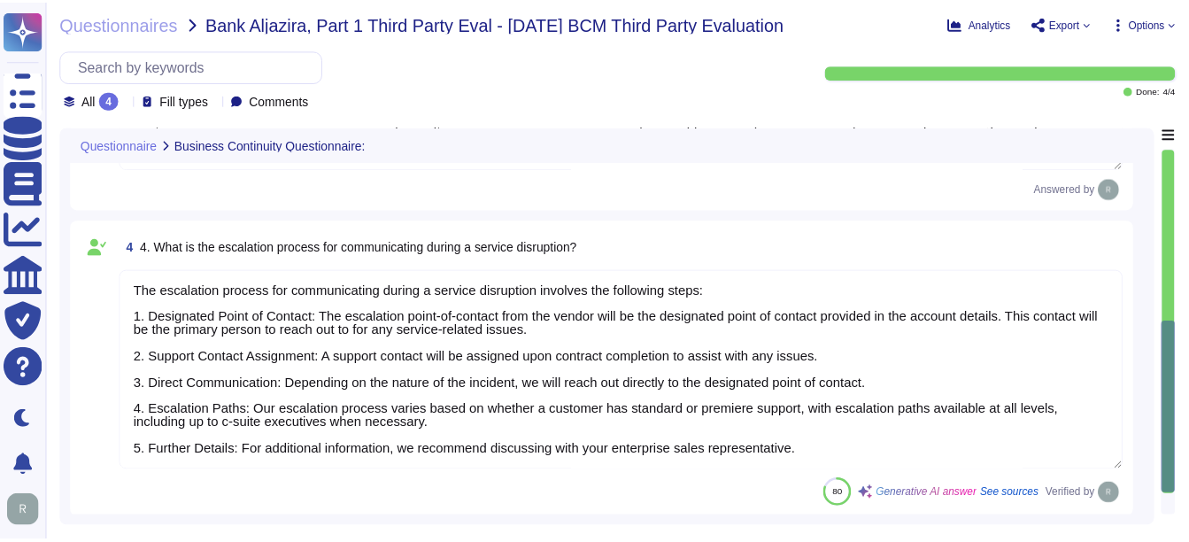
scroll to position [736, 0]
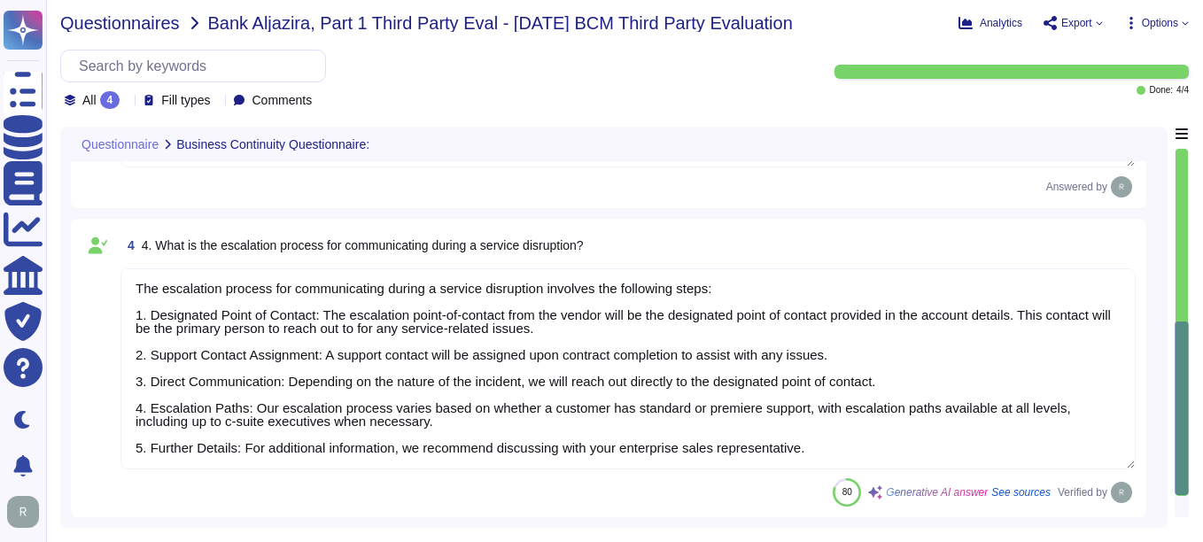
click at [151, 28] on span "Questionnaires" at bounding box center [120, 23] width 120 height 18
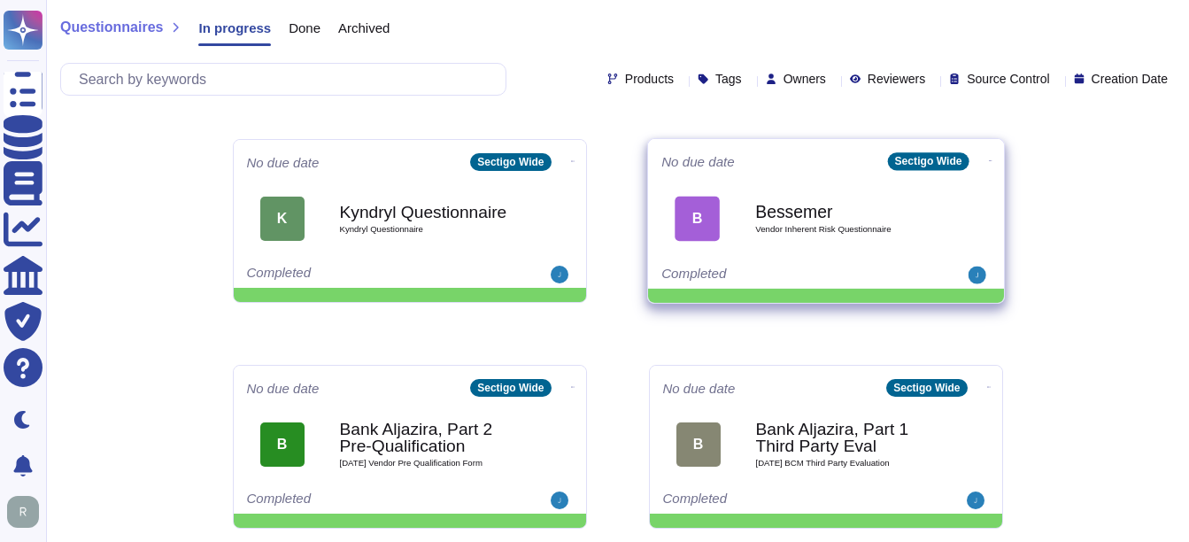
scroll to position [266, 0]
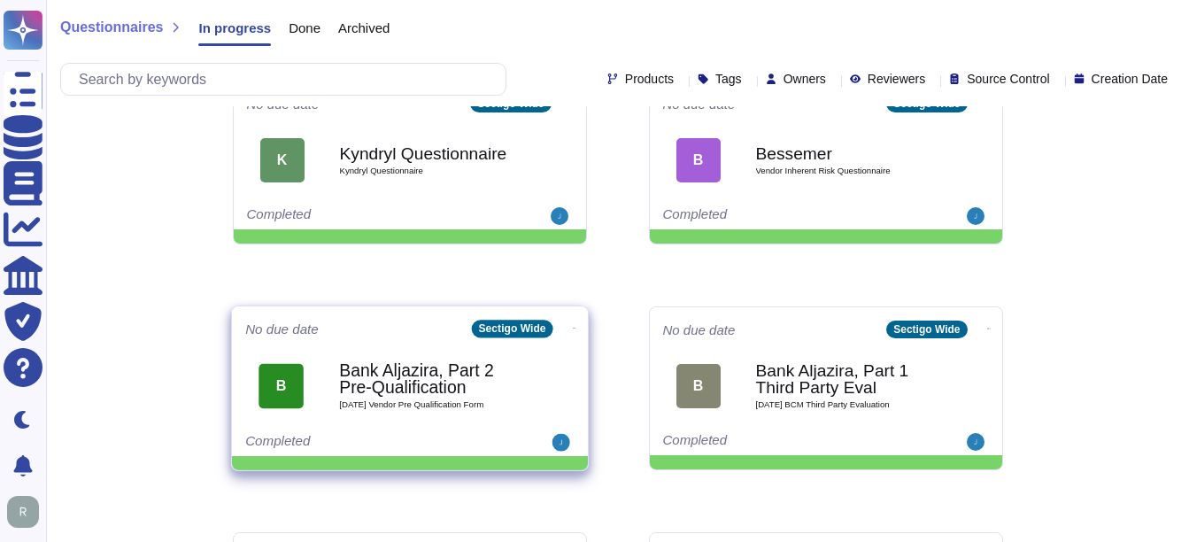
click at [414, 406] on span "2025 09 11 Vendor Pre Qualification Form" at bounding box center [428, 405] width 179 height 9
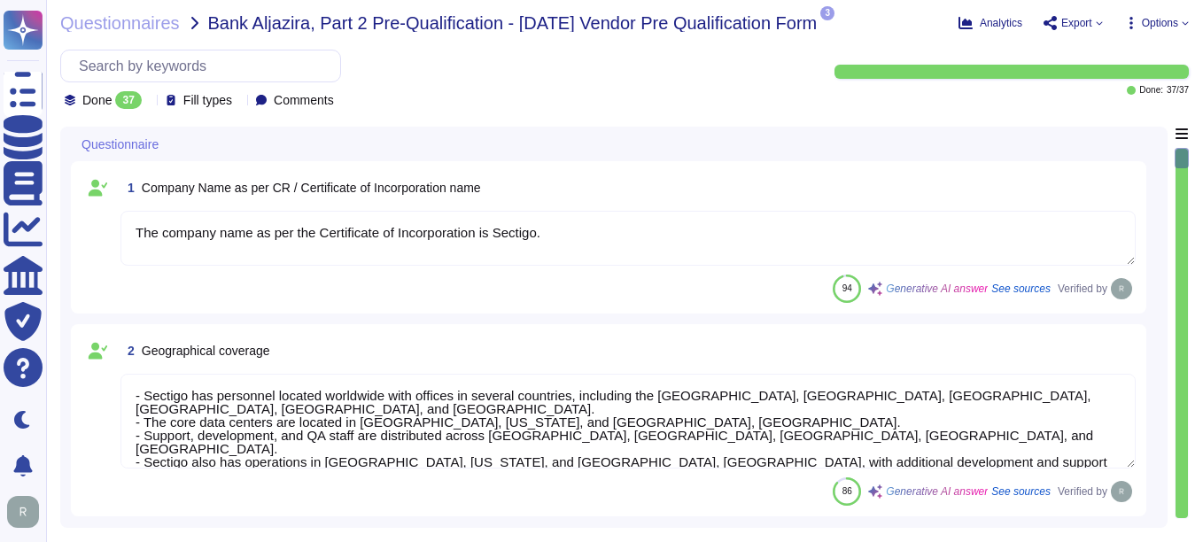
type textarea "The company name as per the Certificate of Incorporation is Sectigo."
type textarea "- Sectigo has personnel located worldwide with offices in several countries, in…"
type textarea "We are privately held and do not share this information."
type textarea "Sectigo provides a comprehensive range of digital identity solutions and certif…"
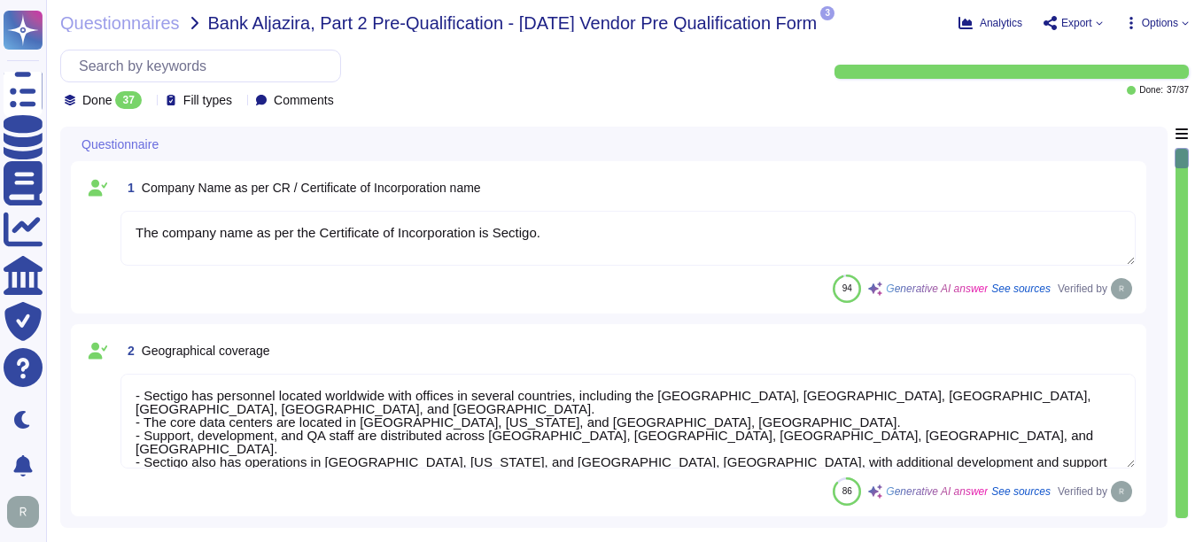
scroll to position [2, 0]
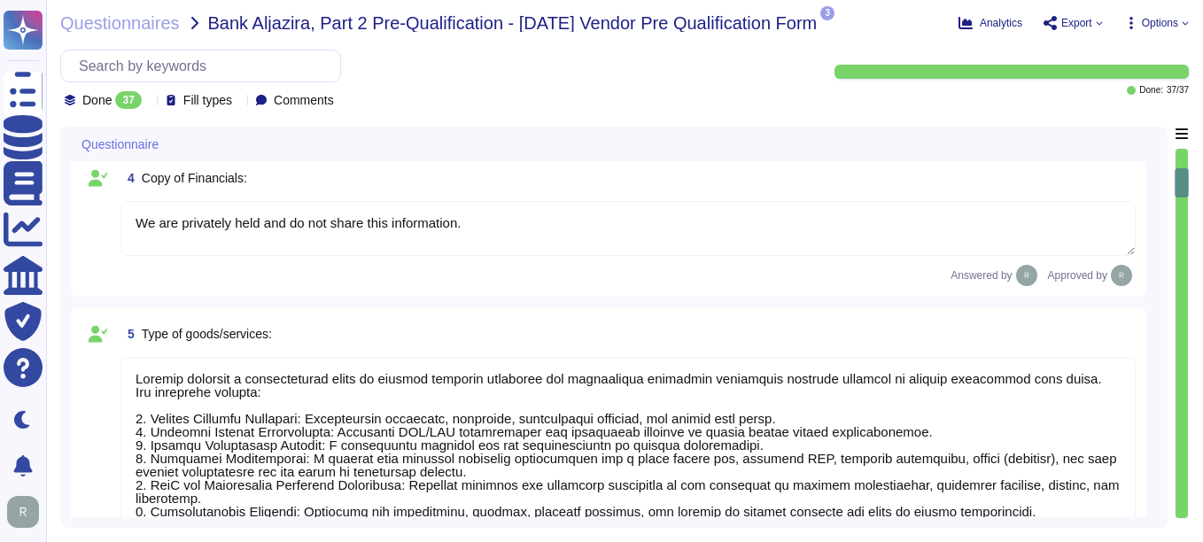
type textarea "- Years in Business: Sectigo has been in operation for over 25 years, founded i…"
type textarea "Our organization holds the following compliance-related certifications: 1. SOC …"
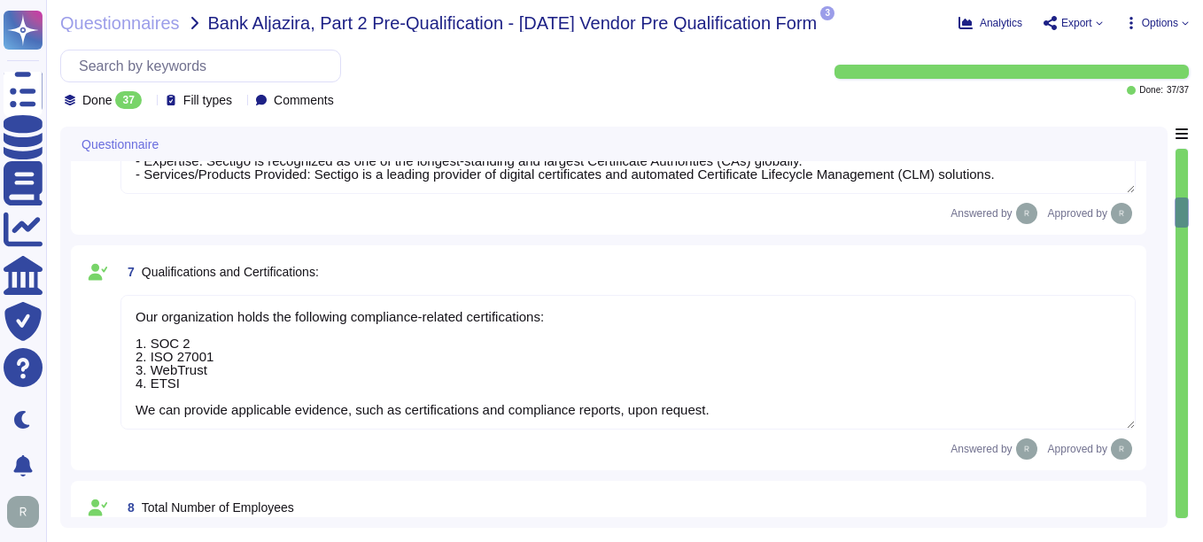
type textarea "The total number of employees is over 500."
type textarea "Sectigo has personnel located worldwide with offices in several countries, incl…"
type textarea "Sectigo is a privately owned company incorporated in the United Kingdom and is …"
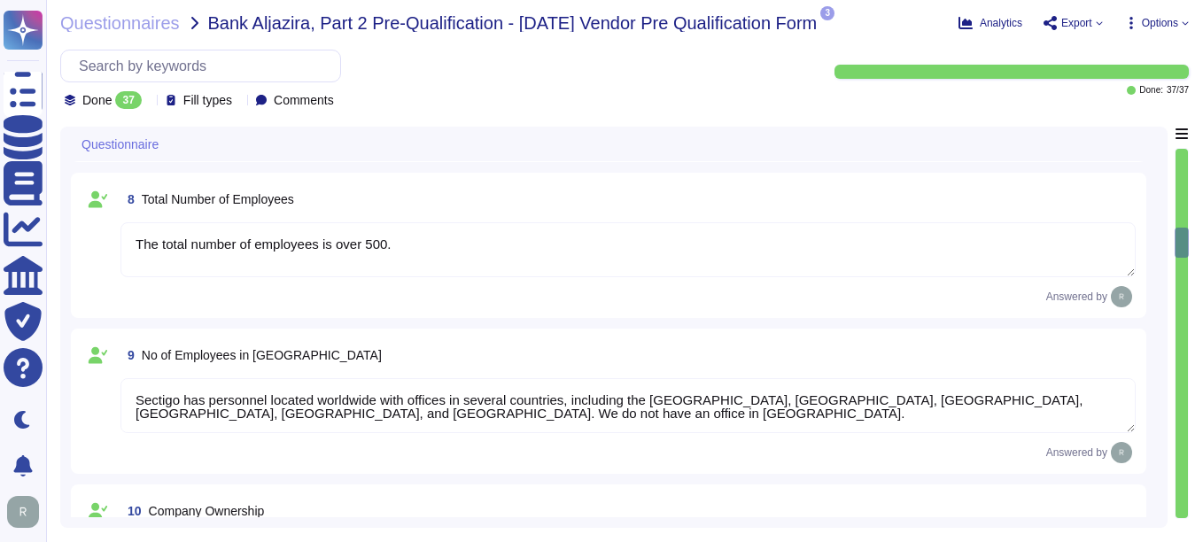
type textarea "Sectigo has personnel located worldwide with offices in several countries, incl…"
type textarea "Sectigo has more than 700,000 customers, including 36% of the Fortune 1000. In …"
type textarea "We are a privately held company and do not disclose this information."
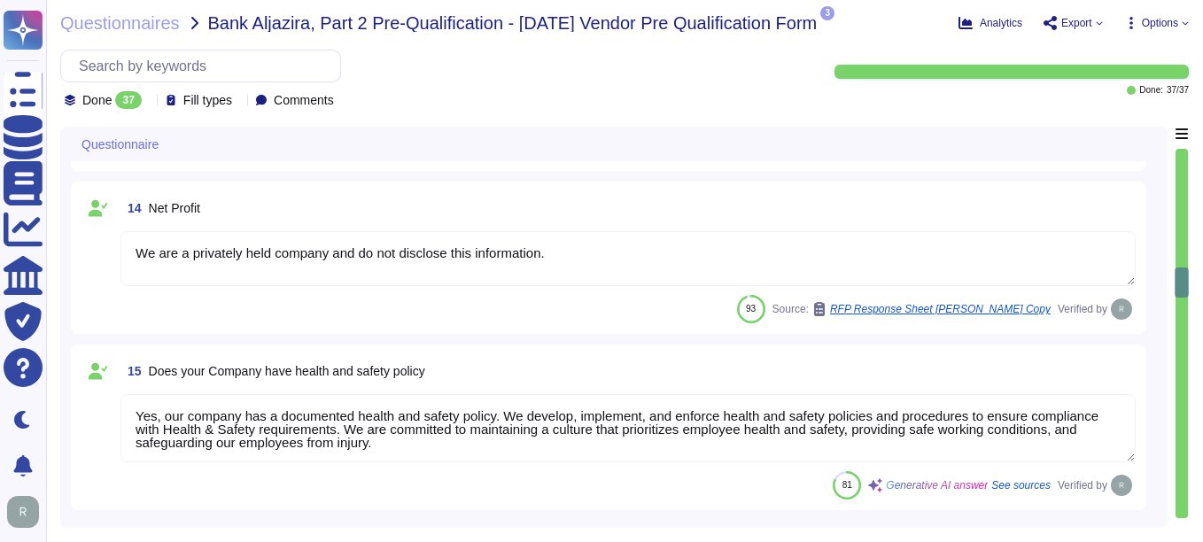
type textarea "Yes, our company has a documented health and safety policy. We develop, impleme…"
type textarea "Company Name: Sectigo Industry: Digital certificates and automated Certificate …"
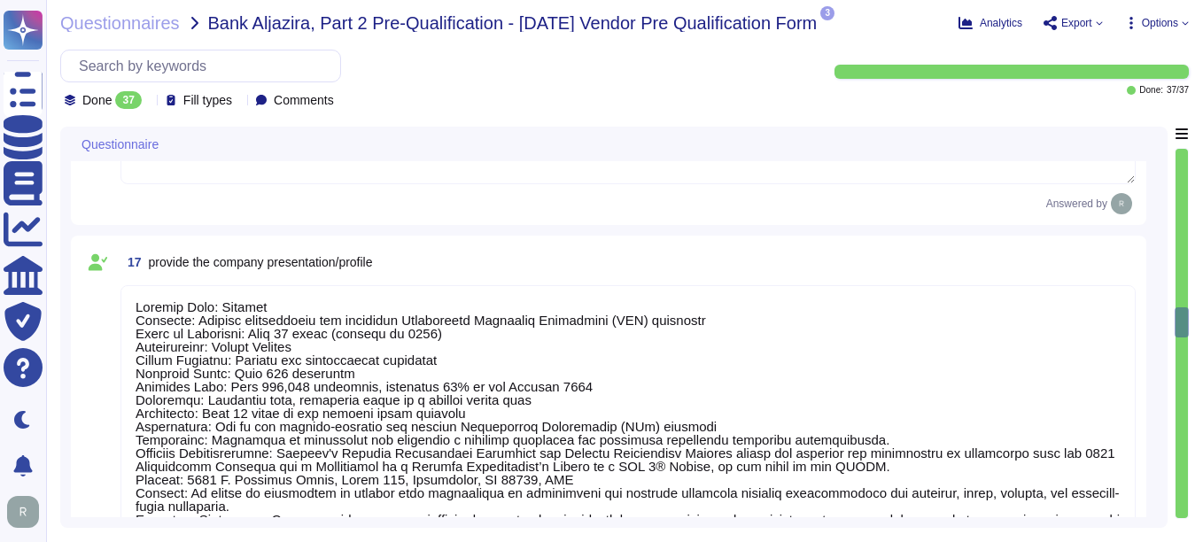
type textarea "Please refer the attachment"
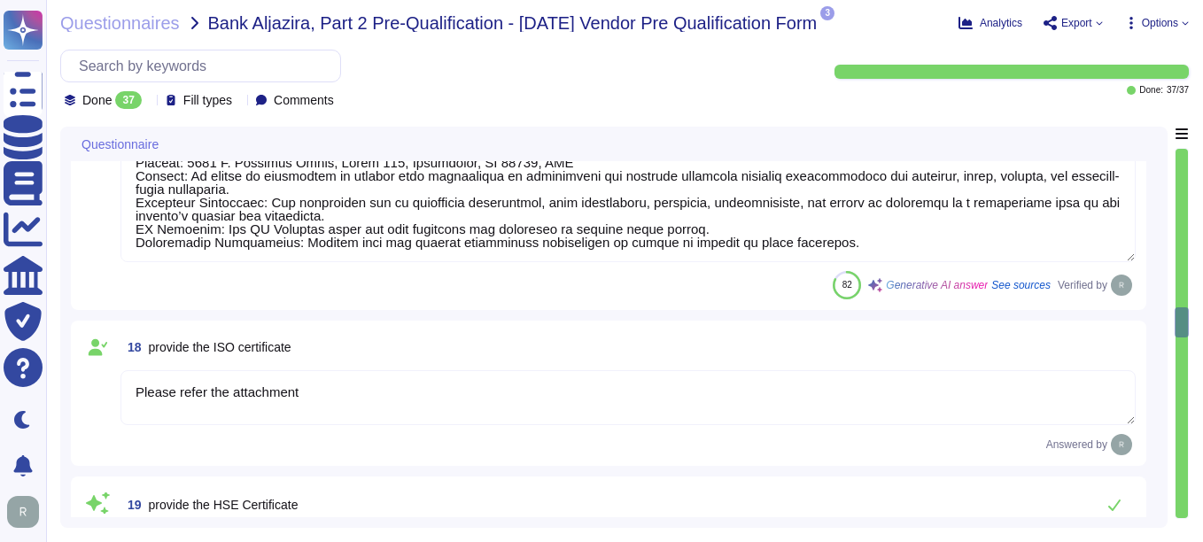
type textarea "N/A"
type textarea "We are privately held and do not share this information."
type textarea "Your Enterprise Sales representative will share the recent SOC 2 report."
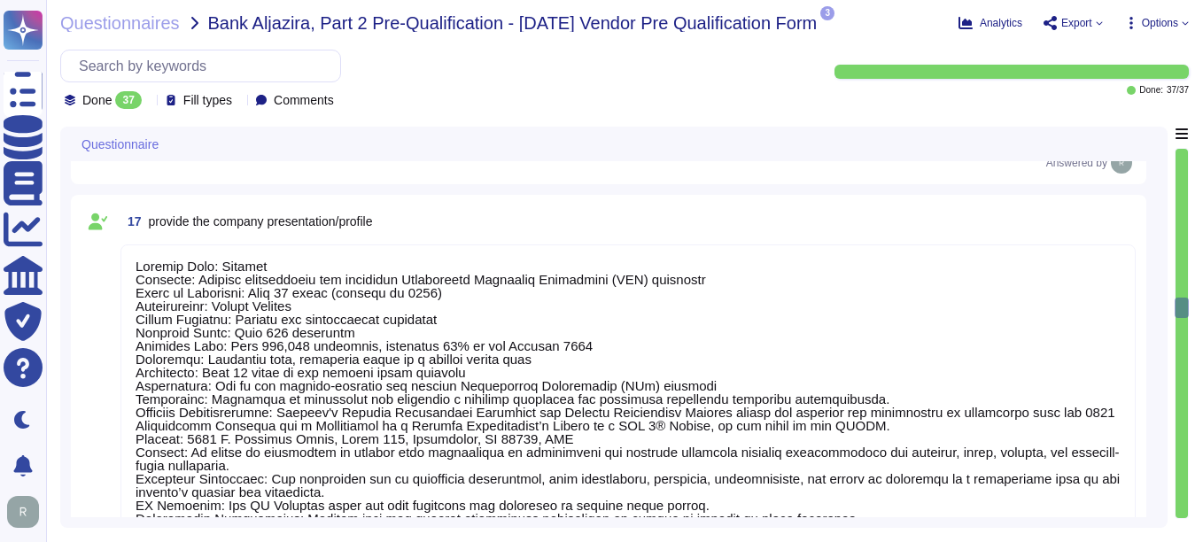
type textarea "We are a privately held company and do not disclose this information."
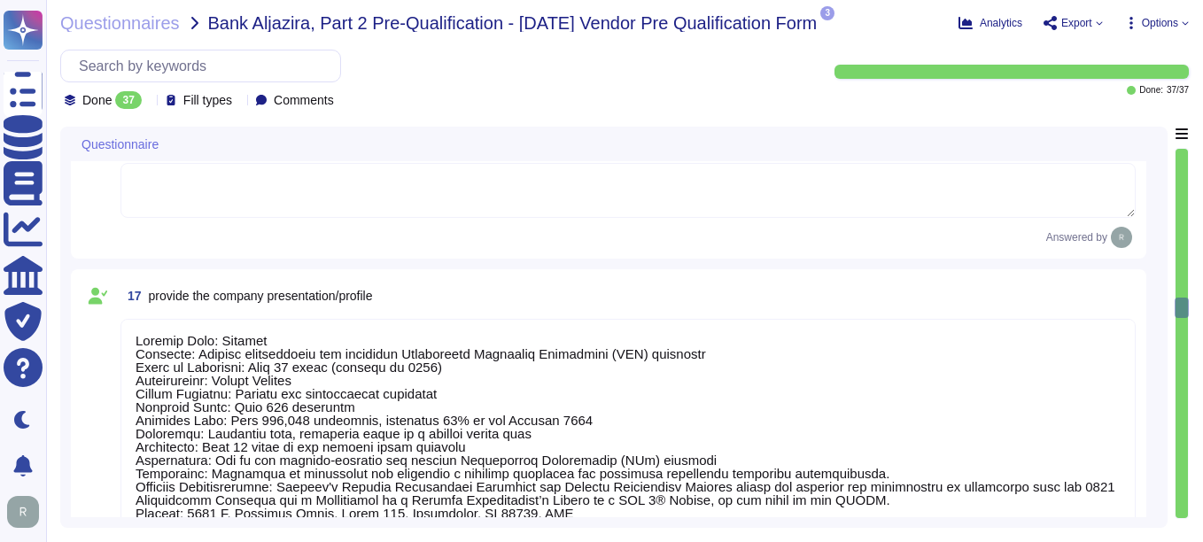
scroll to position [2568, 0]
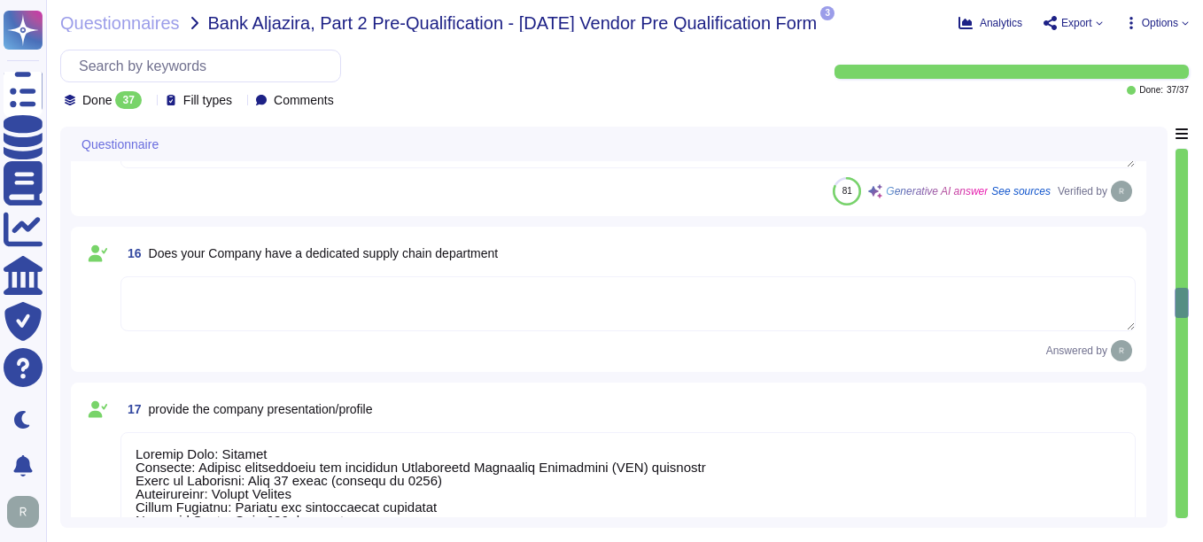
type textarea "We are a privately held company and do not disclose this information."
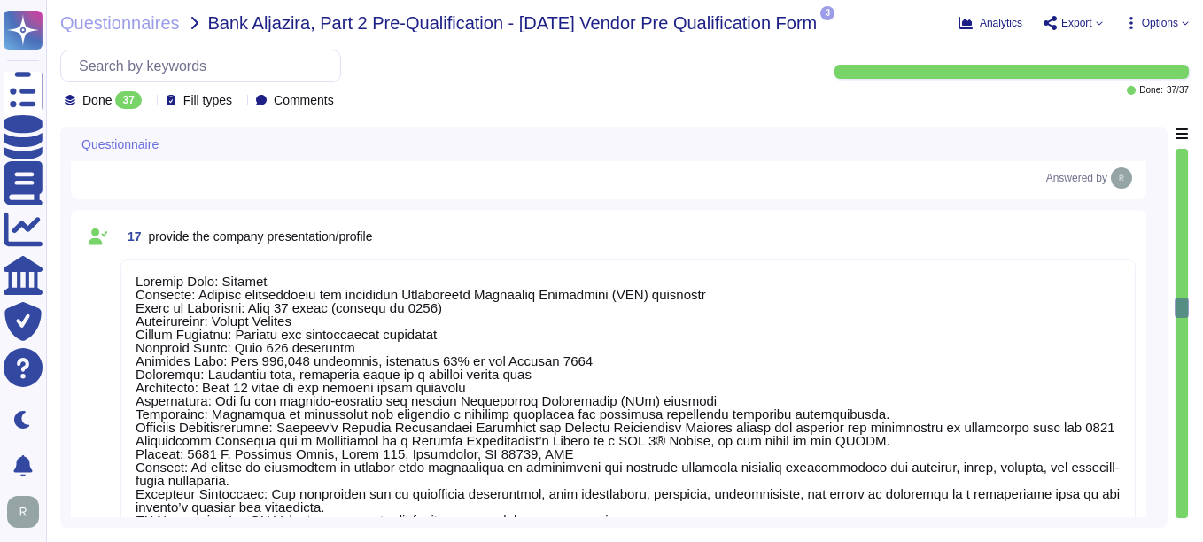
type textarea "We are privately held and do not share this information."
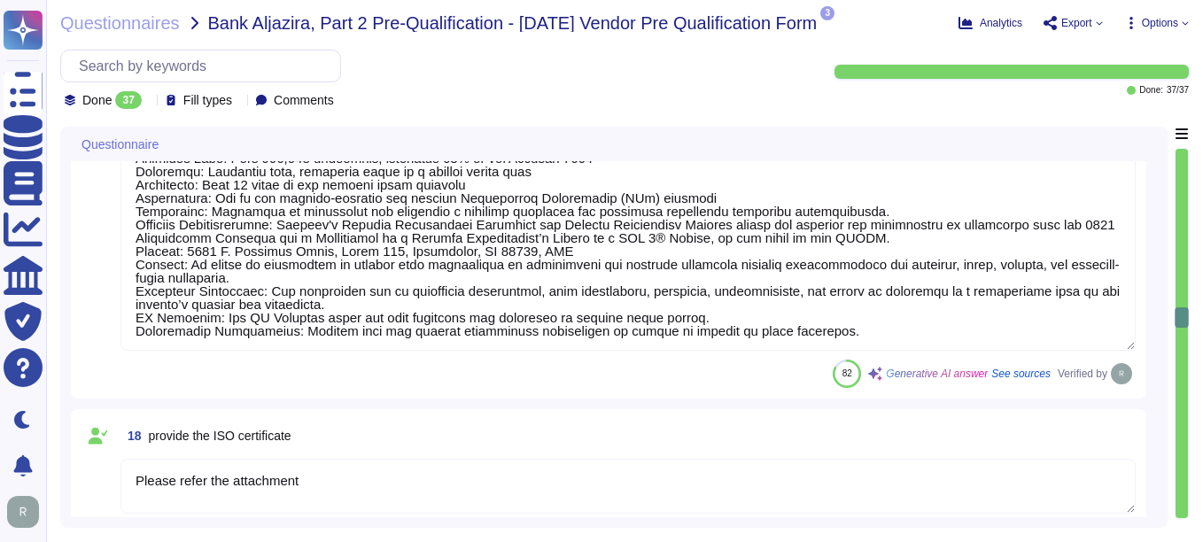
type textarea "Your Enterprise Sales representative will share the recent SOC 2 report."
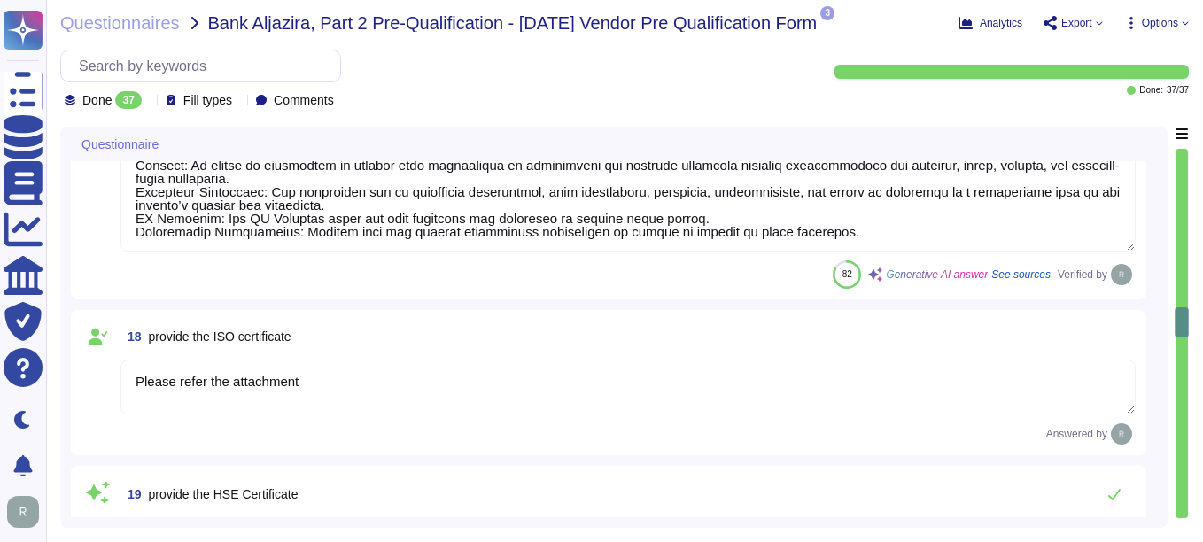
type textarea "Your Enterprise Sales representative will share."
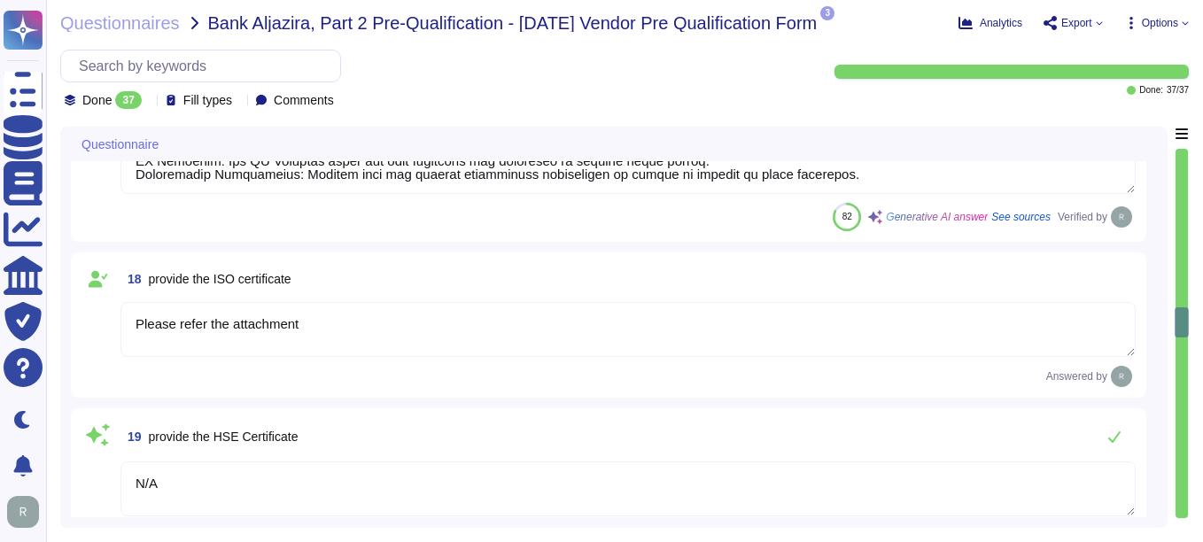
scroll to position [3099, 0]
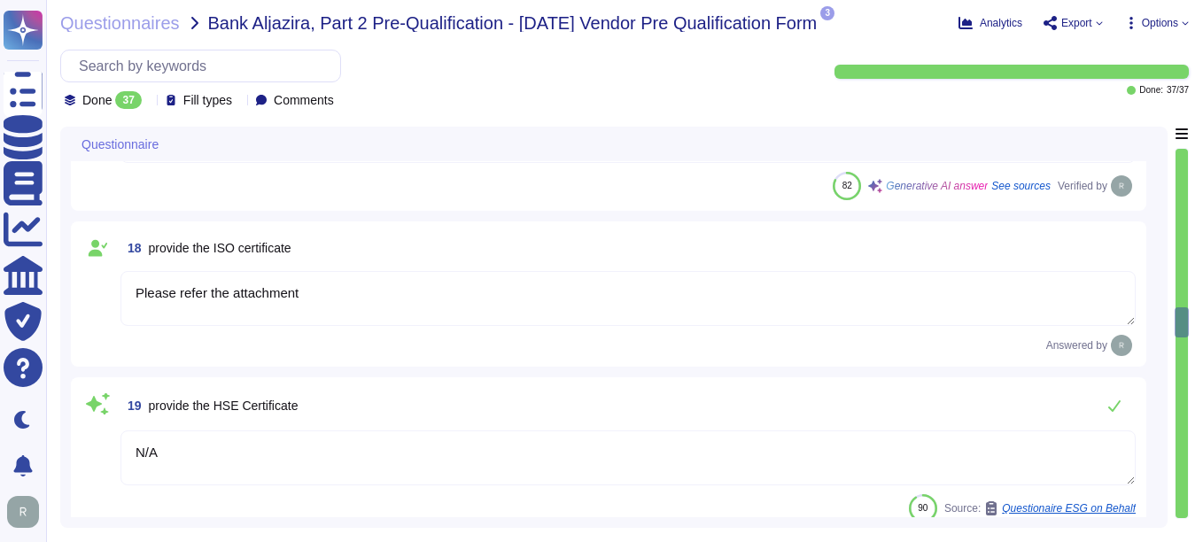
click at [526, 314] on textarea "Please refer the attachment" at bounding box center [627, 298] width 1015 height 55
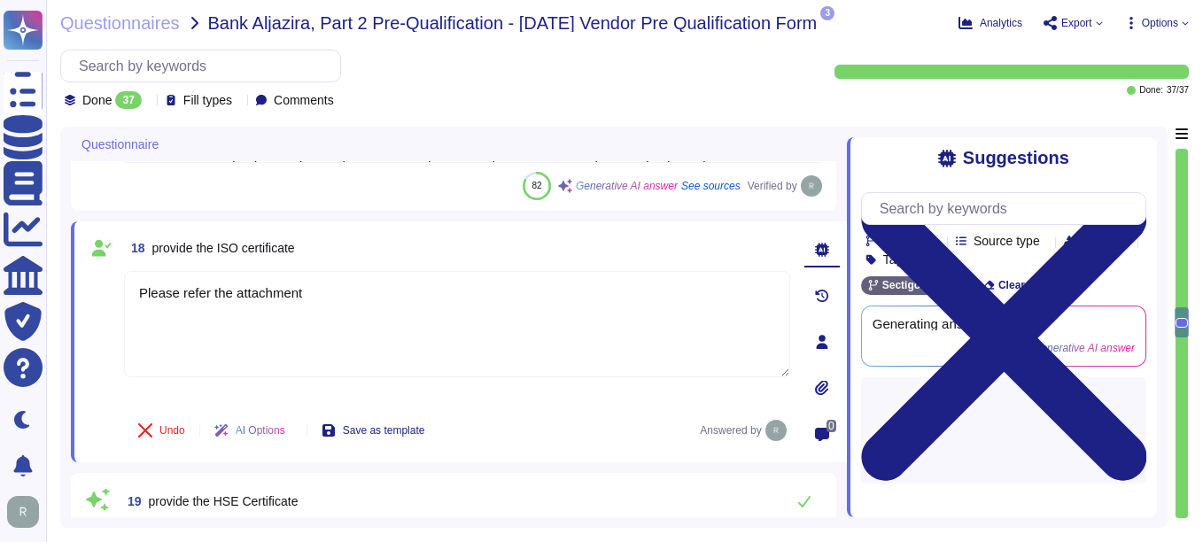
click at [825, 386] on icon at bounding box center [821, 387] width 13 height 15
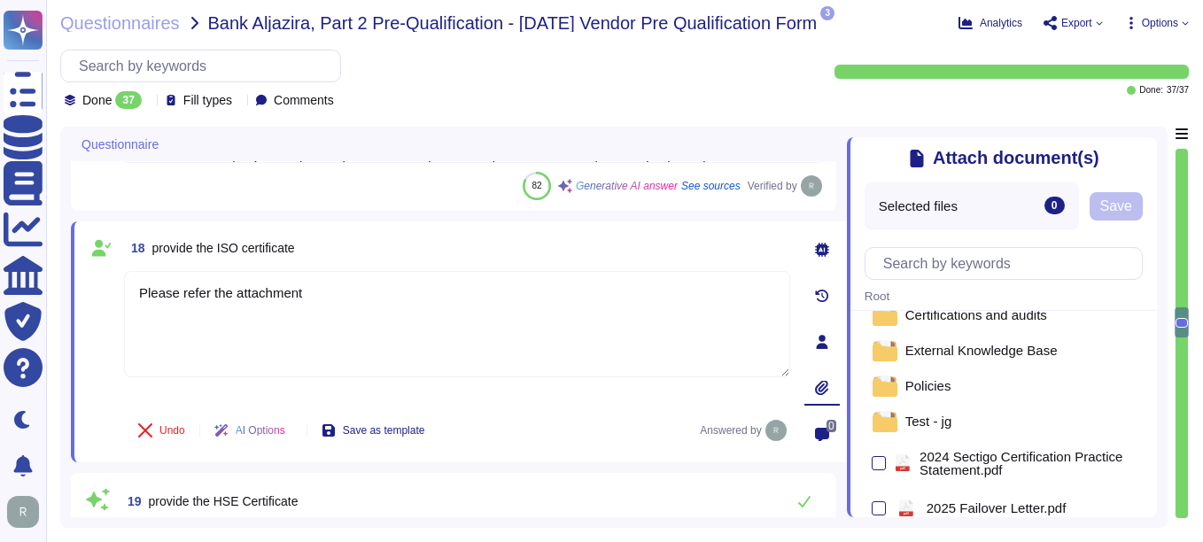
scroll to position [0, 0]
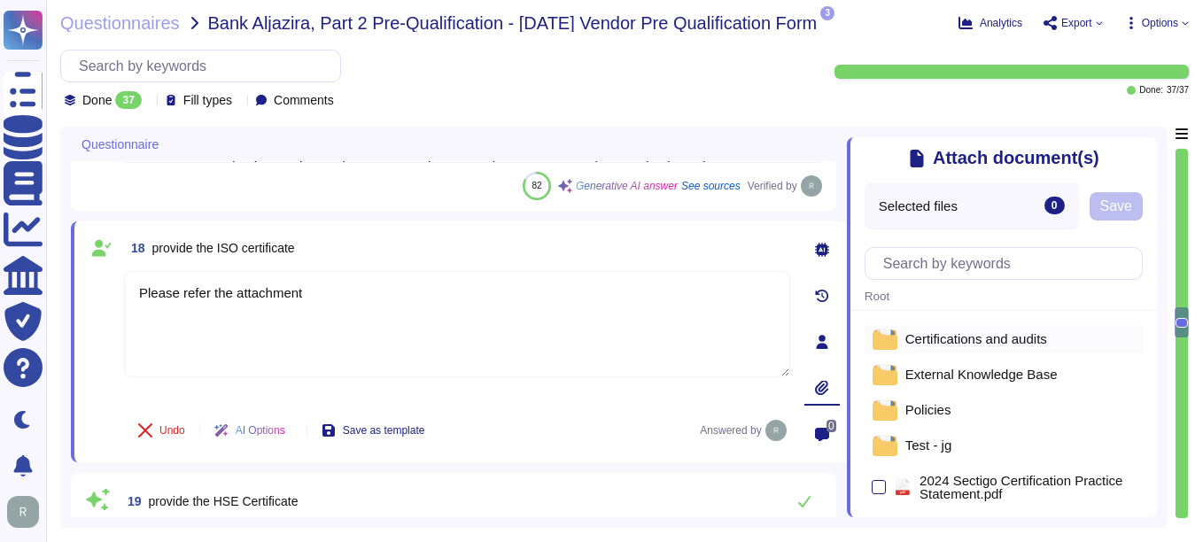
click at [934, 338] on span "Certifications and audits" at bounding box center [976, 338] width 142 height 13
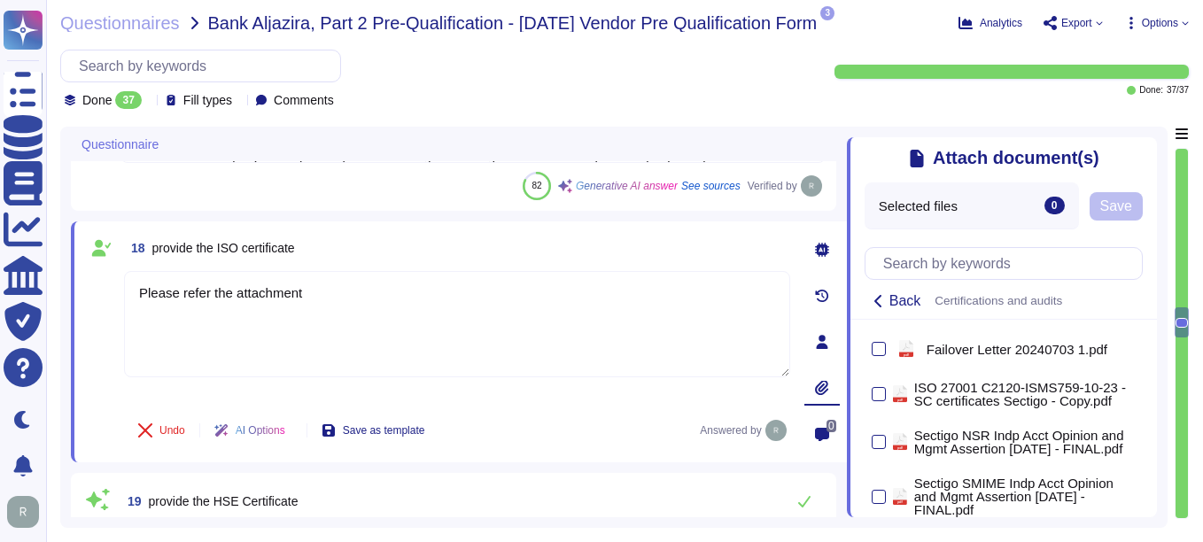
scroll to position [177, 0]
click at [875, 398] on div at bounding box center [878, 393] width 14 height 14
click at [0, 0] on input "checkbox" at bounding box center [0, 0] width 0 height 0
click at [1122, 206] on span "Save" at bounding box center [1116, 206] width 32 height 14
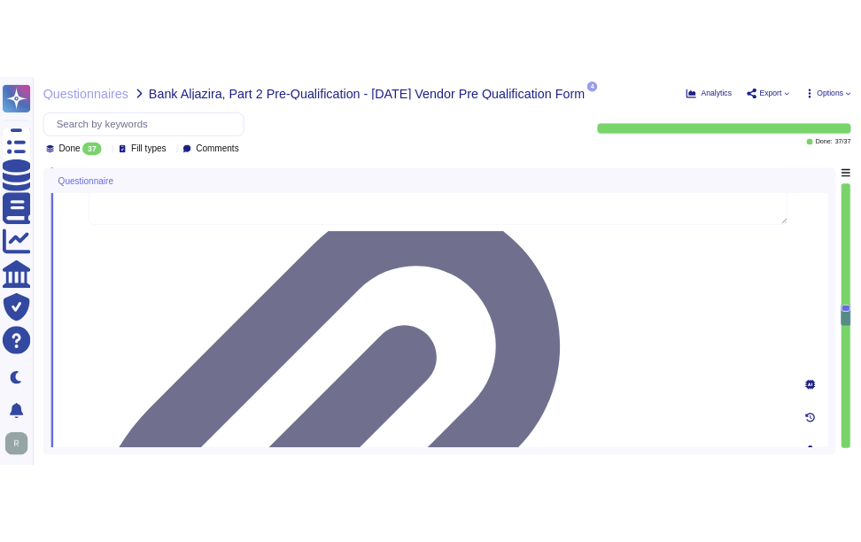
scroll to position [3276, 0]
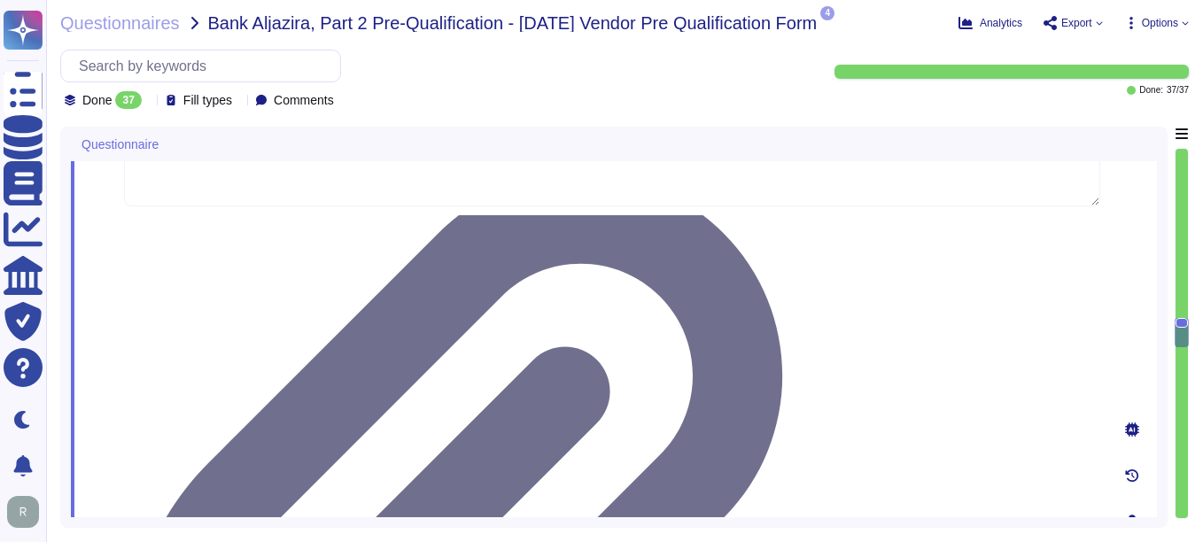
type textarea "Your Enterprise Sales representative will share."
type textarea "We are a privately held entity and do not disclose this information"
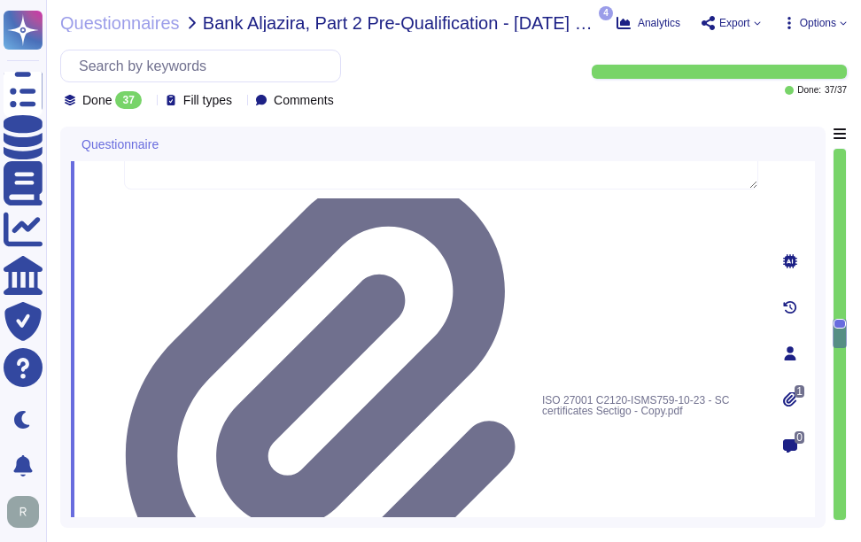
drag, startPoint x: 150, startPoint y: 319, endPoint x: 311, endPoint y: 311, distance: 161.4
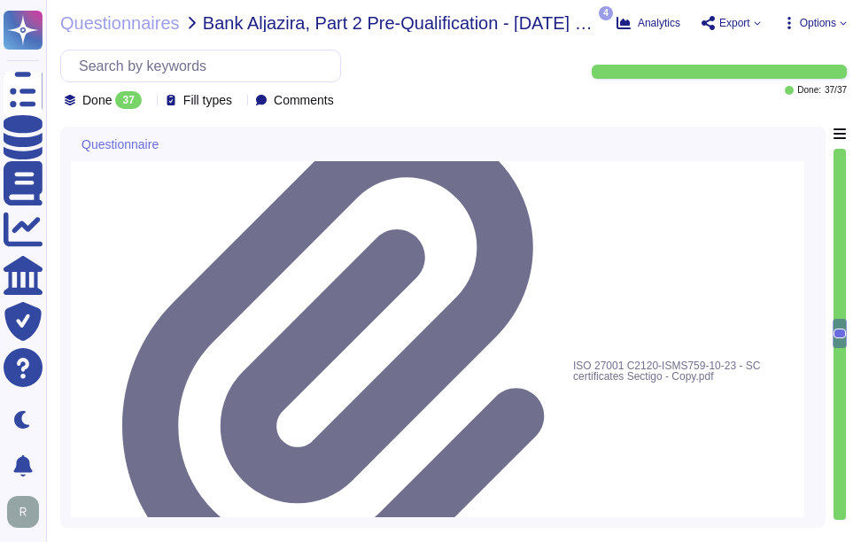
type textarea "We are a privately held entity and do not disclose this information"
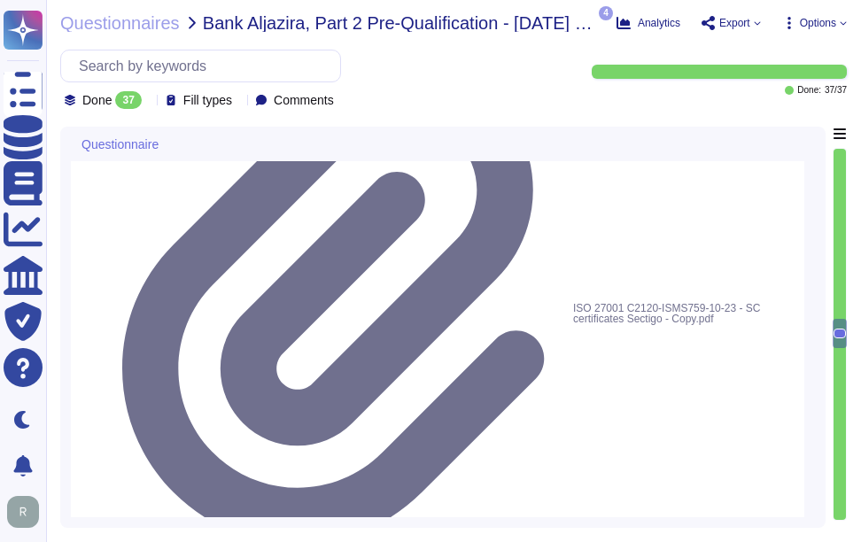
scroll to position [3365, 0]
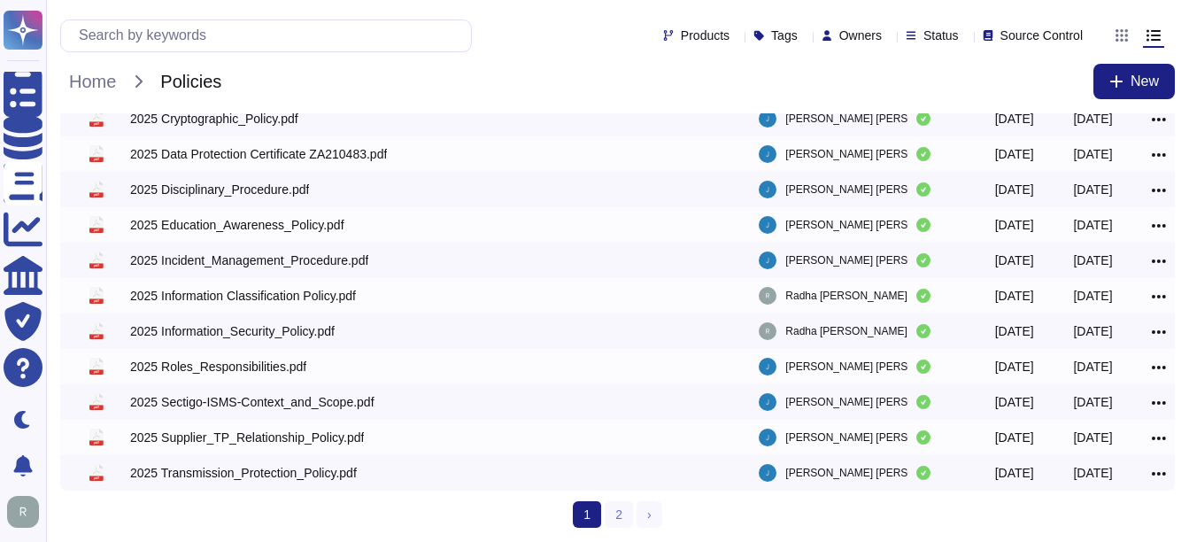
scroll to position [360, 0]
click at [615, 507] on link "2" at bounding box center [619, 514] width 28 height 27
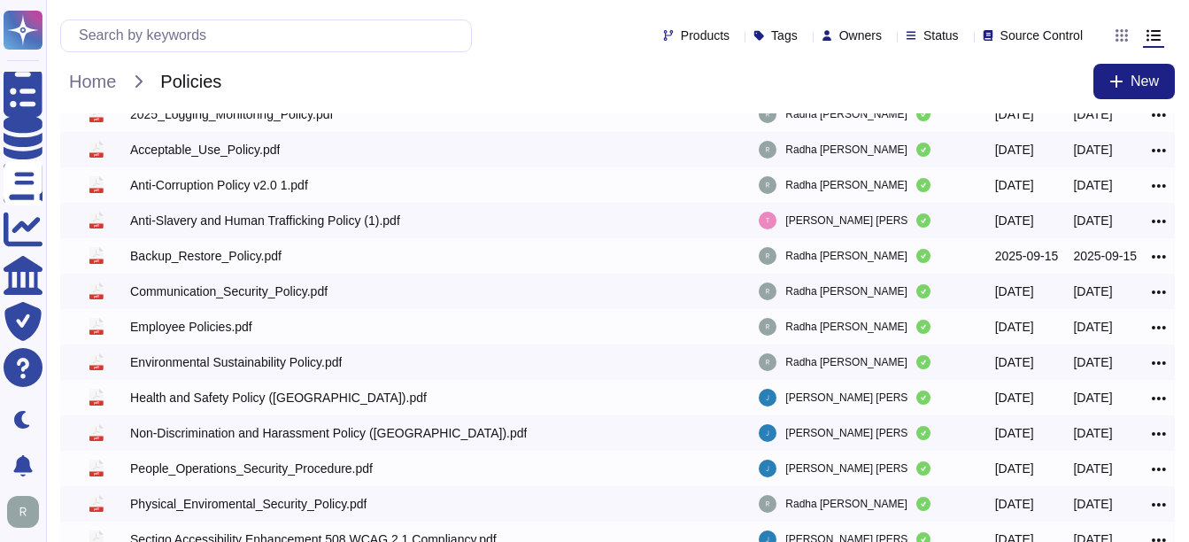
scroll to position [58, 0]
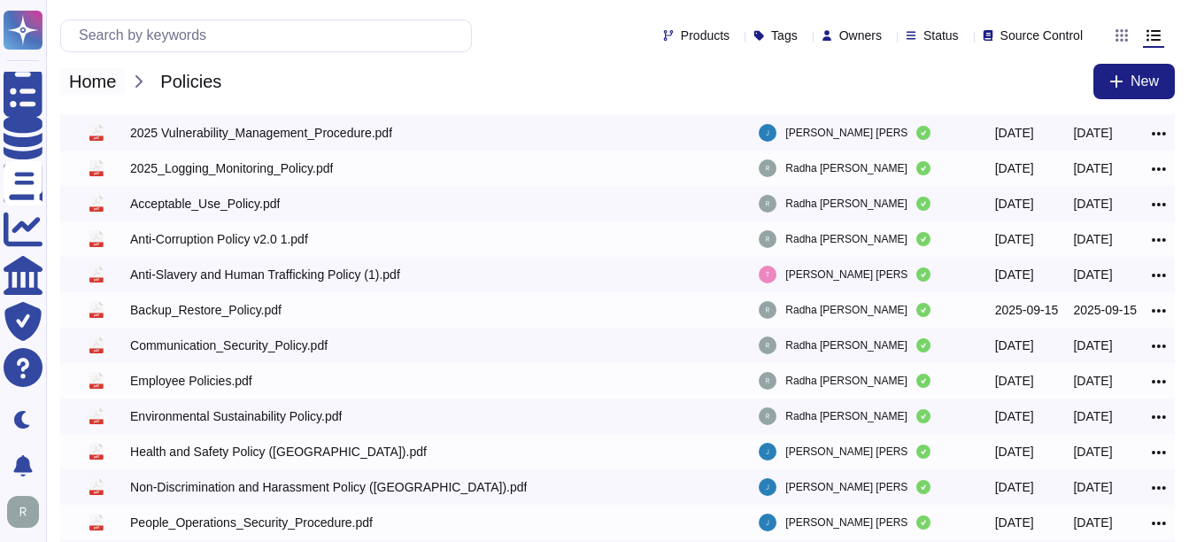
click at [91, 81] on span "Home" at bounding box center [92, 81] width 65 height 27
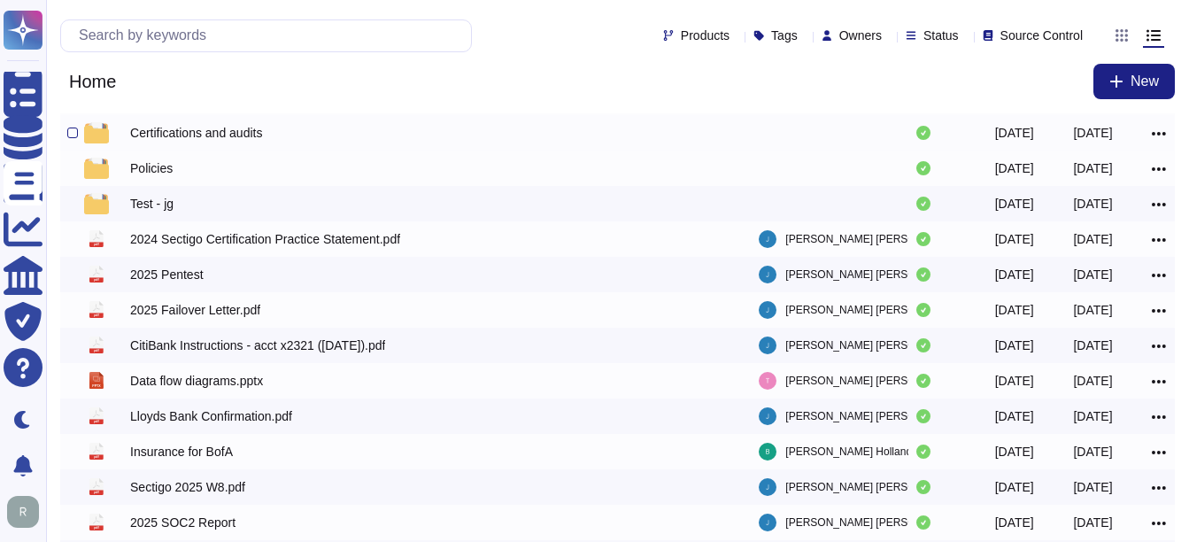
click at [165, 130] on div "Certifications and audits" at bounding box center [196, 133] width 132 height 18
